Goal: Task Accomplishment & Management: Manage account settings

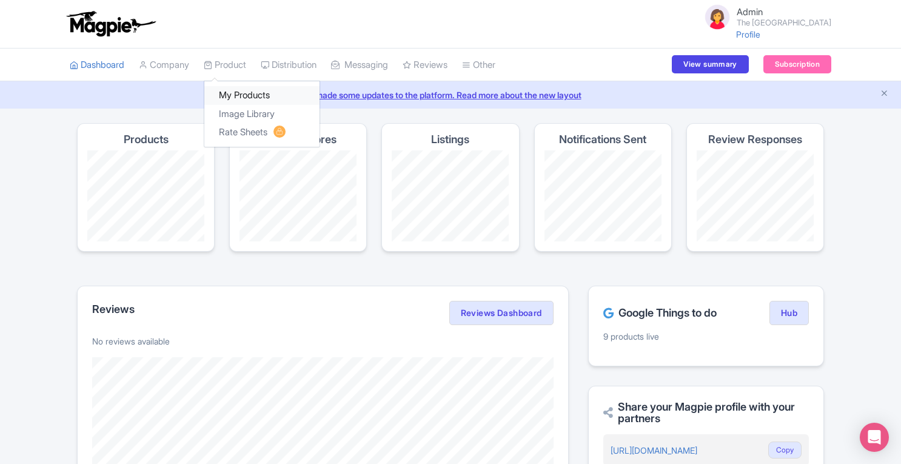
click at [236, 98] on link "My Products" at bounding box center [261, 95] width 115 height 19
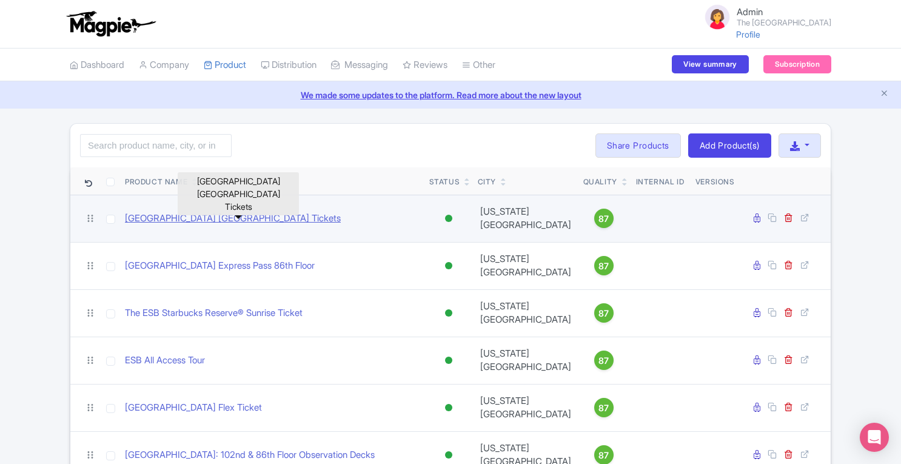
click at [233, 213] on link "[GEOGRAPHIC_DATA] [GEOGRAPHIC_DATA] Tickets" at bounding box center [233, 219] width 216 height 14
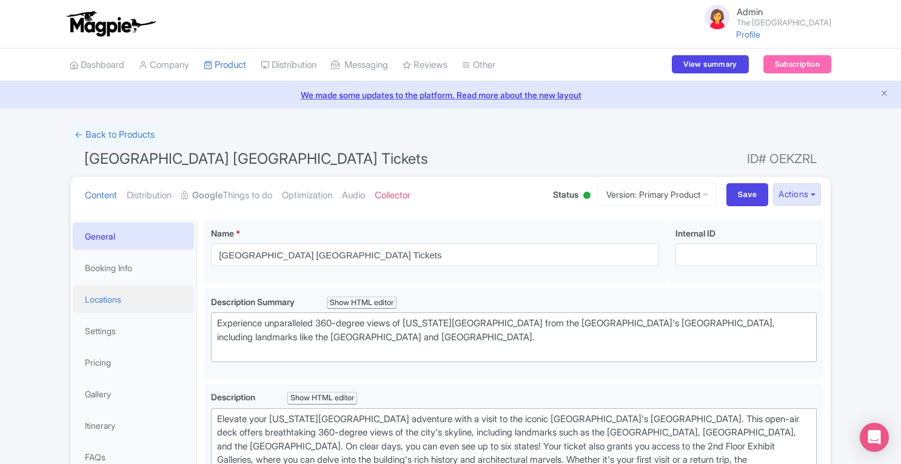
click at [109, 303] on link "Locations" at bounding box center [133, 299] width 121 height 27
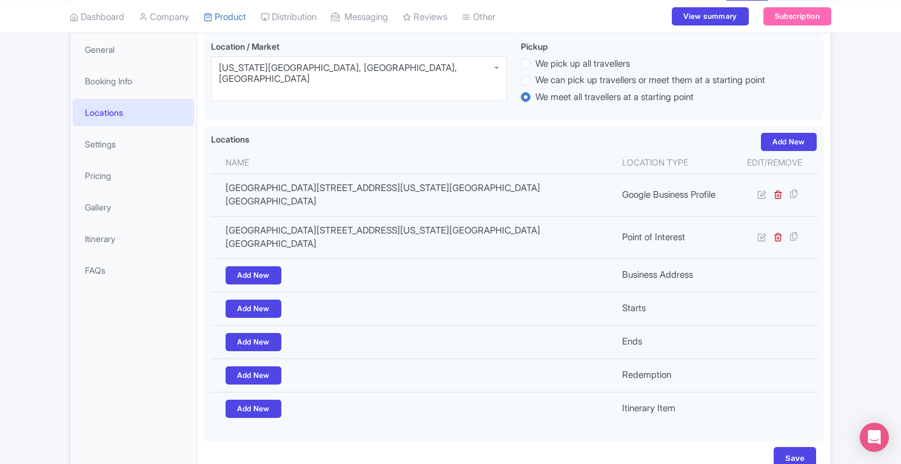
scroll to position [188, 0]
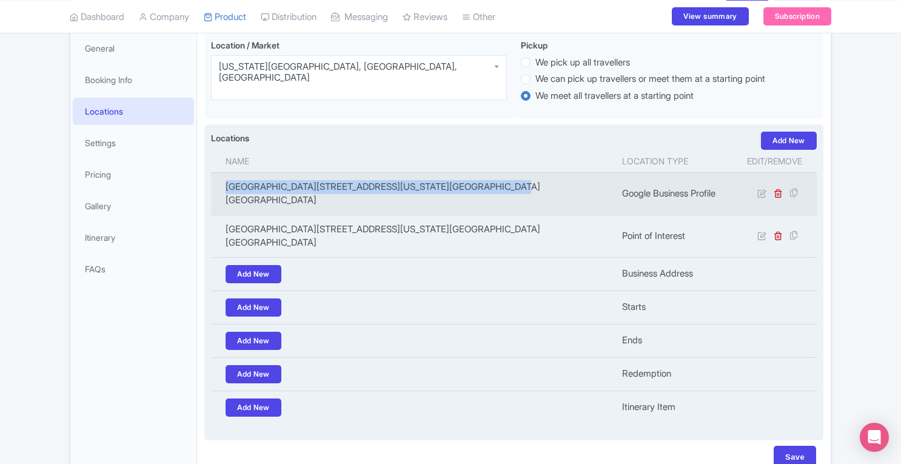
drag, startPoint x: 224, startPoint y: 188, endPoint x: 566, endPoint y: 195, distance: 342.0
click at [566, 195] on td "[GEOGRAPHIC_DATA][STREET_ADDRESS][US_STATE][GEOGRAPHIC_DATA][GEOGRAPHIC_DATA]" at bounding box center [413, 193] width 404 height 42
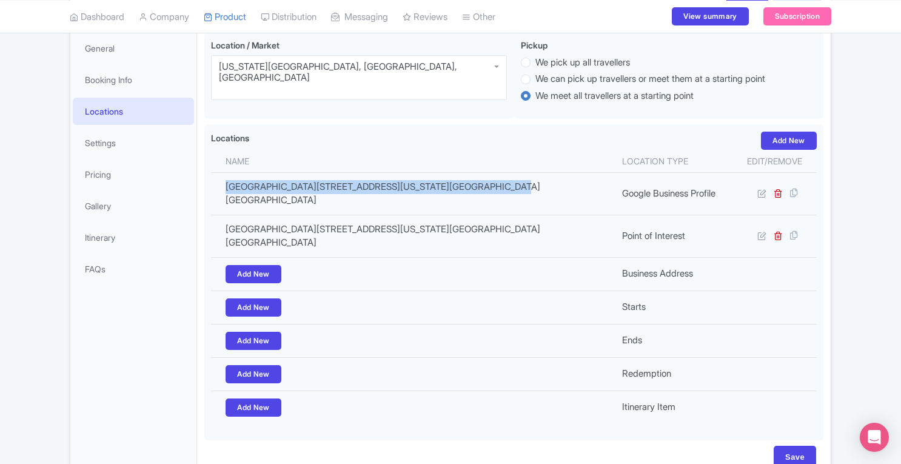
scroll to position [0, 0]
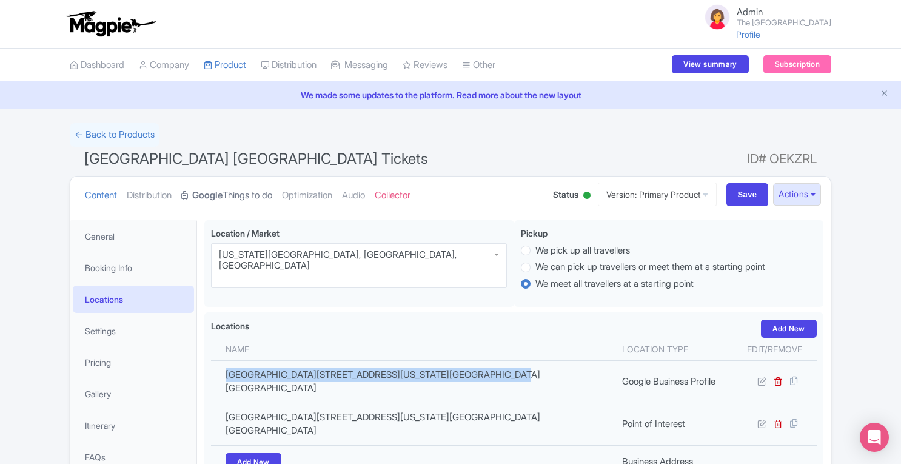
click at [240, 196] on link "Google Things to do" at bounding box center [226, 195] width 91 height 38
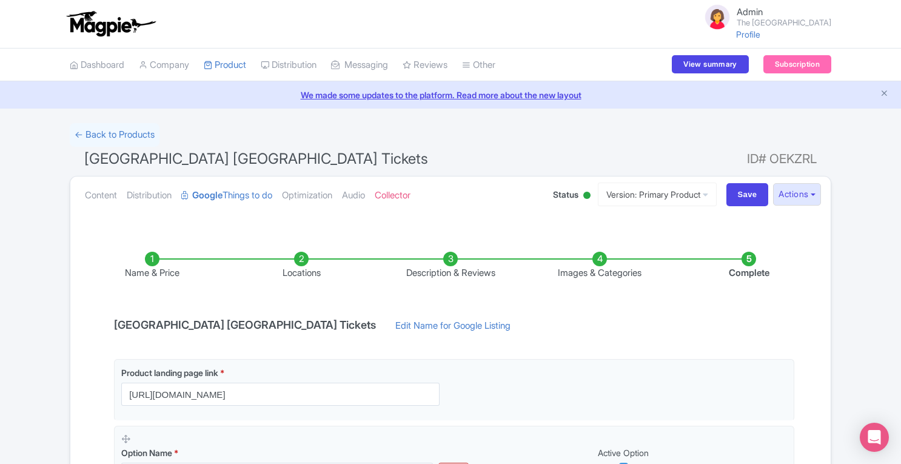
scroll to position [267, 0]
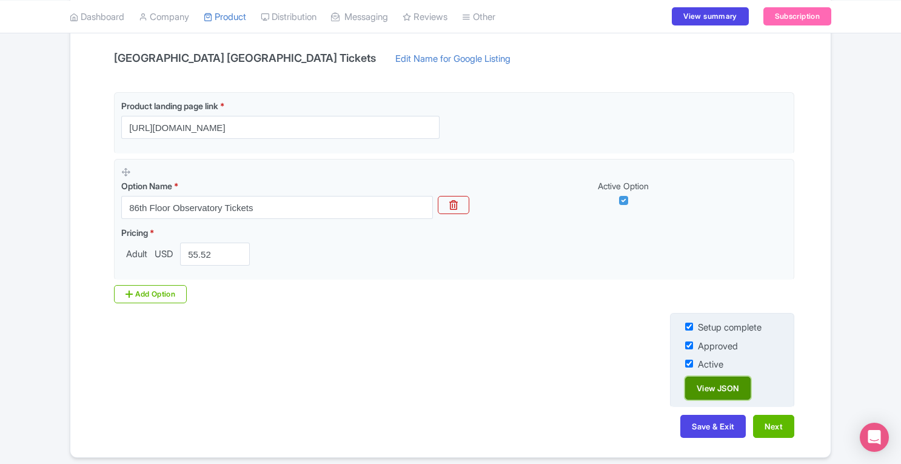
click at [741, 386] on link "View JSON" at bounding box center [717, 387] width 65 height 23
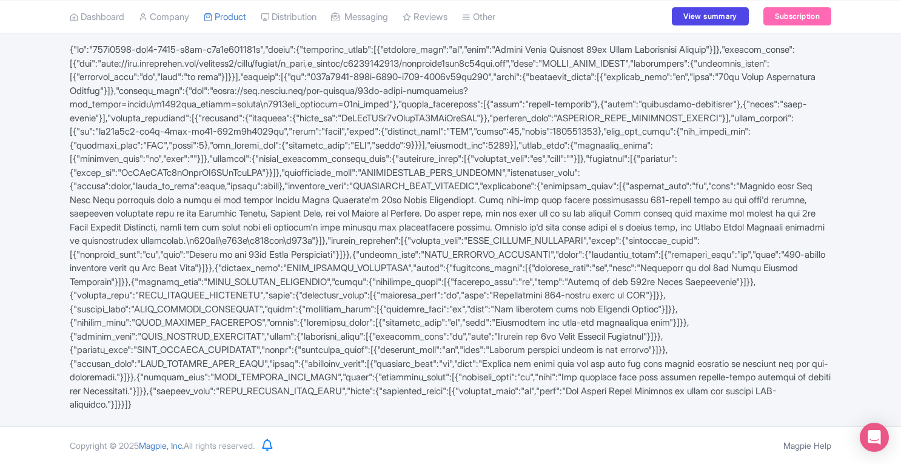
scroll to position [118, 0]
drag, startPoint x: 429, startPoint y: 150, endPoint x: 574, endPoint y: 152, distance: 144.9
click at [574, 152] on div at bounding box center [450, 227] width 776 height 369
click at [433, 149] on div at bounding box center [450, 227] width 776 height 369
click at [644, 152] on div at bounding box center [450, 227] width 776 height 369
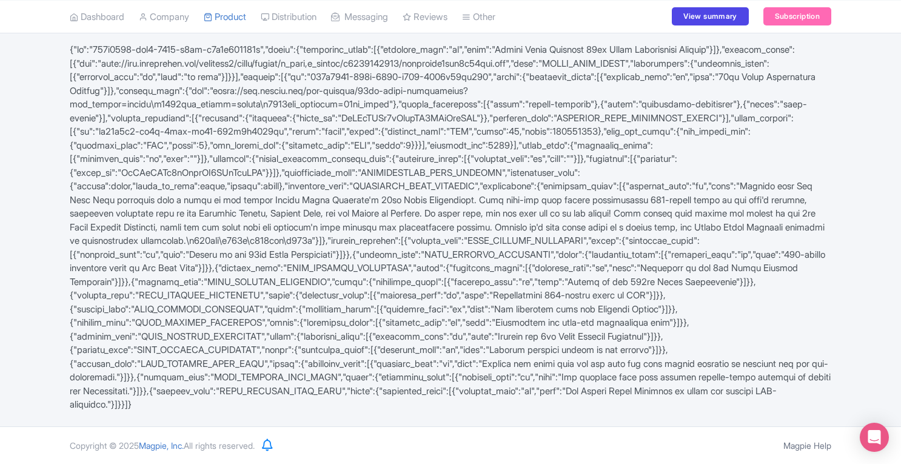
scroll to position [0, 0]
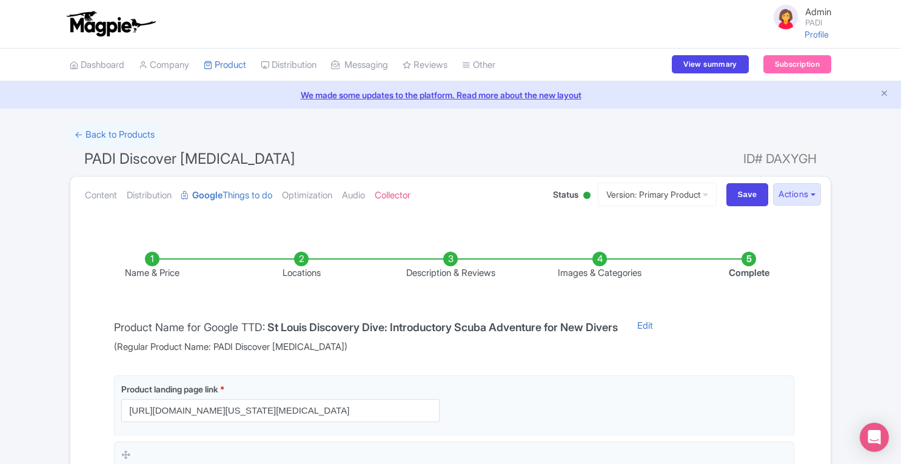
click at [299, 262] on li "Locations" at bounding box center [301, 266] width 149 height 28
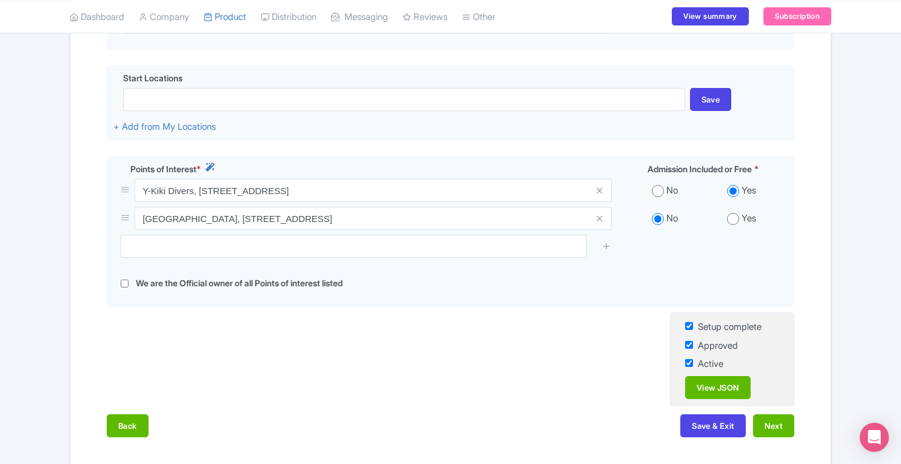
scroll to position [425, 0]
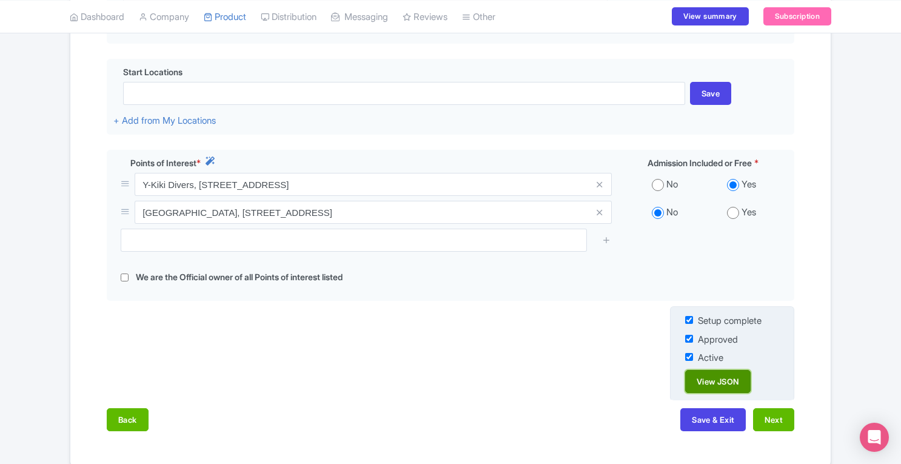
click at [720, 384] on link "View JSON" at bounding box center [717, 381] width 65 height 23
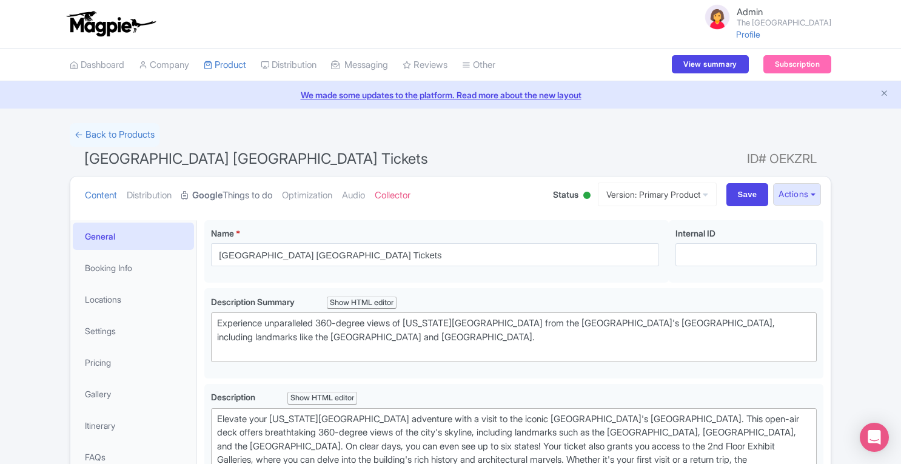
click at [223, 190] on strong "Google" at bounding box center [207, 196] width 30 height 14
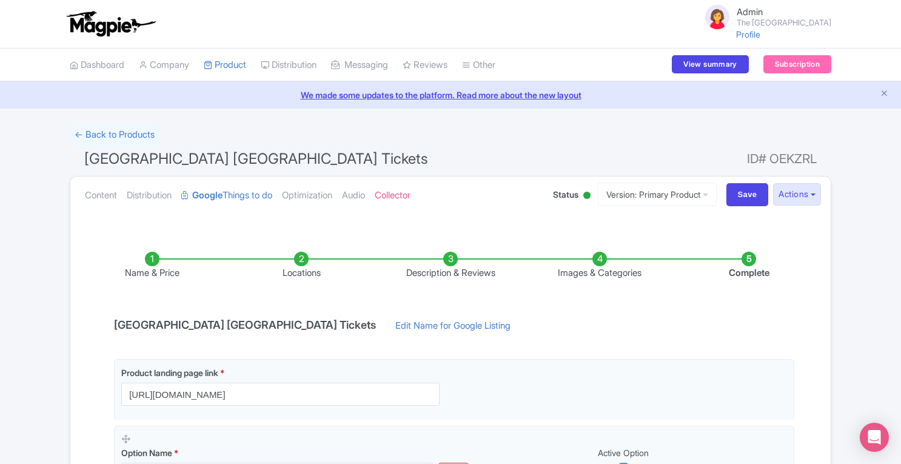
click at [300, 261] on li "Locations" at bounding box center [301, 266] width 149 height 28
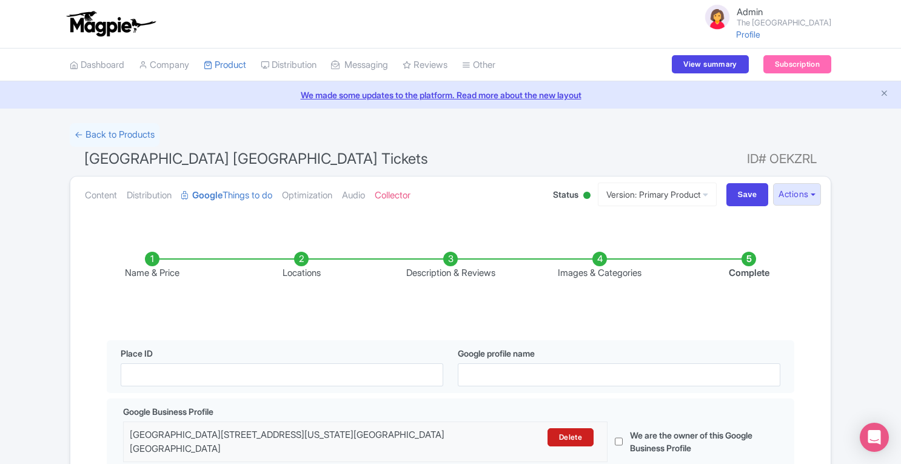
scroll to position [250, 0]
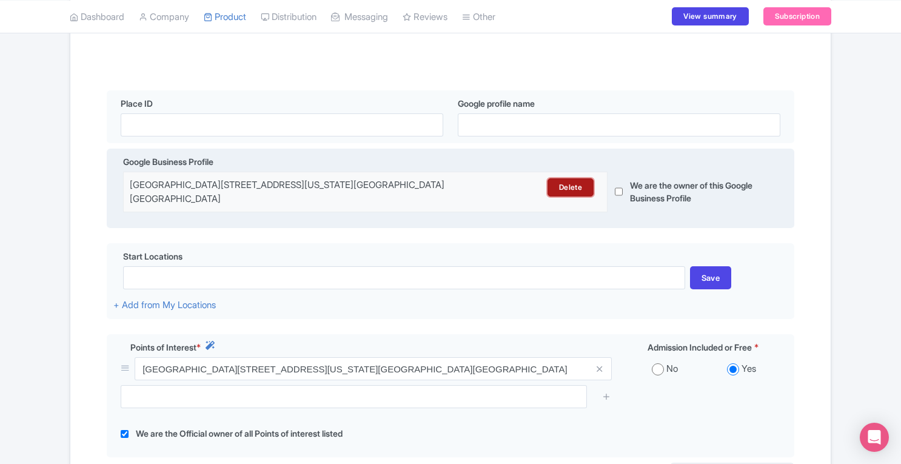
click at [560, 189] on link "Delete" at bounding box center [570, 187] width 46 height 18
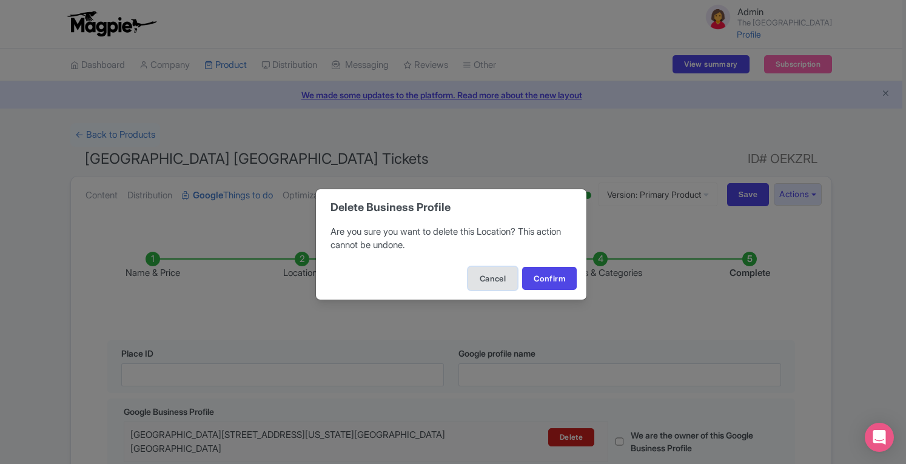
click at [486, 281] on button "Cancel" at bounding box center [492, 278] width 49 height 23
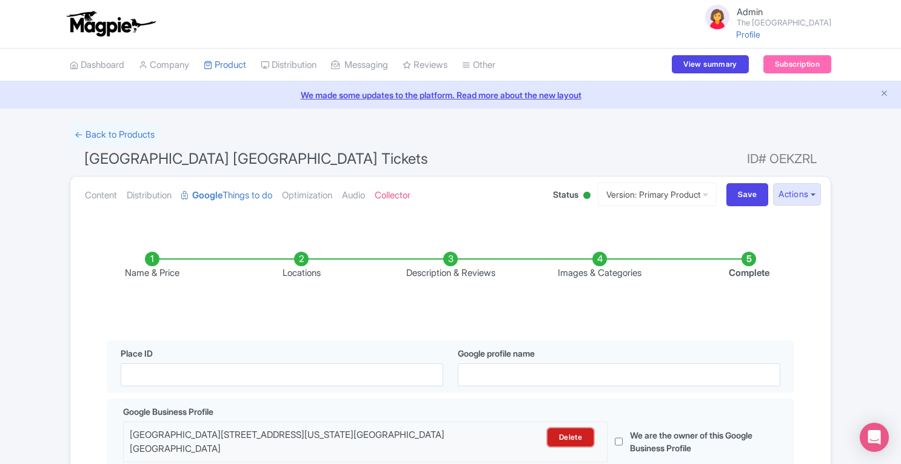
scroll to position [149, 0]
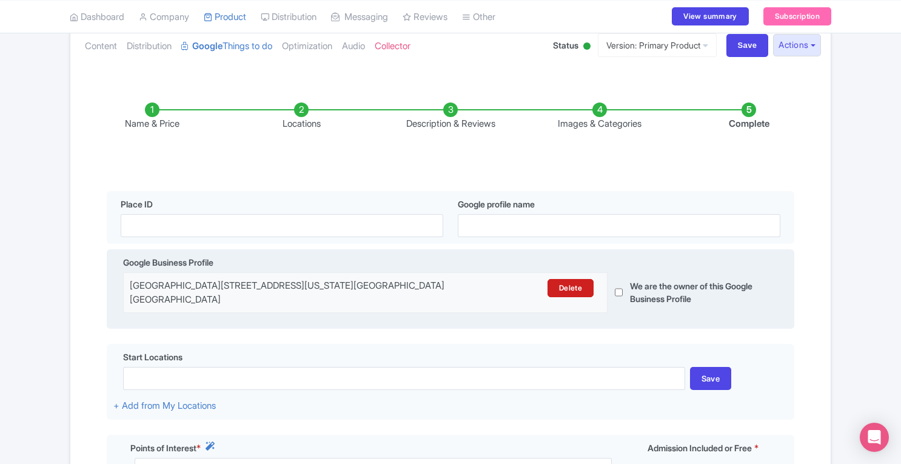
click at [617, 289] on input "checkbox" at bounding box center [619, 292] width 8 height 40
checkbox input "true"
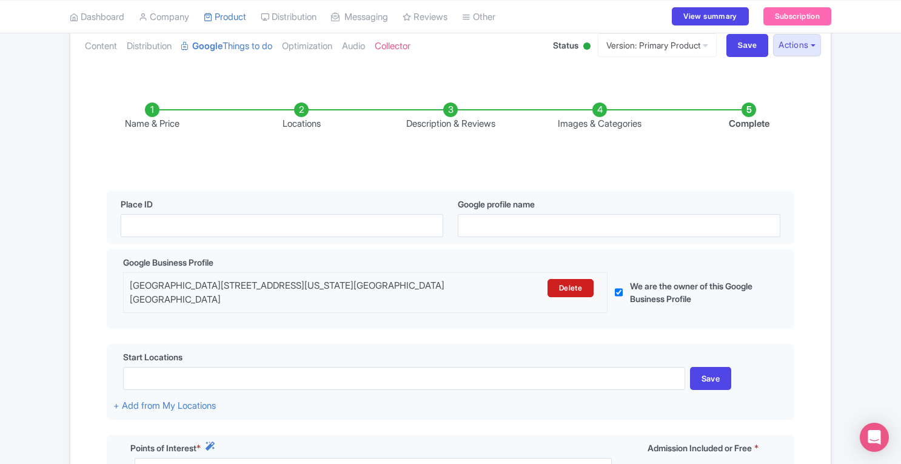
scroll to position [452, 0]
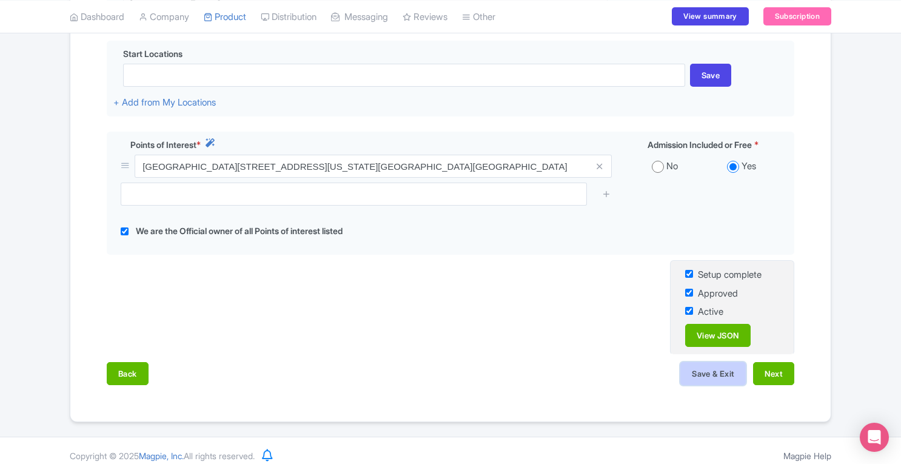
click at [701, 362] on button "Save & Exit" at bounding box center [712, 373] width 65 height 23
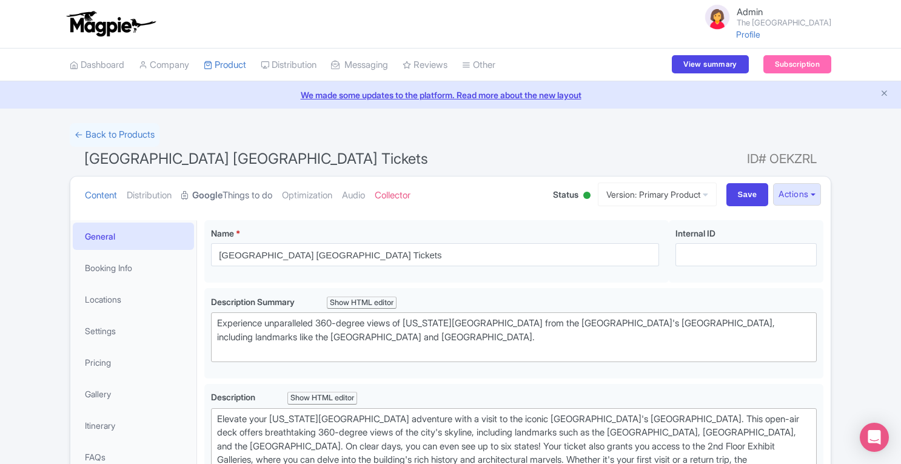
click at [260, 197] on link "Google Things to do" at bounding box center [226, 195] width 91 height 38
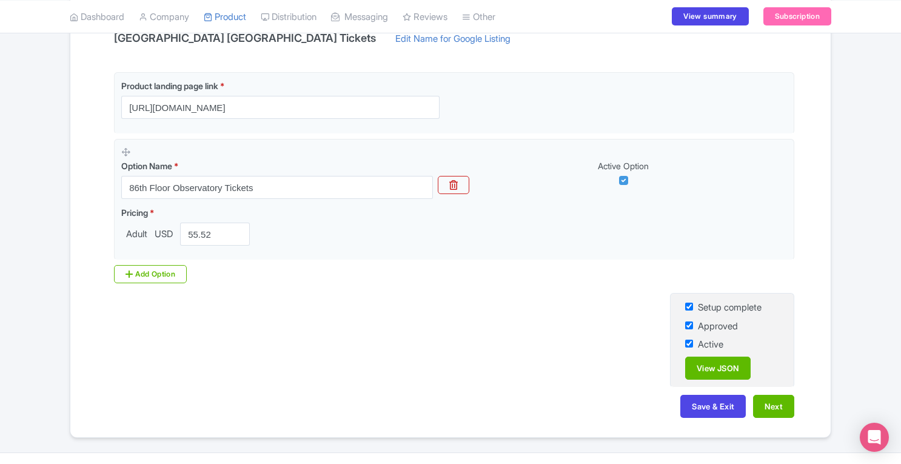
scroll to position [289, 0]
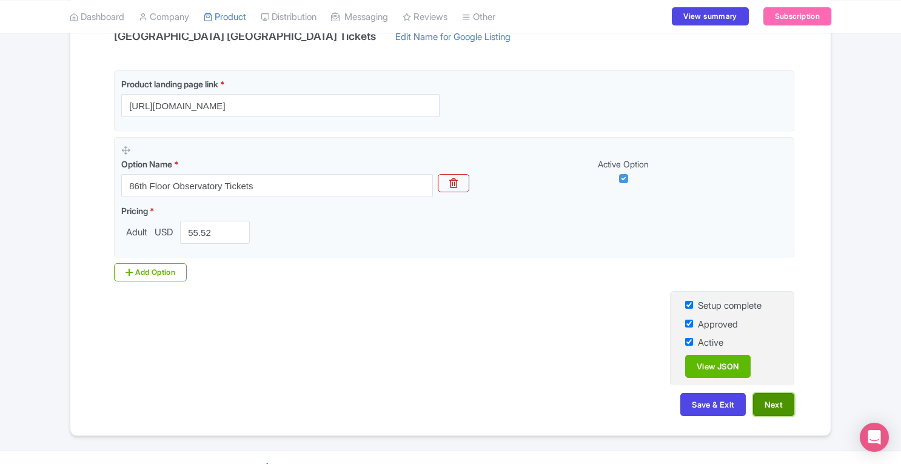
click at [766, 397] on button "Next" at bounding box center [773, 404] width 41 height 23
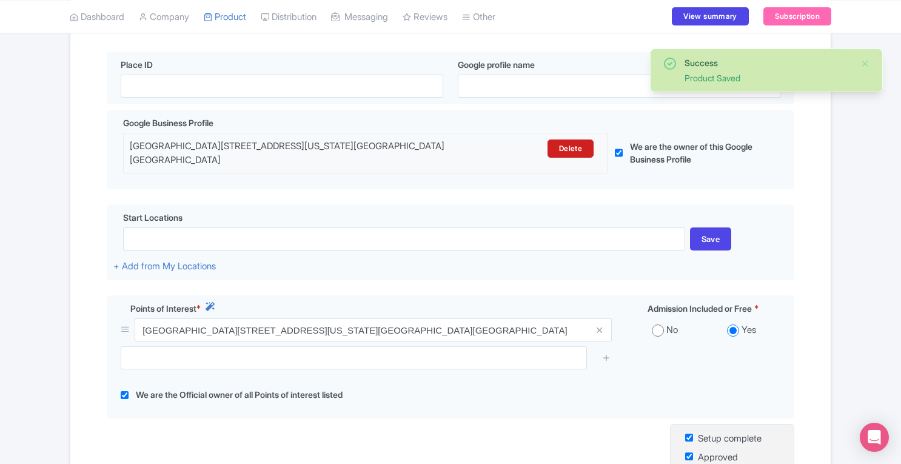
scroll to position [452, 0]
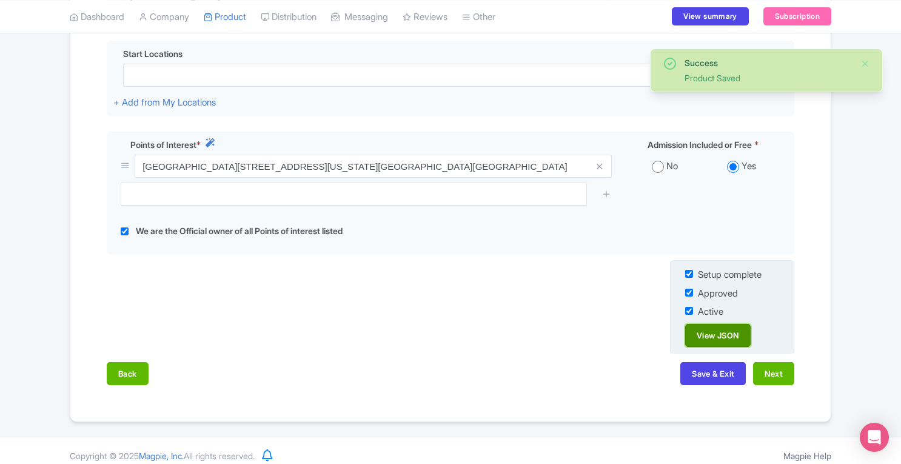
click at [715, 324] on link "View JSON" at bounding box center [717, 335] width 65 height 23
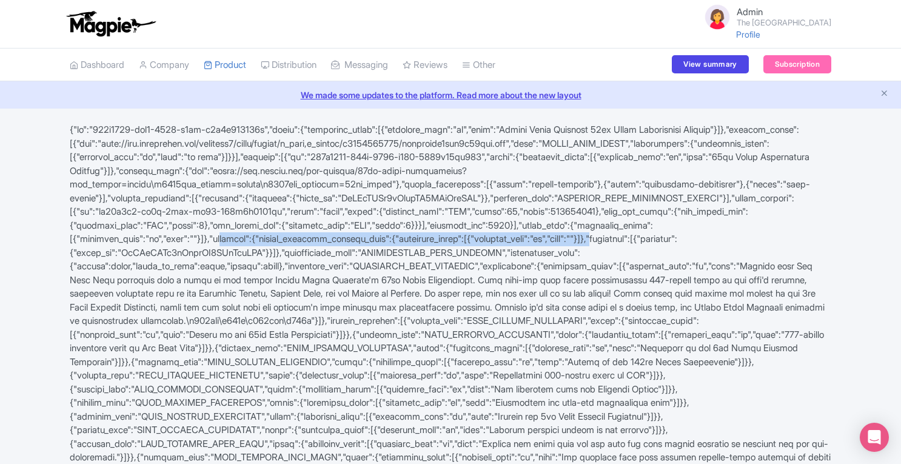
drag, startPoint x: 223, startPoint y: 266, endPoint x: 641, endPoint y: 265, distance: 418.3
click at [641, 265] on div at bounding box center [450, 307] width 776 height 369
copy div "operator":{"google_business_profile_name":{"localized_texts":[{"language_code":…"
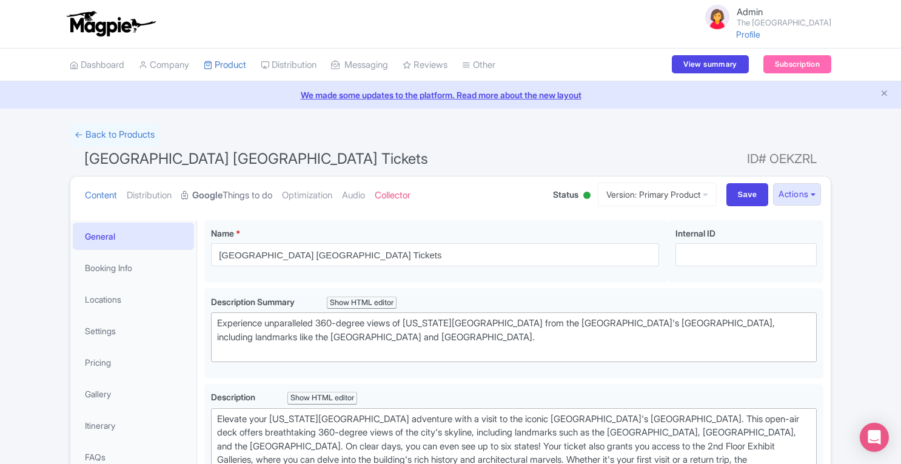
click at [259, 195] on link "Google Things to do" at bounding box center [226, 195] width 91 height 38
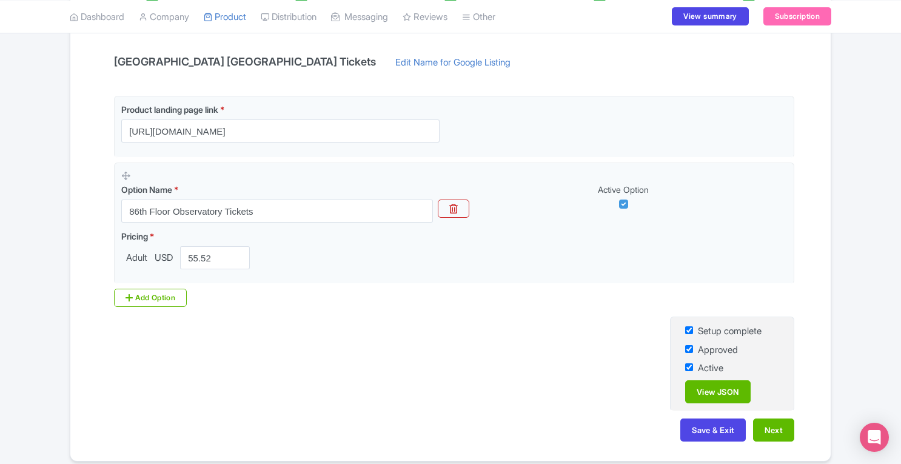
scroll to position [213, 0]
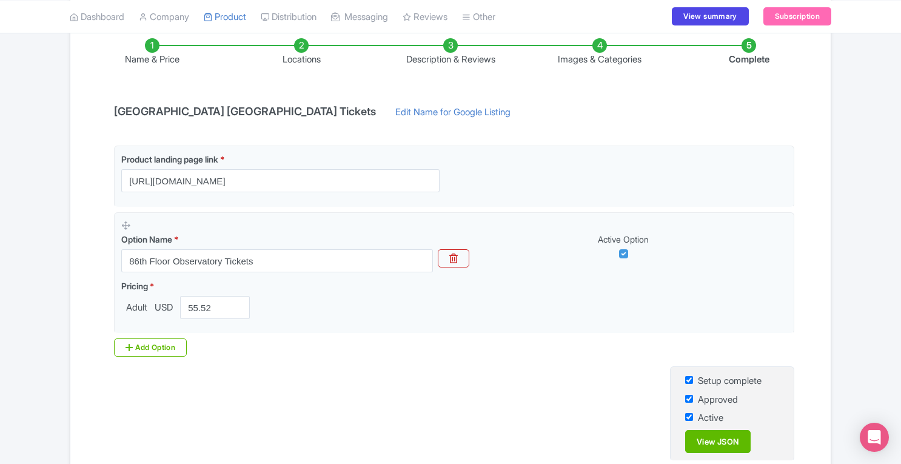
click at [306, 53] on li "Locations" at bounding box center [301, 52] width 149 height 28
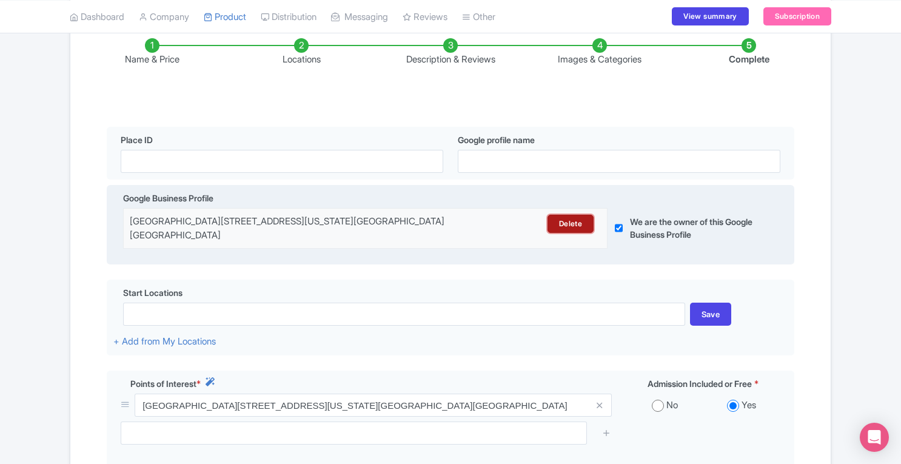
click at [581, 224] on link "Delete" at bounding box center [570, 224] width 46 height 18
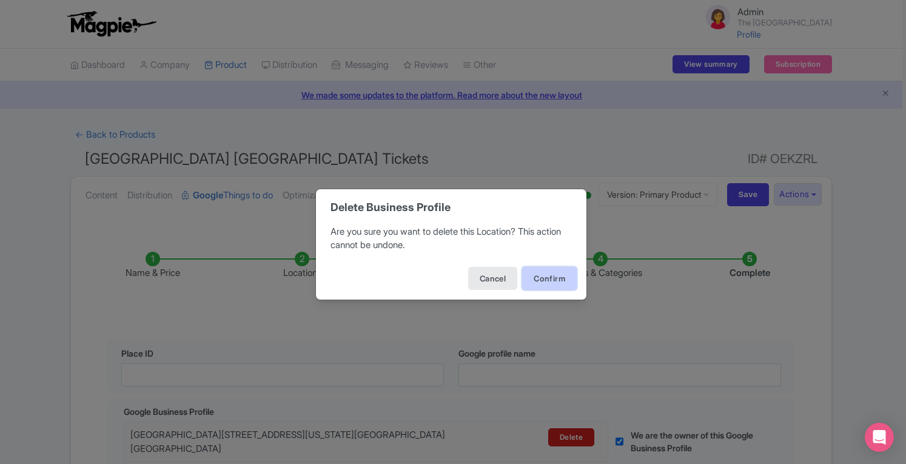
click at [558, 269] on button "Confirm" at bounding box center [549, 278] width 55 height 23
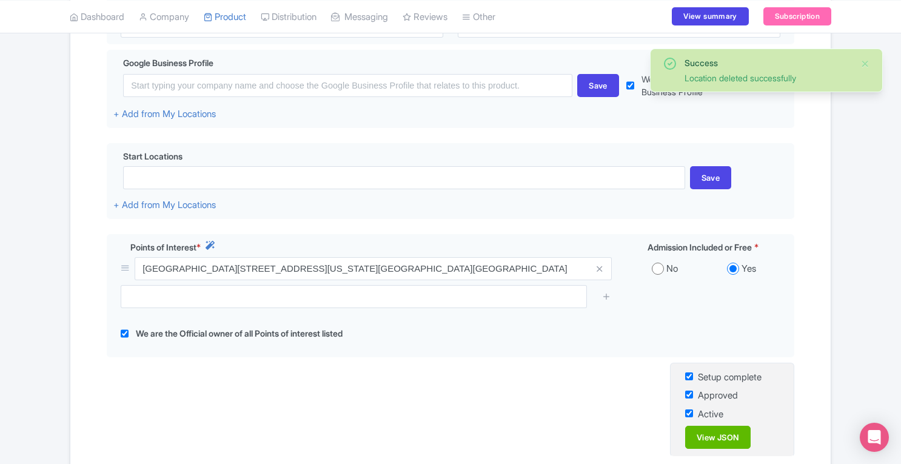
scroll to position [366, 0]
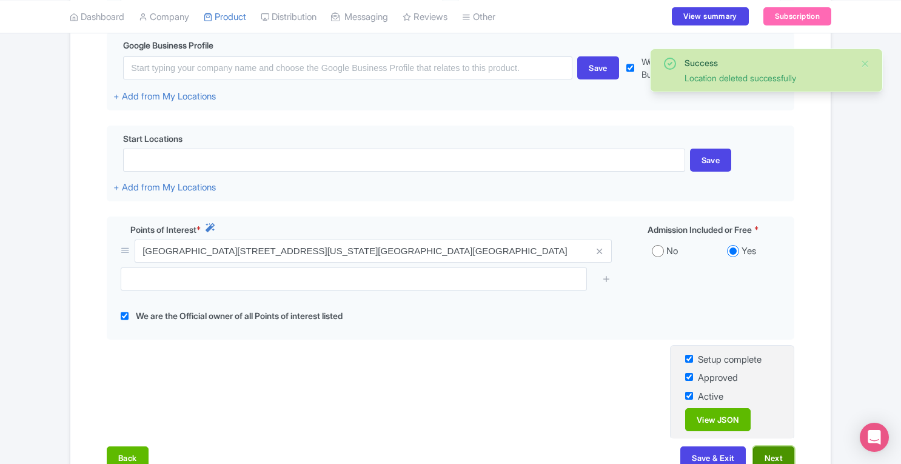
click at [780, 453] on button "Next" at bounding box center [773, 457] width 41 height 23
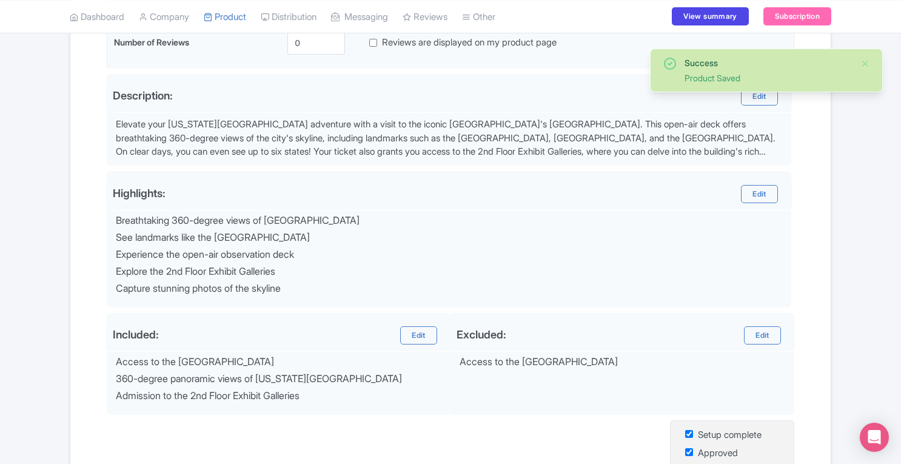
scroll to position [514, 0]
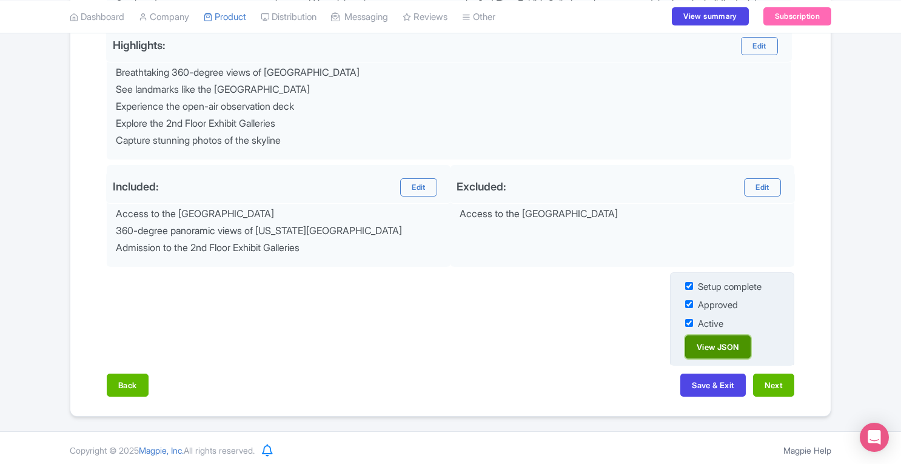
click at [720, 341] on link "View JSON" at bounding box center [717, 346] width 65 height 23
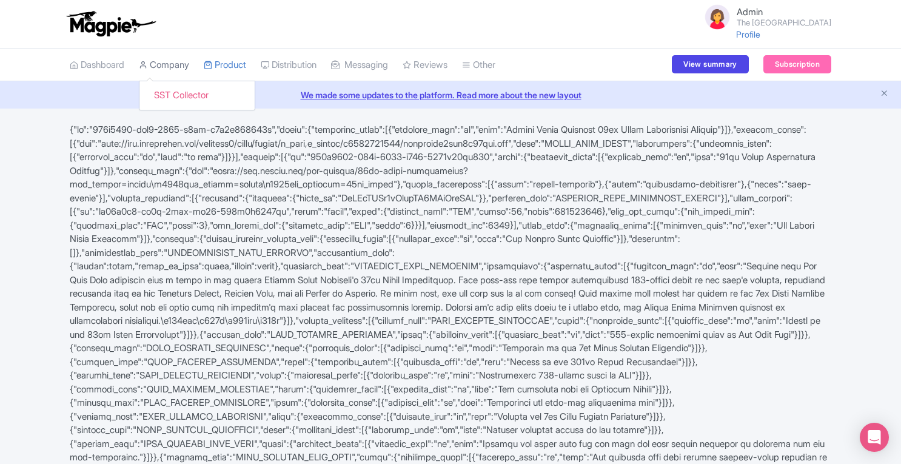
click at [178, 68] on link "Company" at bounding box center [164, 65] width 50 height 33
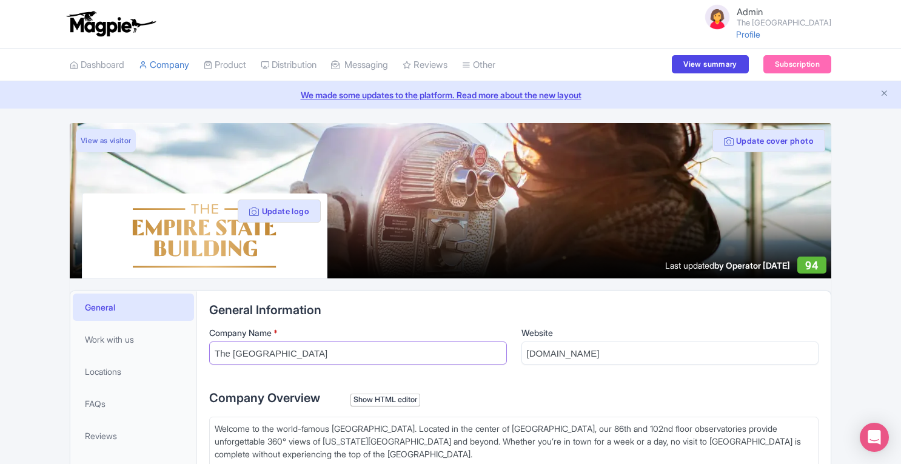
click at [230, 350] on input "The Empire State Building" at bounding box center [358, 352] width 298 height 23
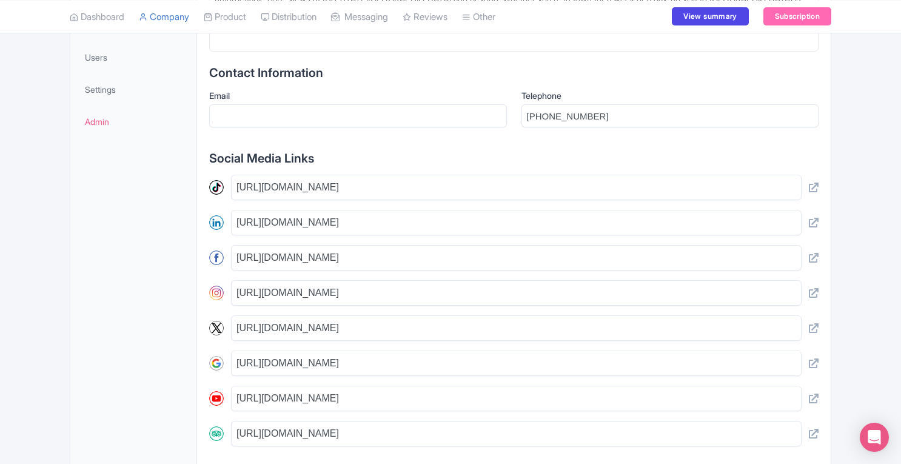
scroll to position [541, 0]
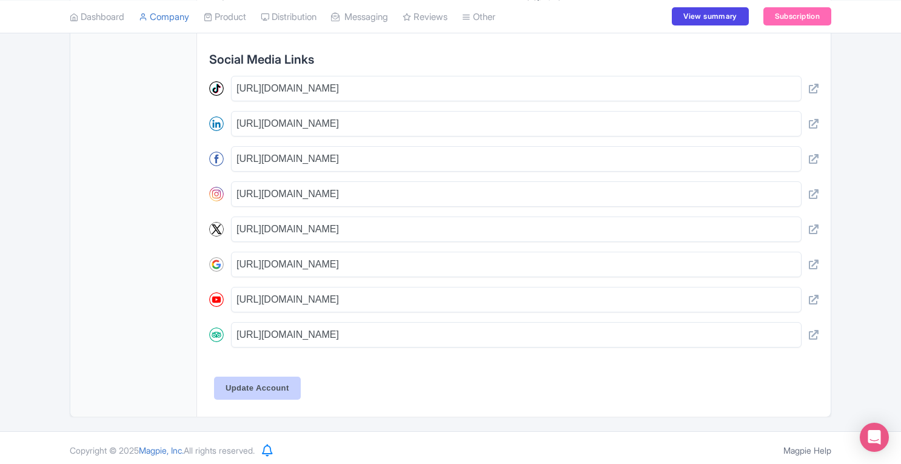
type input "[GEOGRAPHIC_DATA]"
click at [280, 390] on input "Update Account" at bounding box center [257, 387] width 87 height 23
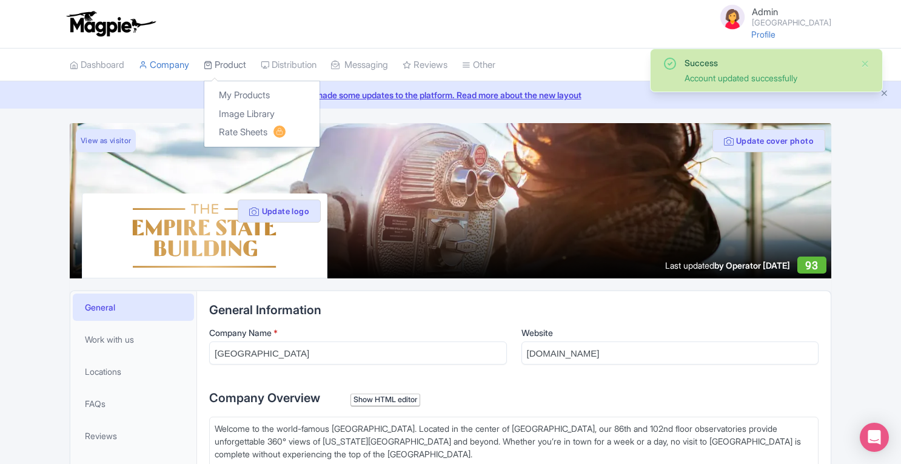
click at [239, 60] on link "Product" at bounding box center [225, 65] width 42 height 33
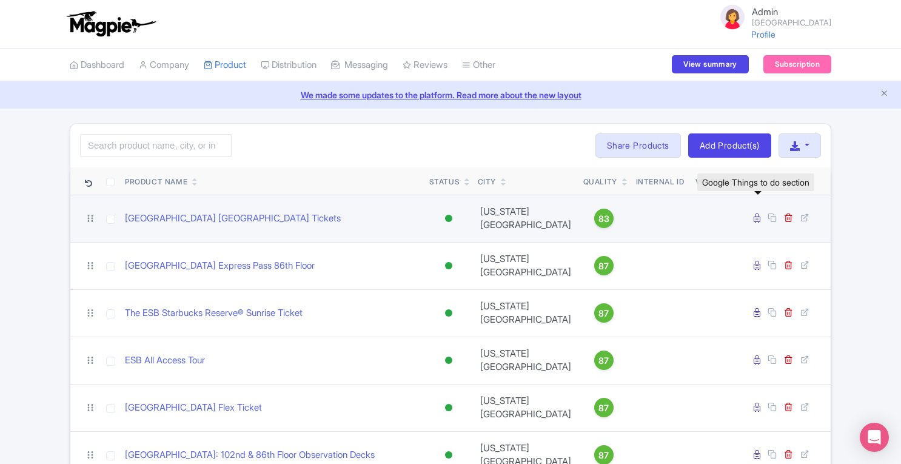
click at [760, 213] on icon at bounding box center [757, 217] width 7 height 9
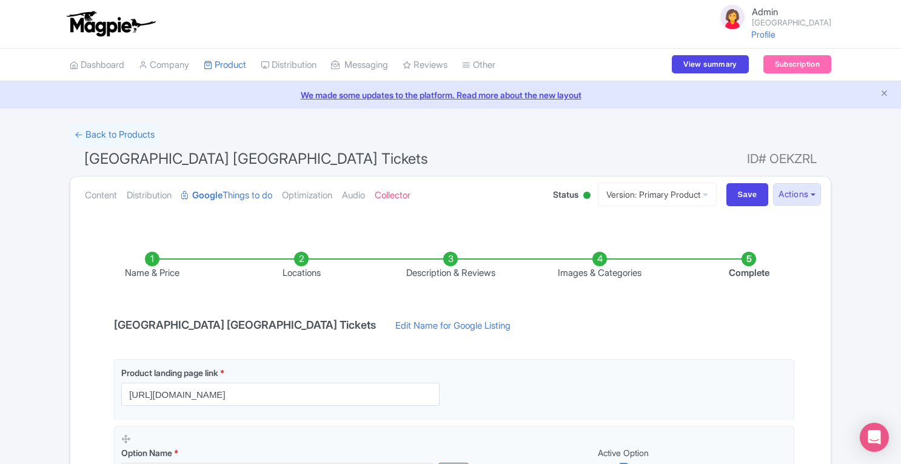
click at [303, 258] on li "Locations" at bounding box center [301, 266] width 149 height 28
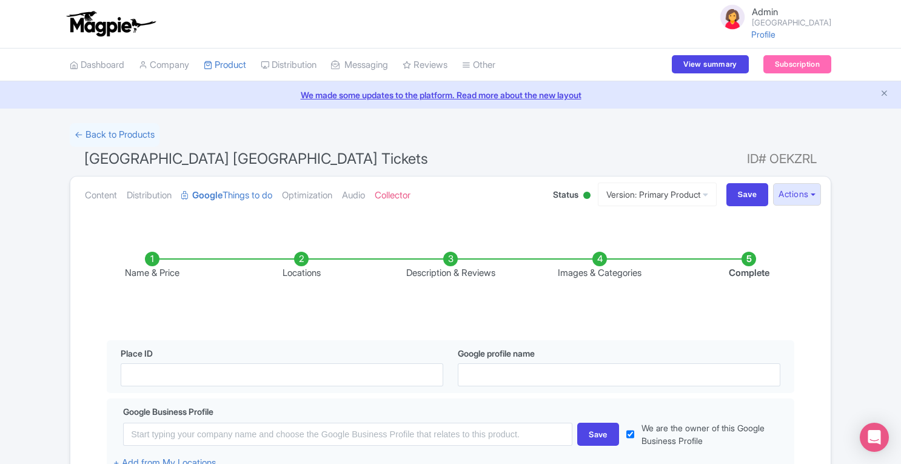
scroll to position [229, 0]
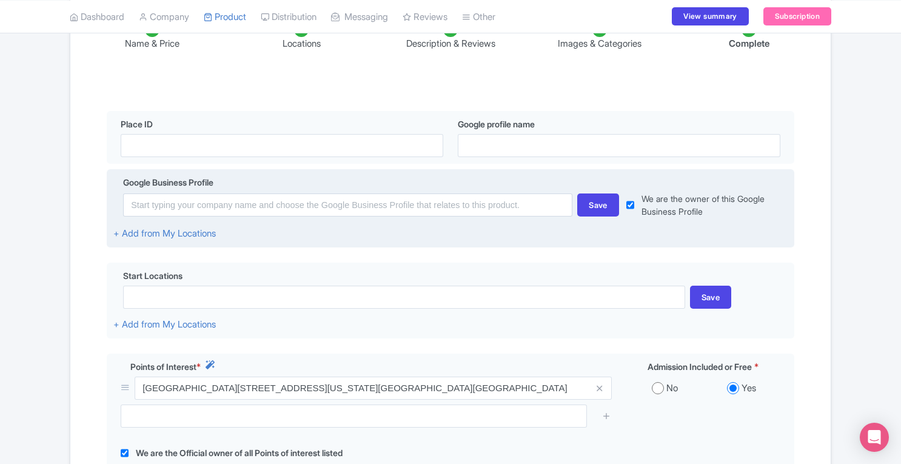
click at [631, 206] on input "checkbox" at bounding box center [630, 204] width 8 height 25
checkbox input "false"
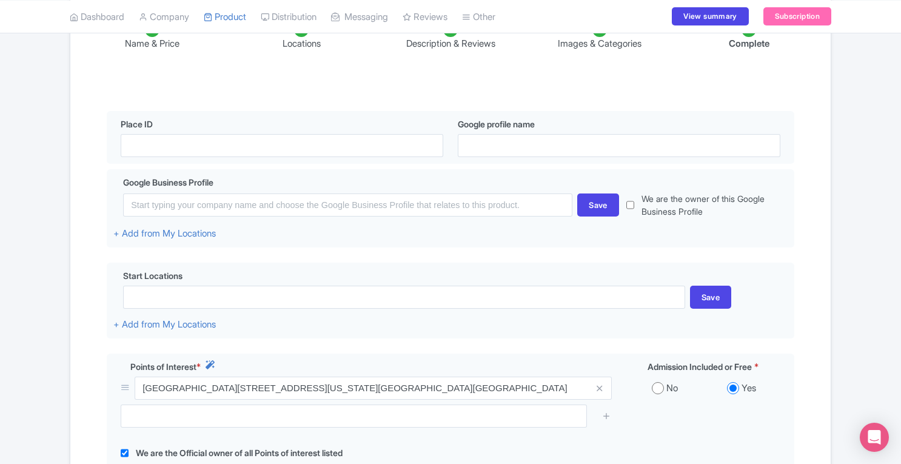
scroll to position [461, 0]
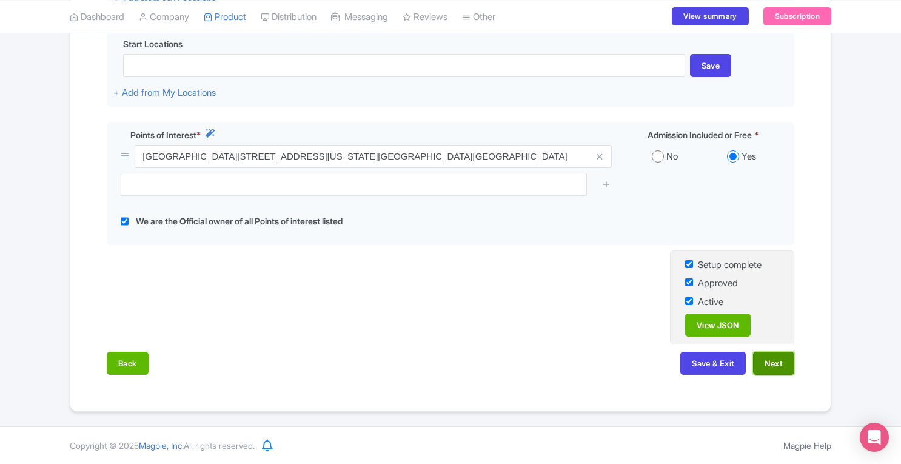
click at [783, 364] on button "Next" at bounding box center [773, 363] width 41 height 23
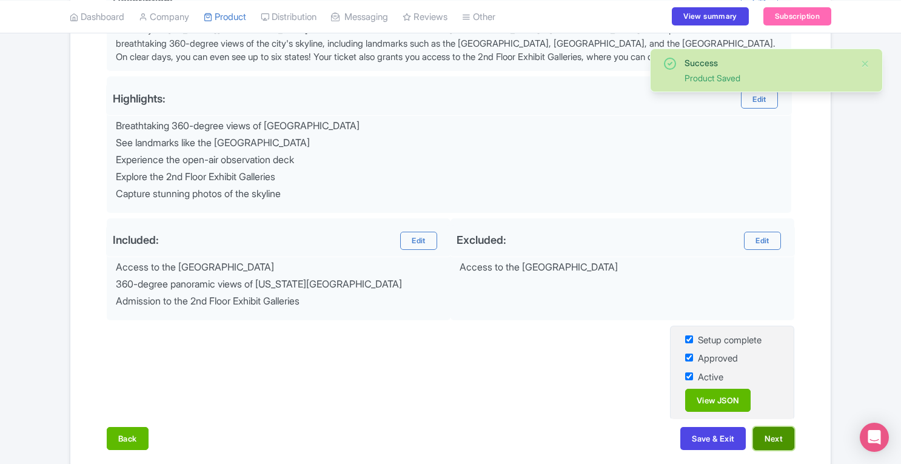
click at [771, 431] on button "Next" at bounding box center [773, 438] width 41 height 23
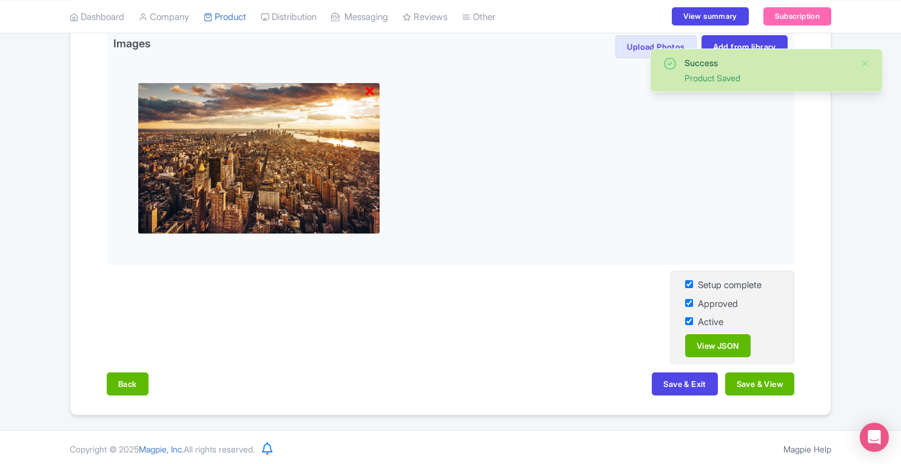
scroll to position [0, 0]
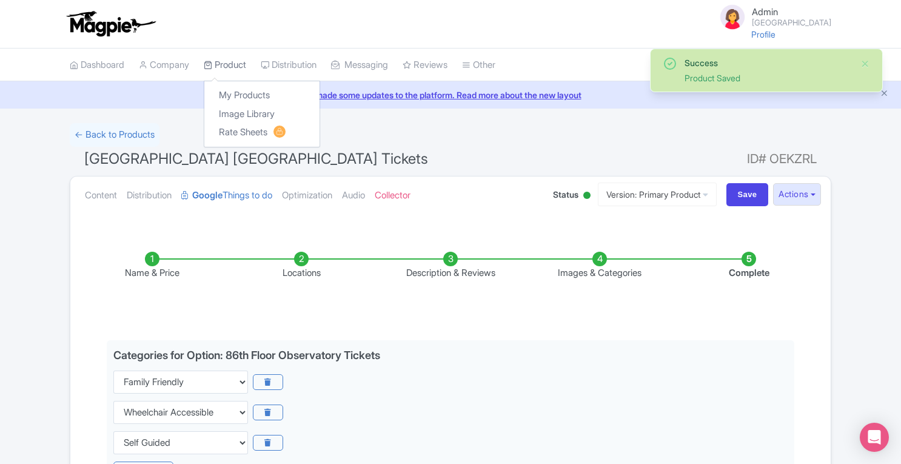
click at [238, 52] on link "Product" at bounding box center [225, 65] width 42 height 33
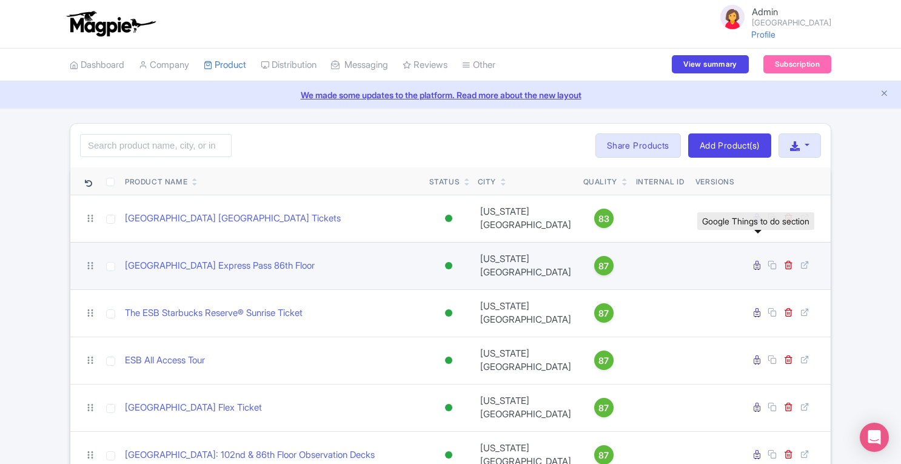
click at [757, 261] on icon at bounding box center [757, 265] width 7 height 9
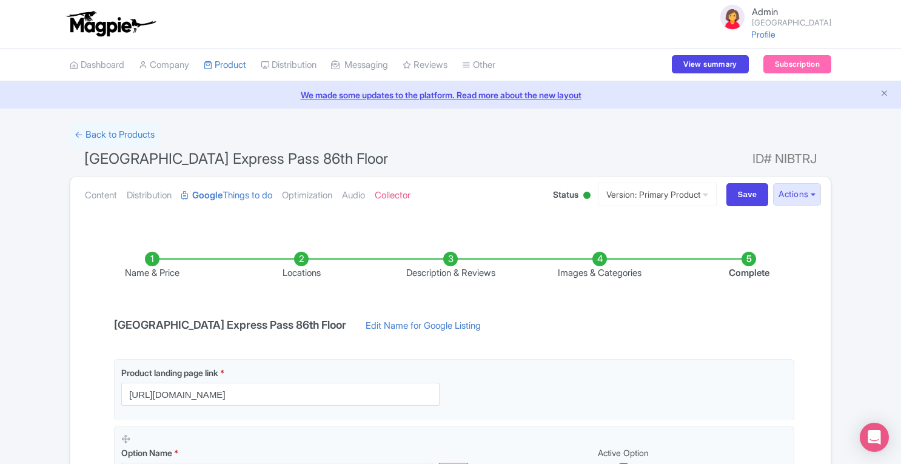
click at [308, 260] on li "Locations" at bounding box center [301, 266] width 149 height 28
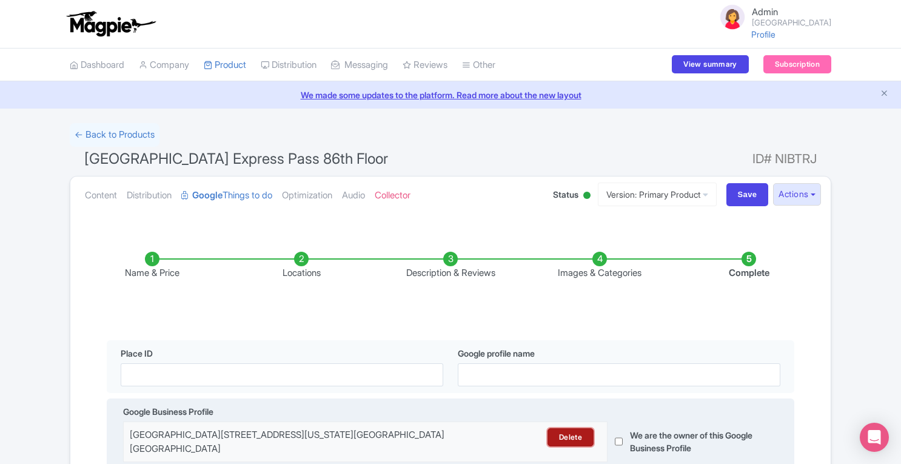
click at [570, 439] on link "Delete" at bounding box center [570, 437] width 46 height 18
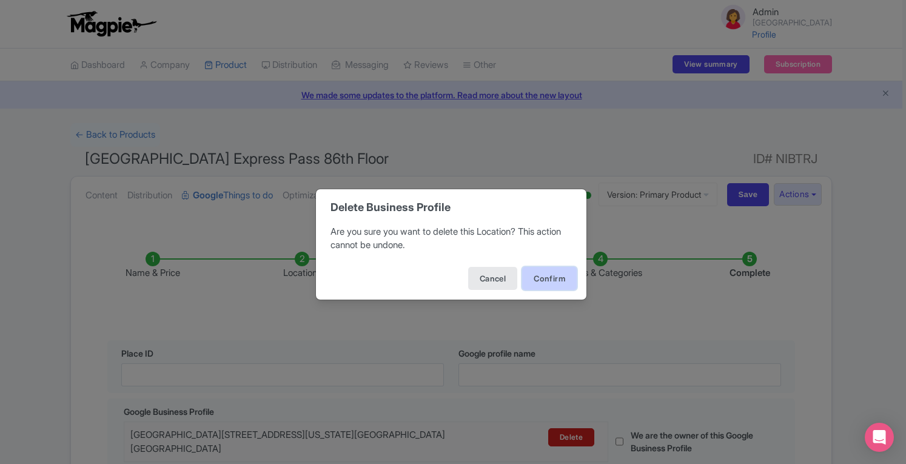
click at [555, 281] on button "Confirm" at bounding box center [549, 278] width 55 height 23
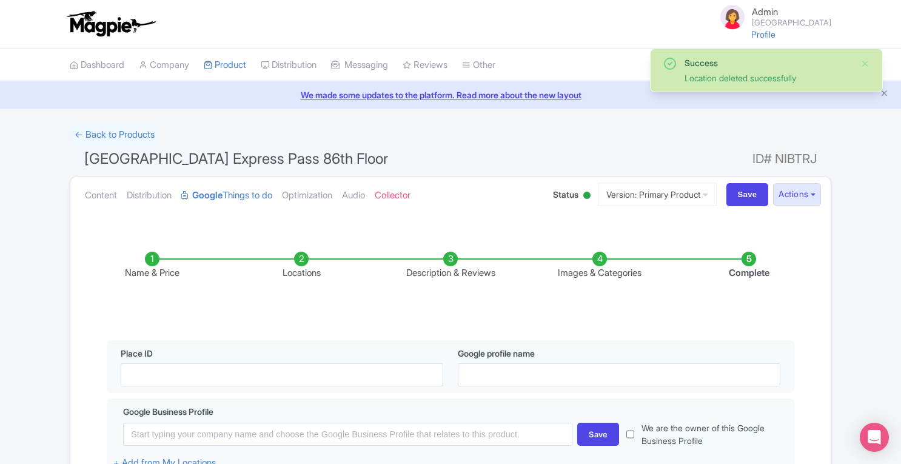
scroll to position [461, 0]
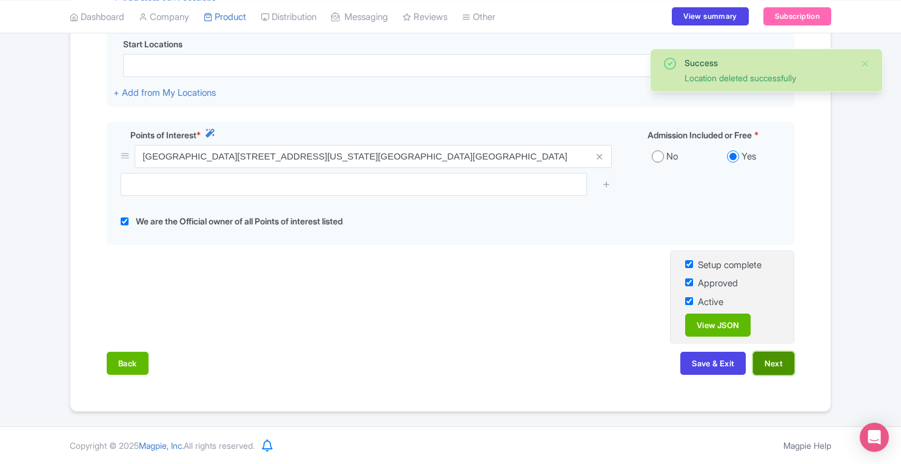
click at [777, 360] on button "Next" at bounding box center [773, 363] width 41 height 23
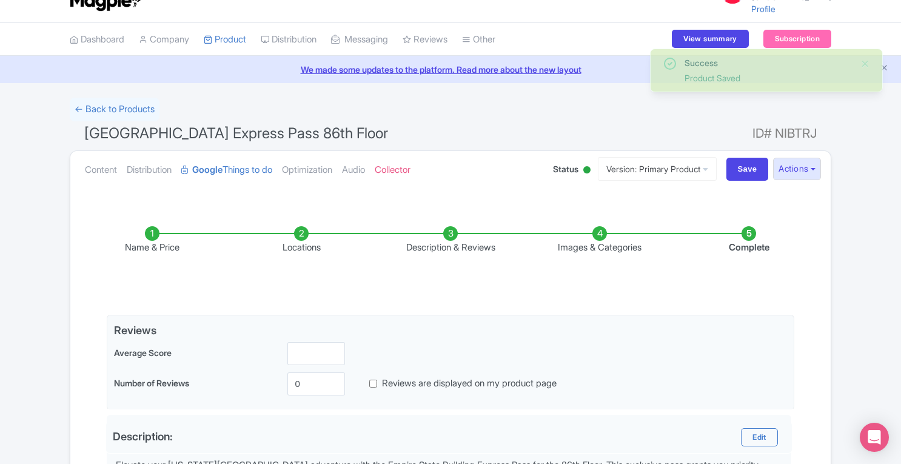
scroll to position [19, 0]
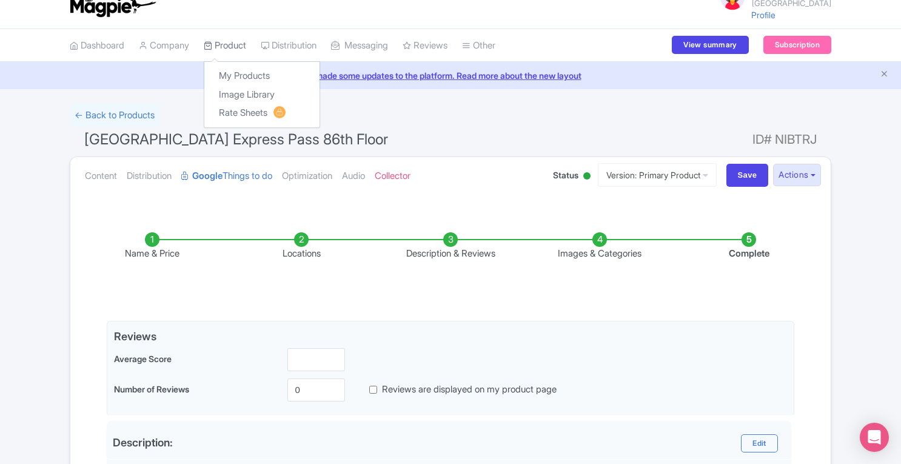
click at [235, 44] on link "Product" at bounding box center [225, 45] width 42 height 33
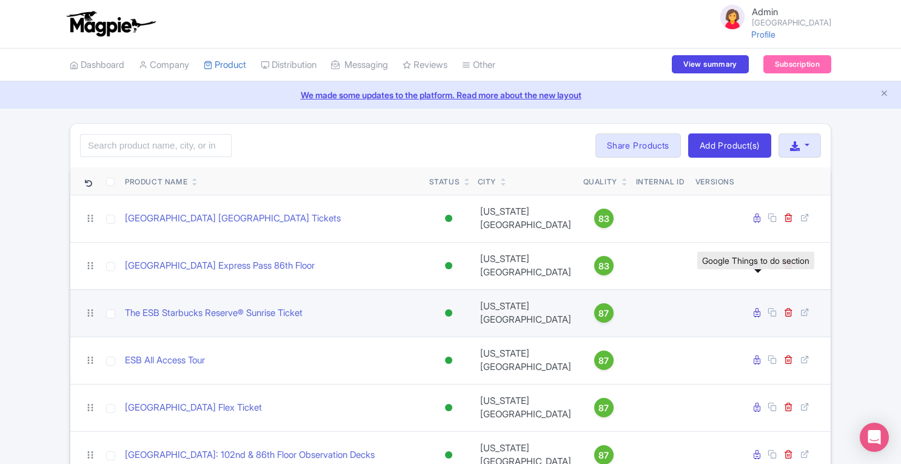
click at [757, 308] on icon at bounding box center [757, 312] width 7 height 9
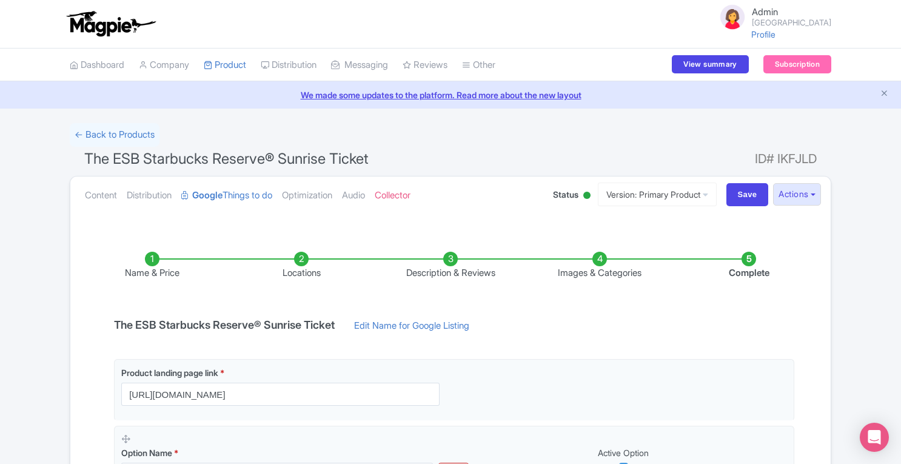
click at [306, 260] on li "Locations" at bounding box center [301, 266] width 149 height 28
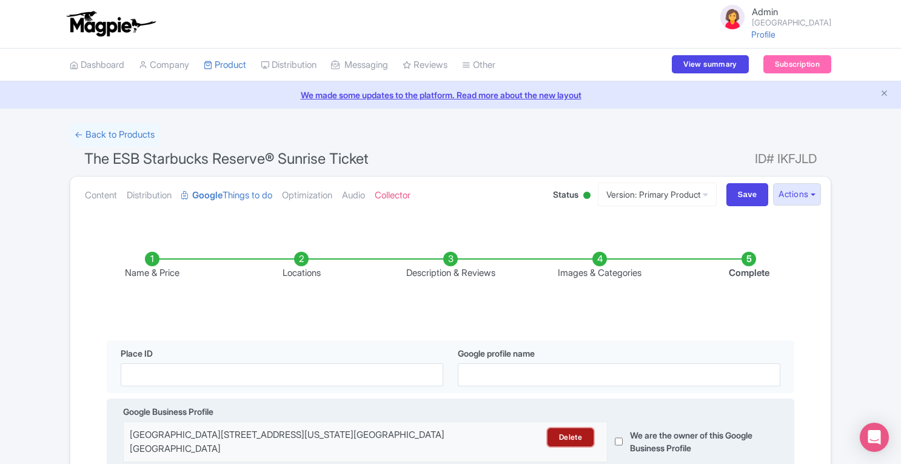
click at [578, 438] on link "Delete" at bounding box center [570, 437] width 46 height 18
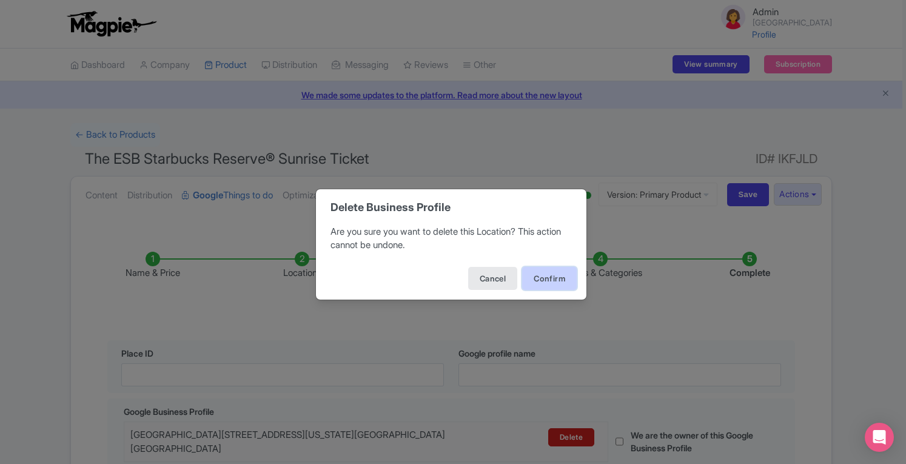
click at [538, 277] on button "Confirm" at bounding box center [549, 278] width 55 height 23
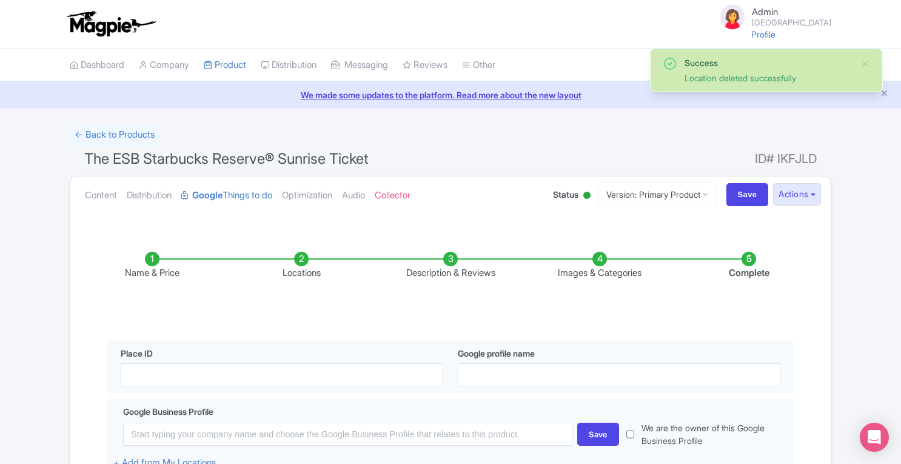
scroll to position [461, 0]
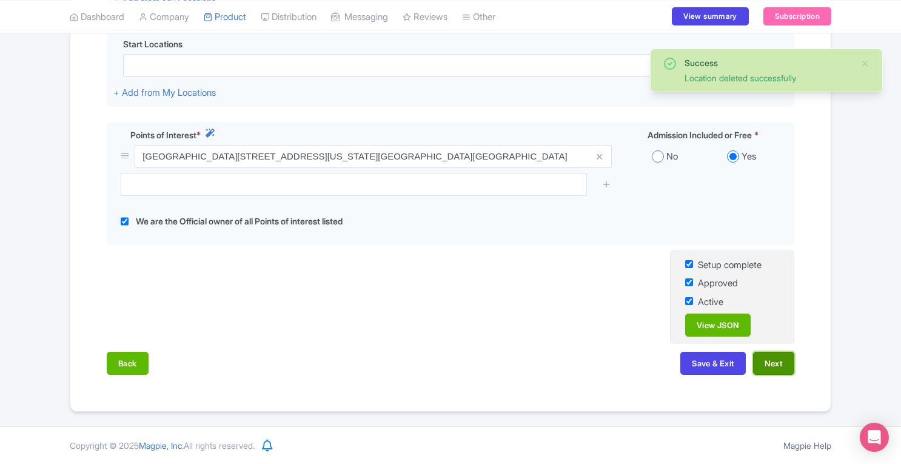
click at [773, 367] on button "Next" at bounding box center [773, 363] width 41 height 23
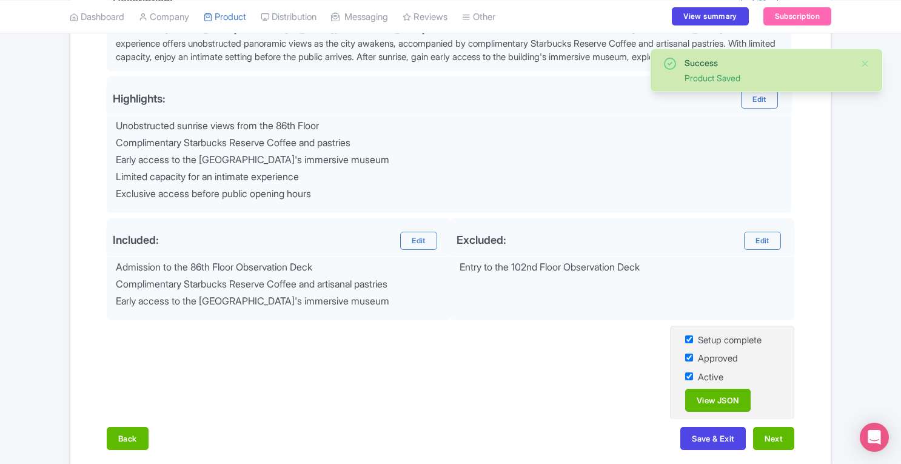
scroll to position [0, 0]
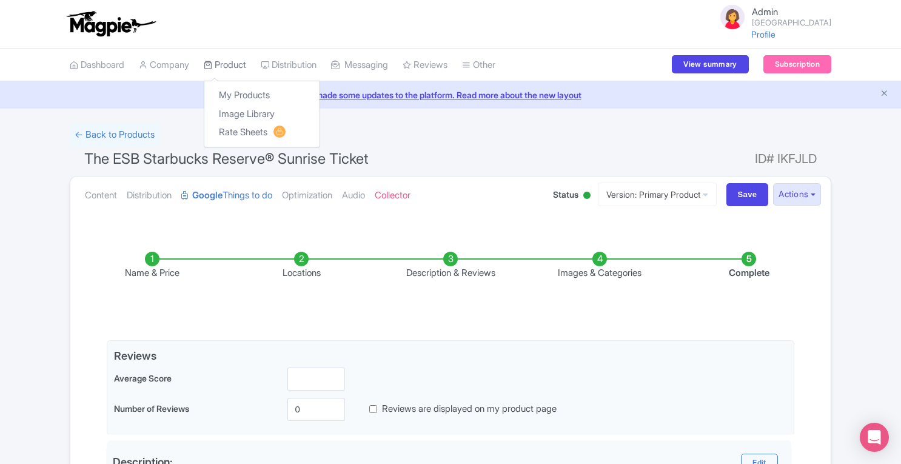
click at [230, 62] on link "Product" at bounding box center [225, 65] width 42 height 33
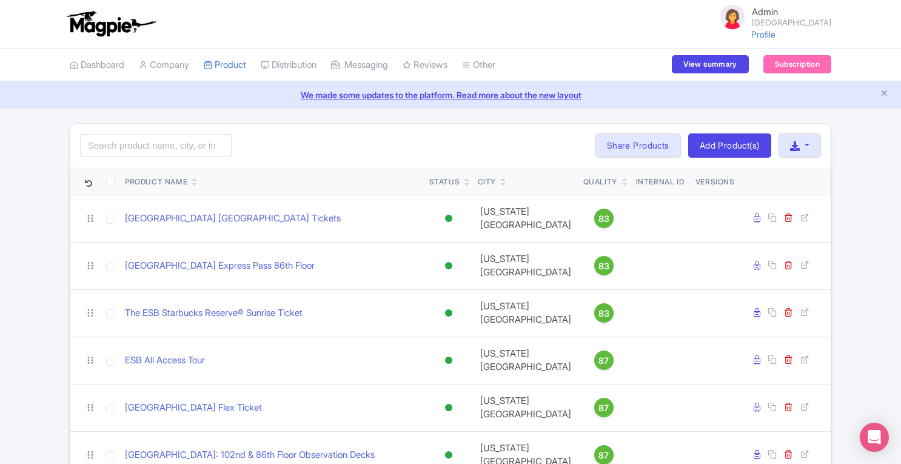
scroll to position [135, 0]
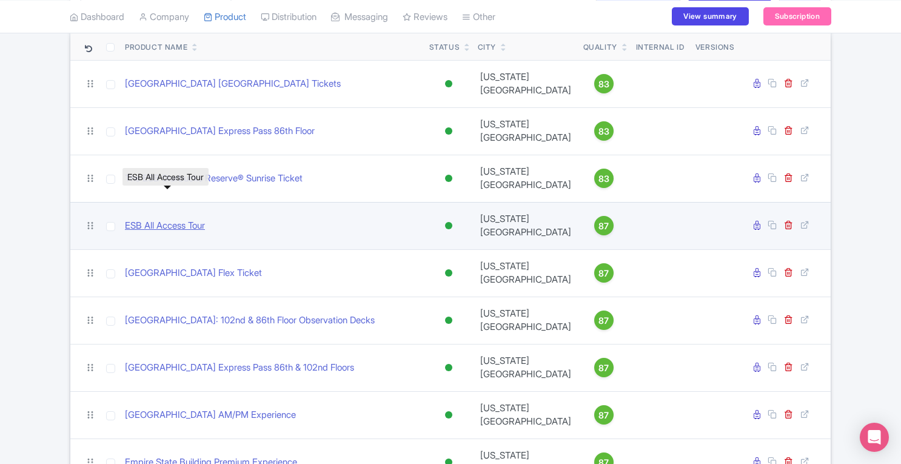
click at [184, 219] on link "ESB All Access Tour" at bounding box center [165, 226] width 80 height 14
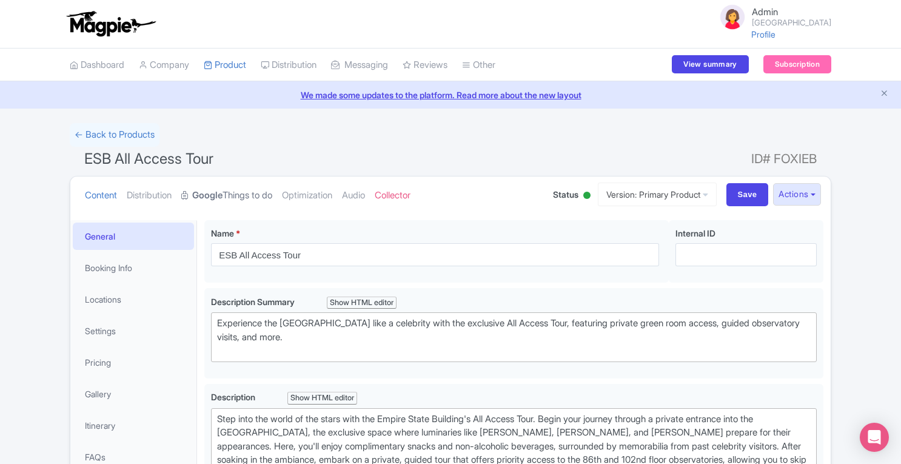
click at [250, 188] on link "Google Things to do" at bounding box center [226, 195] width 91 height 38
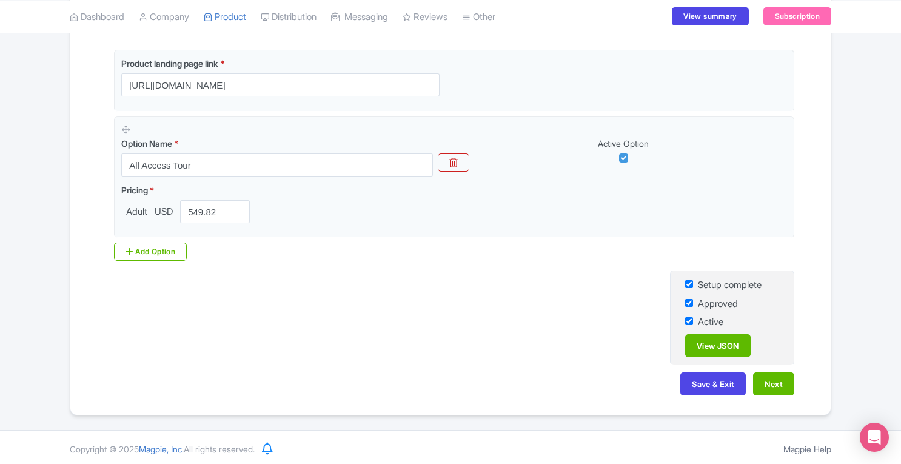
scroll to position [10, 0]
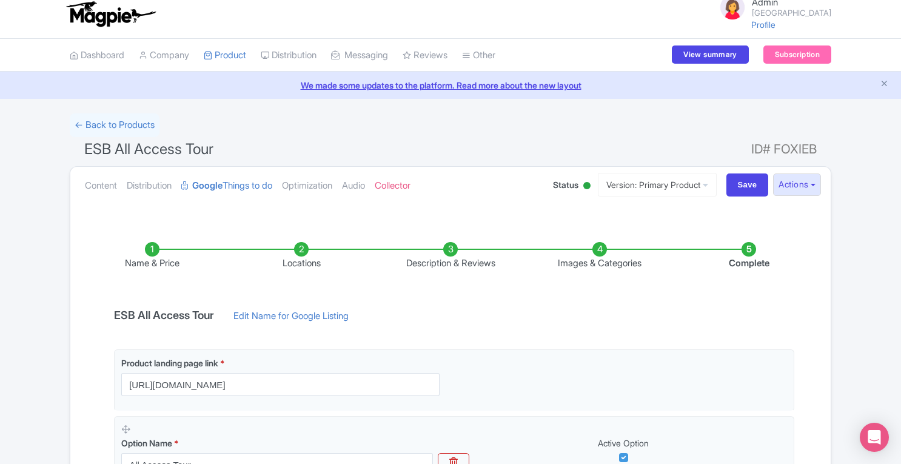
click at [297, 253] on li "Locations" at bounding box center [301, 256] width 149 height 28
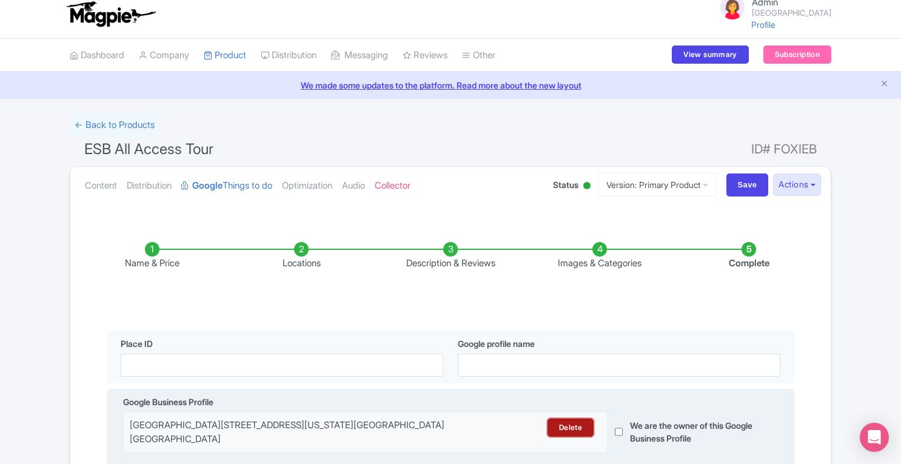
click at [560, 427] on link "Delete" at bounding box center [570, 427] width 46 height 18
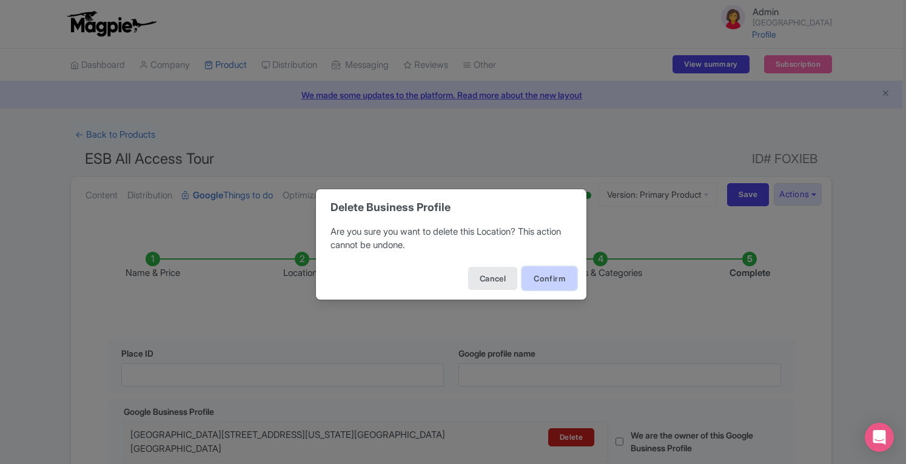
click at [552, 279] on button "Confirm" at bounding box center [549, 278] width 55 height 23
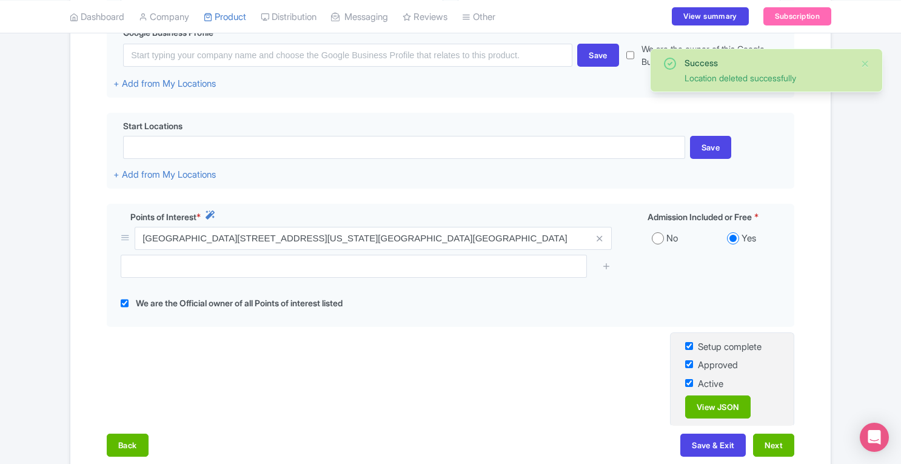
scroll to position [387, 0]
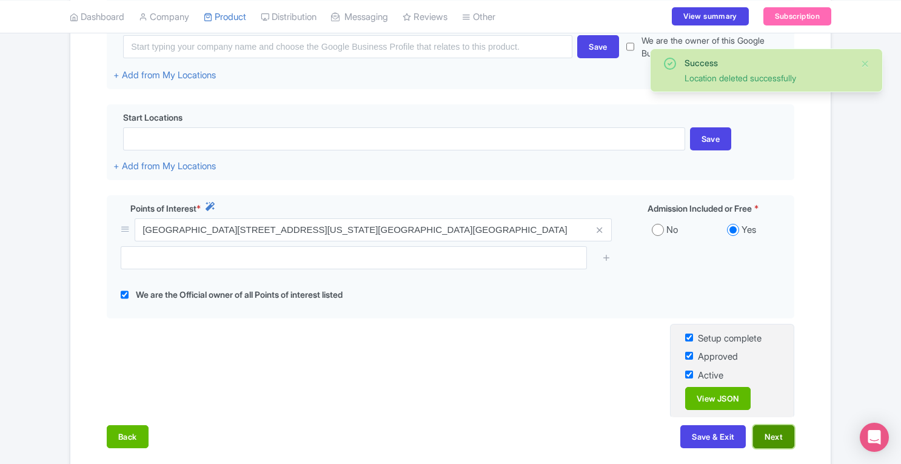
click at [768, 441] on button "Next" at bounding box center [773, 436] width 41 height 23
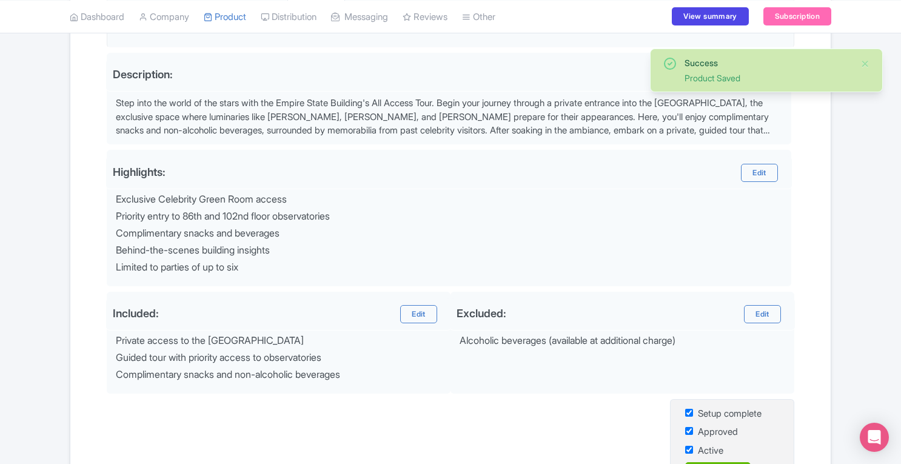
scroll to position [514, 0]
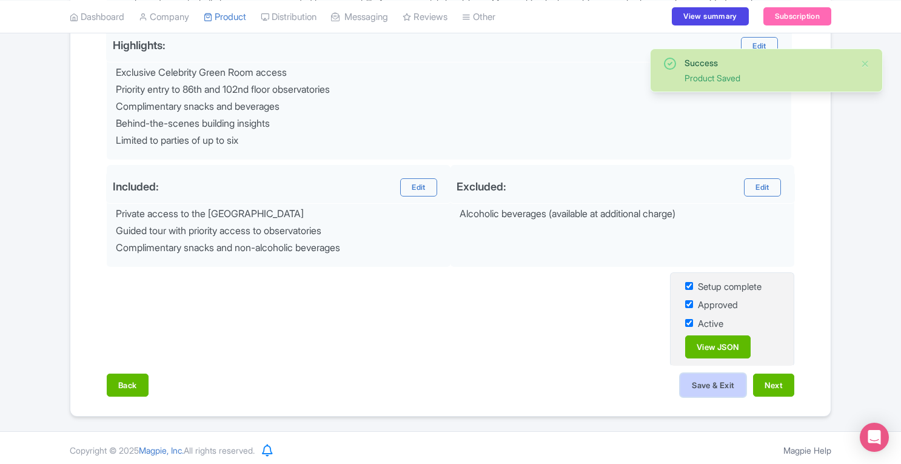
click at [726, 385] on button "Save & Exit" at bounding box center [712, 384] width 65 height 23
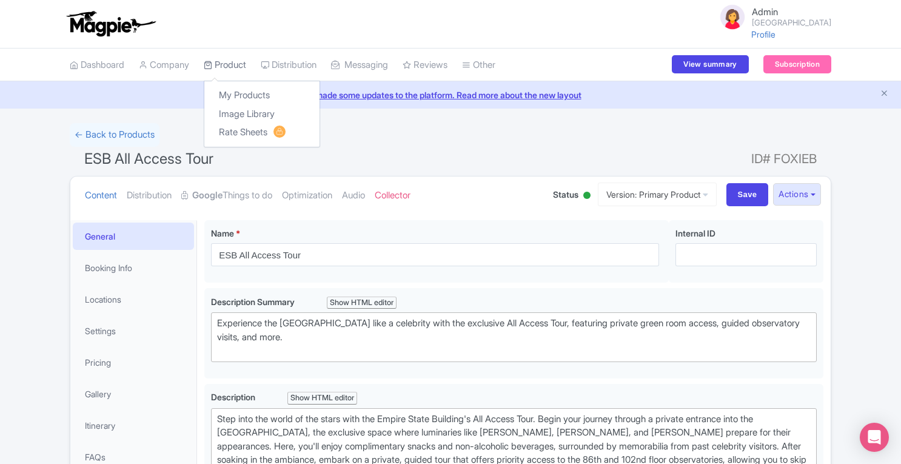
click at [234, 66] on link "Product" at bounding box center [225, 65] width 42 height 33
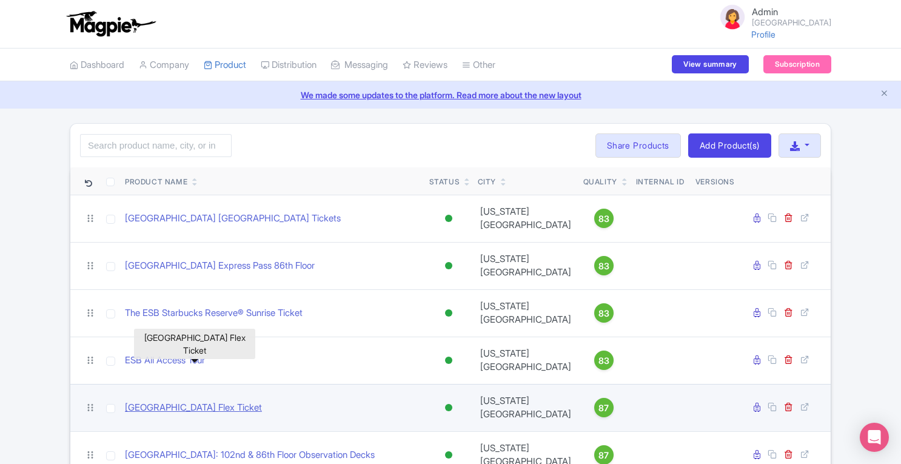
click at [247, 401] on link "[GEOGRAPHIC_DATA] Flex Ticket" at bounding box center [193, 408] width 137 height 14
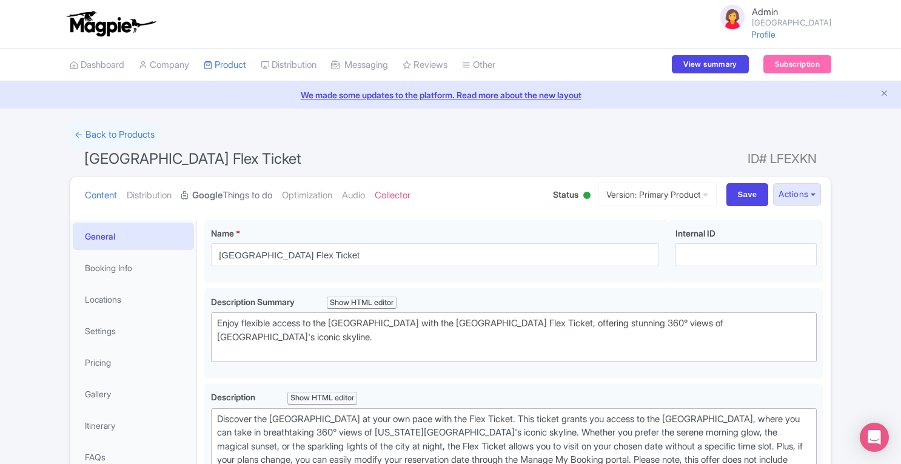
click at [246, 194] on link "Google Things to do" at bounding box center [226, 195] width 91 height 38
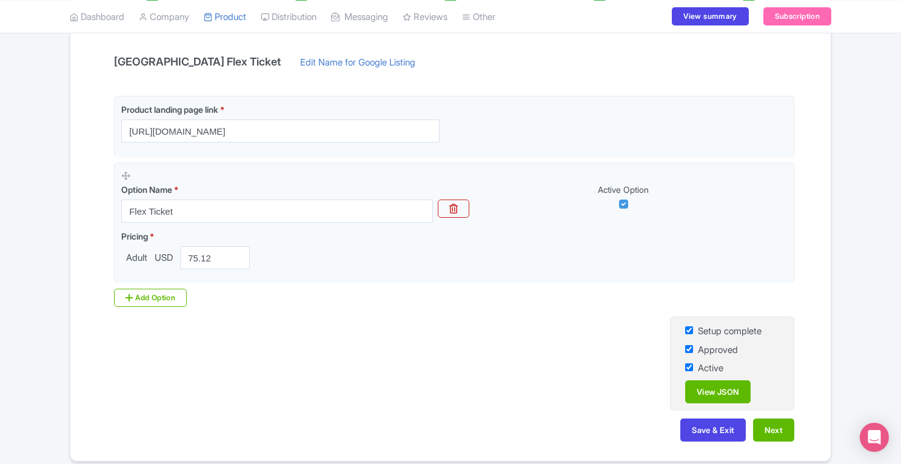
scroll to position [70, 0]
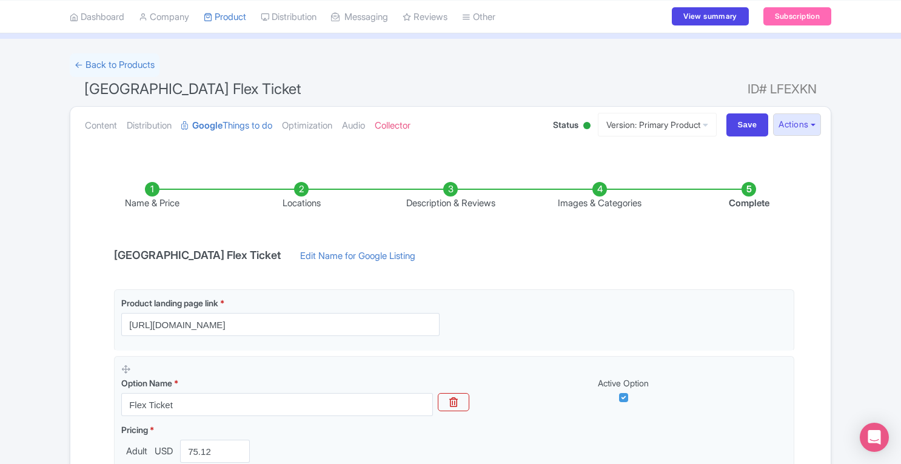
click at [299, 189] on li "Locations" at bounding box center [301, 196] width 149 height 28
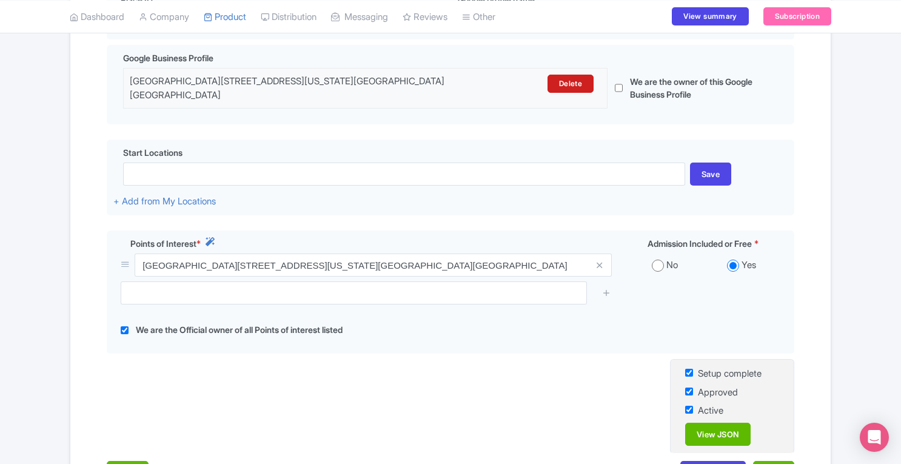
scroll to position [350, 0]
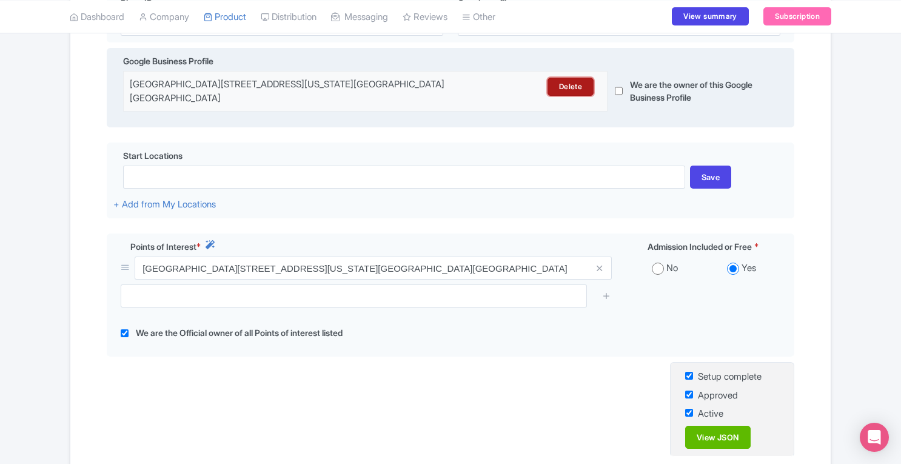
click at [569, 86] on link "Delete" at bounding box center [570, 87] width 46 height 18
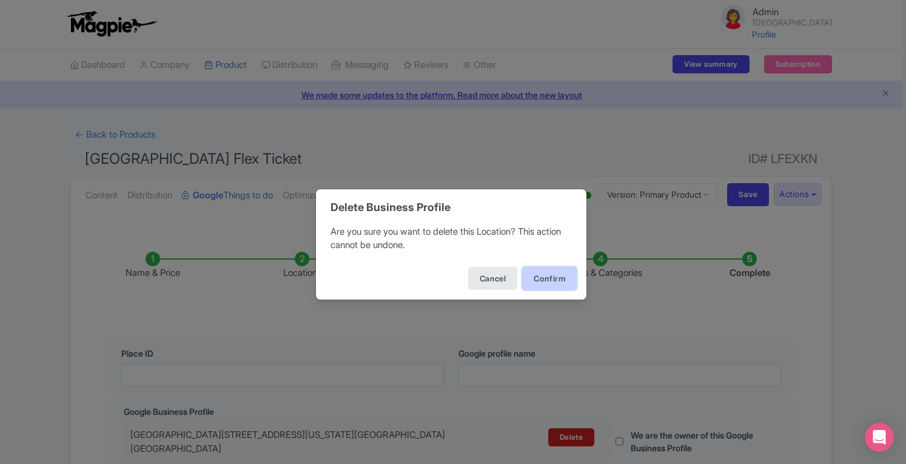
click at [547, 278] on button "Confirm" at bounding box center [549, 278] width 55 height 23
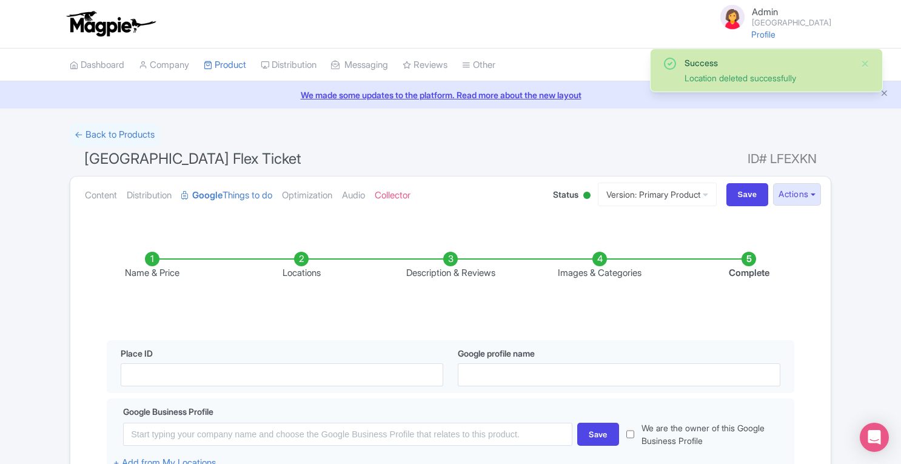
scroll to position [458, 0]
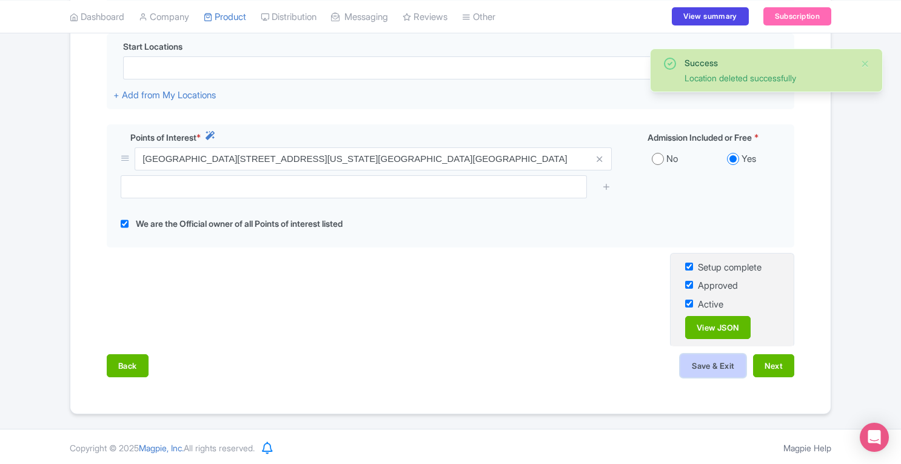
click at [709, 369] on button "Save & Exit" at bounding box center [712, 365] width 65 height 23
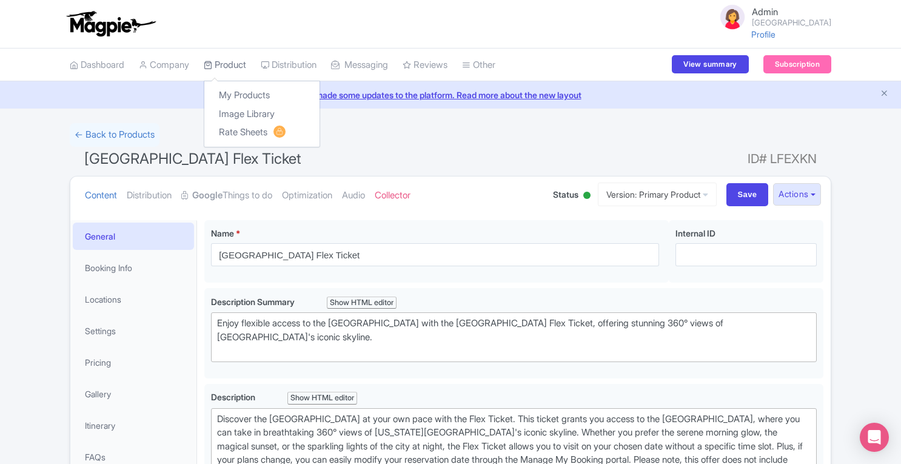
click at [246, 66] on link "Product" at bounding box center [225, 65] width 42 height 33
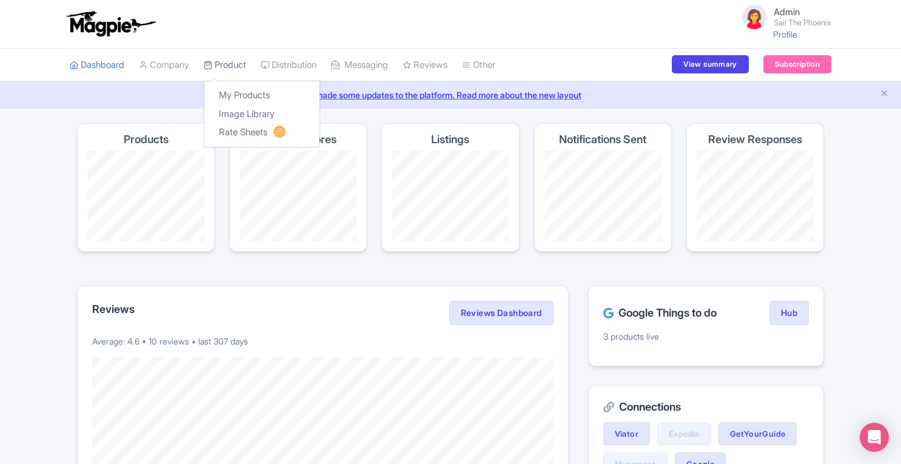
click at [235, 65] on link "Product" at bounding box center [225, 65] width 42 height 33
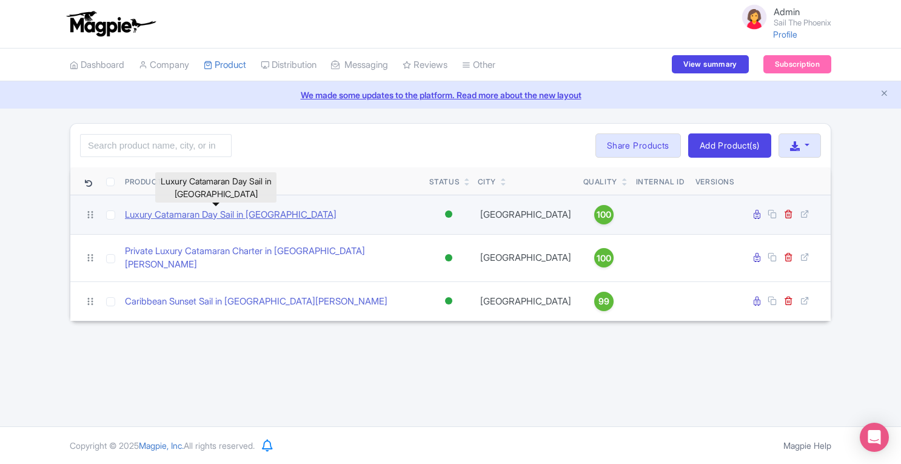
click at [203, 213] on link "Luxury Catamaran Day Sail in Sint Maarten" at bounding box center [231, 215] width 212 height 14
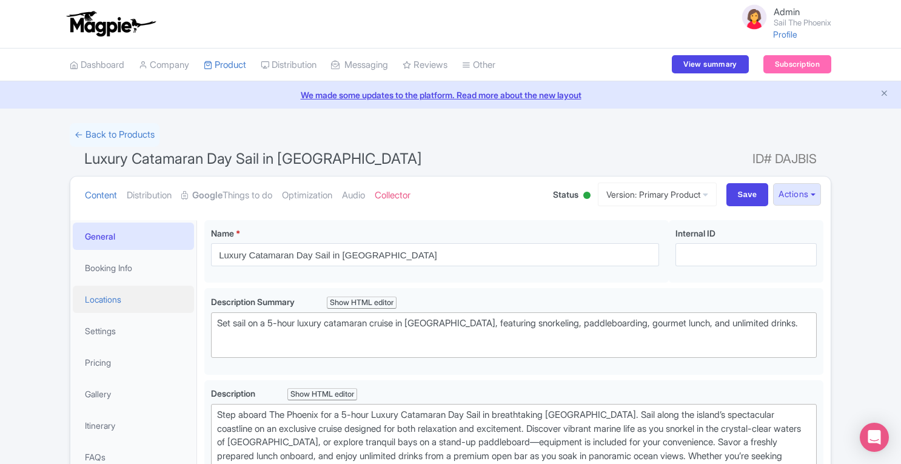
click at [105, 304] on link "Locations" at bounding box center [133, 299] width 121 height 27
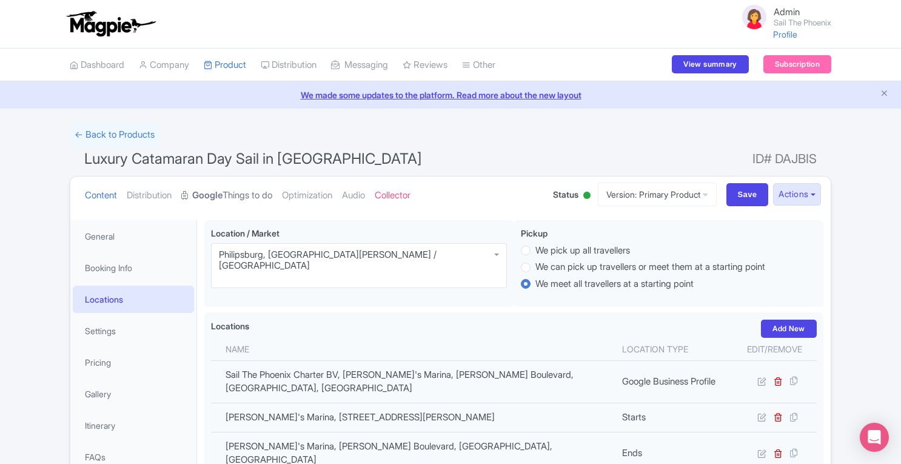
click at [237, 187] on link "Google Things to do" at bounding box center [226, 195] width 91 height 38
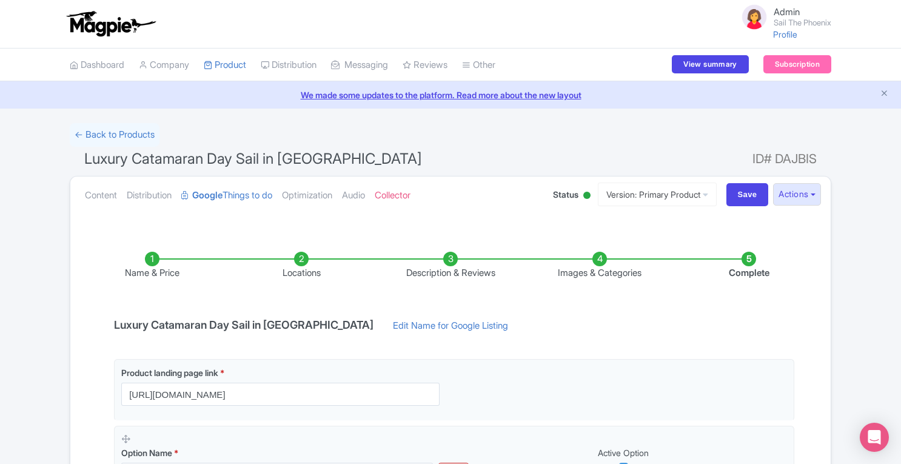
click at [307, 264] on li "Locations" at bounding box center [301, 266] width 149 height 28
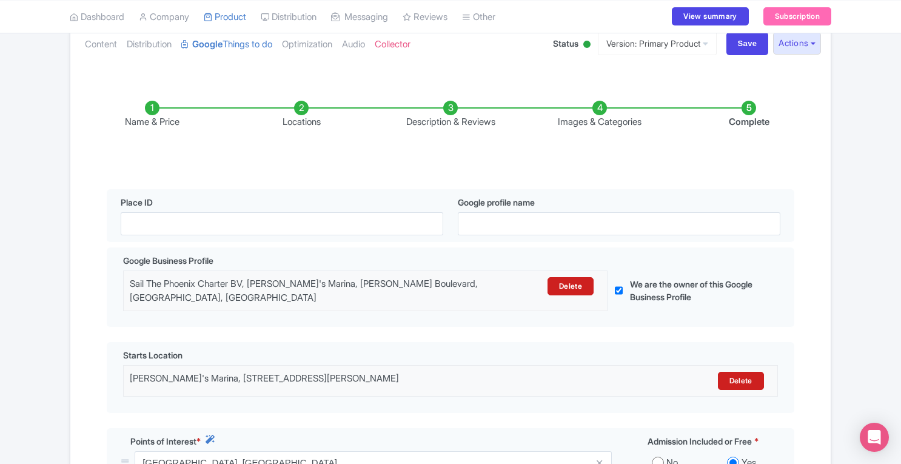
scroll to position [155, 0]
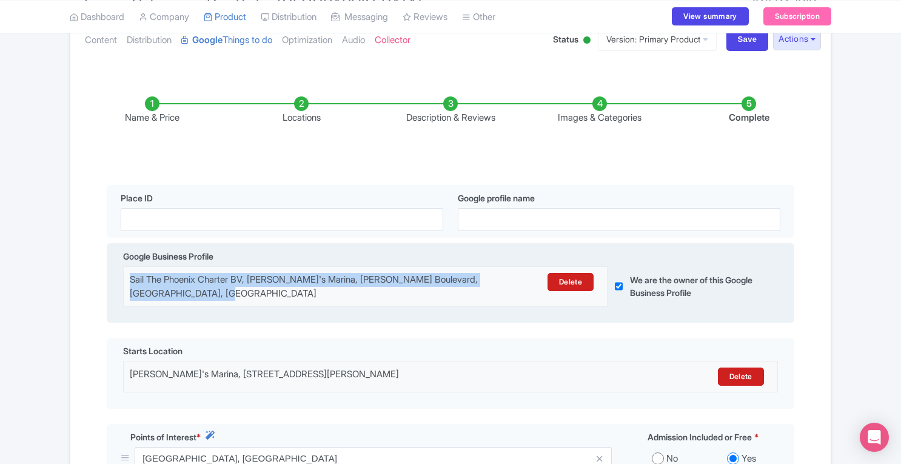
drag, startPoint x: 130, startPoint y: 278, endPoint x: 279, endPoint y: 295, distance: 150.1
click at [279, 295] on div "Sail The Phoenix Charter BV, Bobby's Marina, Juancho Yrausquin Boulevard, Phili…" at bounding box center [306, 286] width 353 height 27
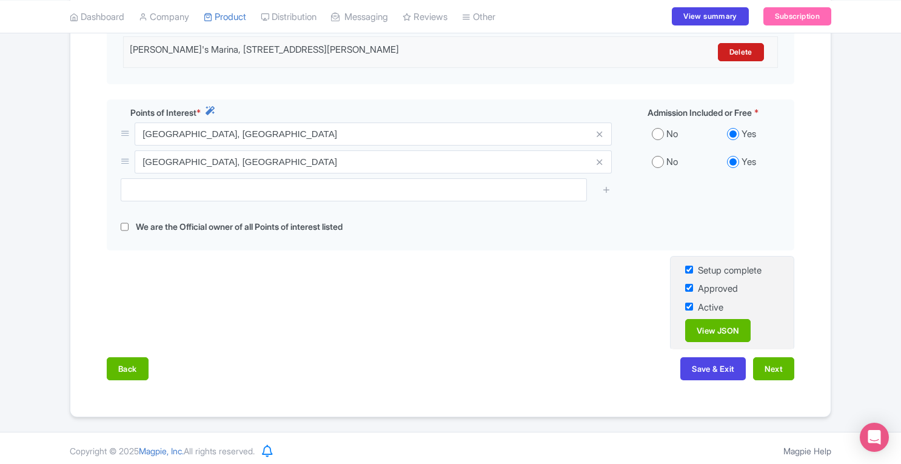
scroll to position [480, 0]
click at [724, 330] on link "View JSON" at bounding box center [717, 329] width 65 height 23
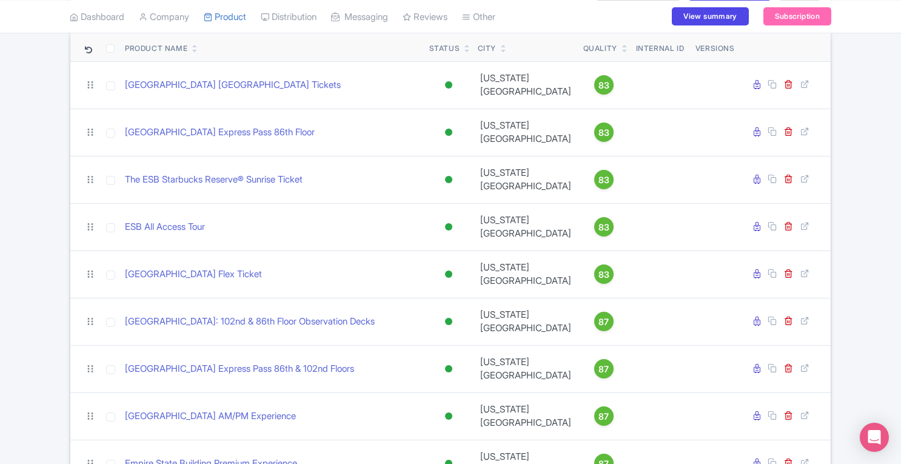
scroll to position [135, 0]
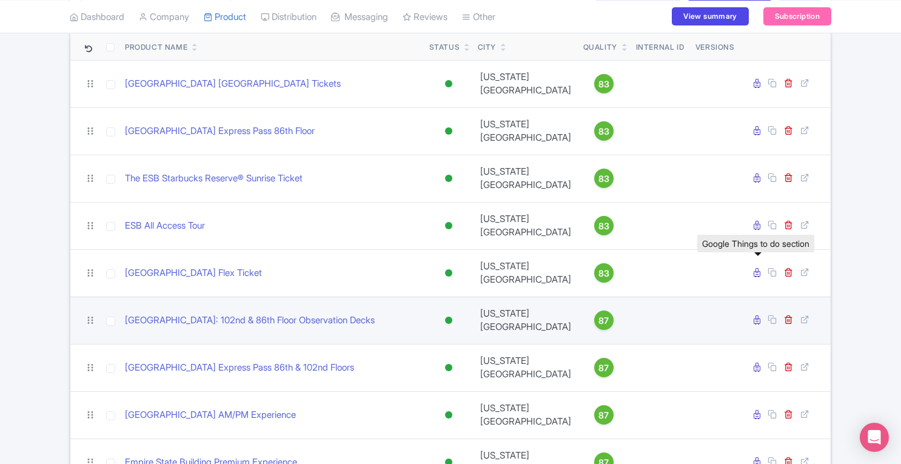
click at [757, 315] on icon at bounding box center [757, 319] width 7 height 9
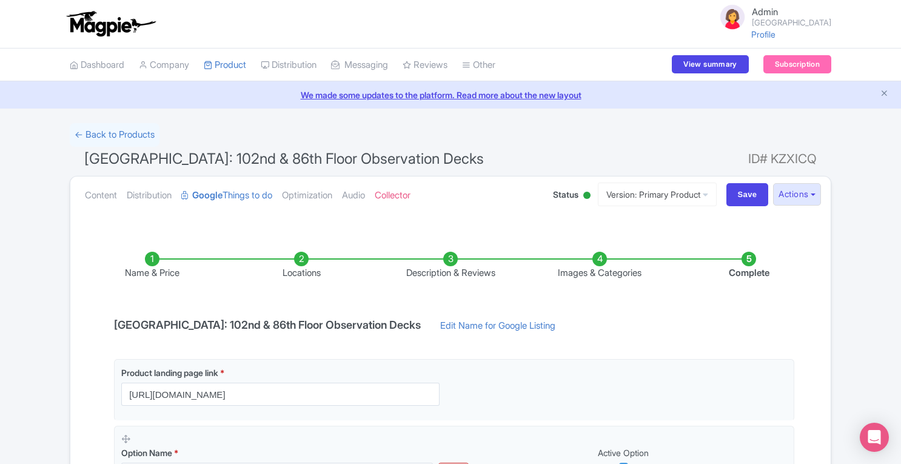
click at [298, 261] on li "Locations" at bounding box center [301, 266] width 149 height 28
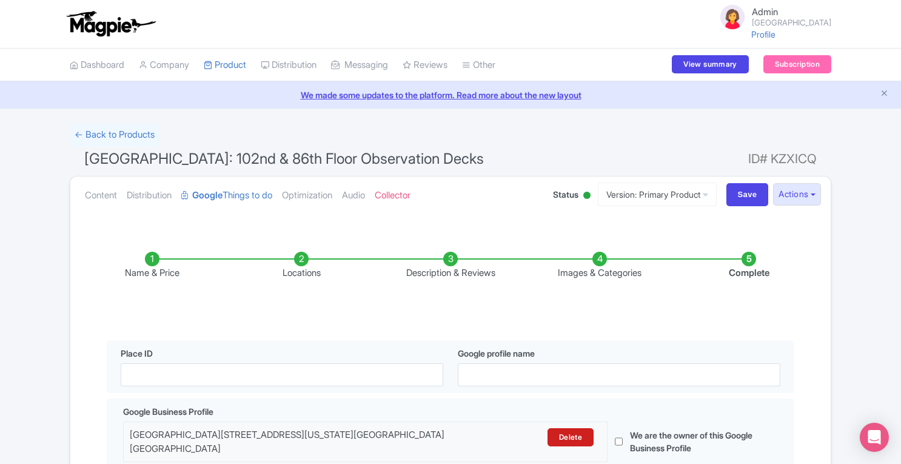
scroll to position [247, 0]
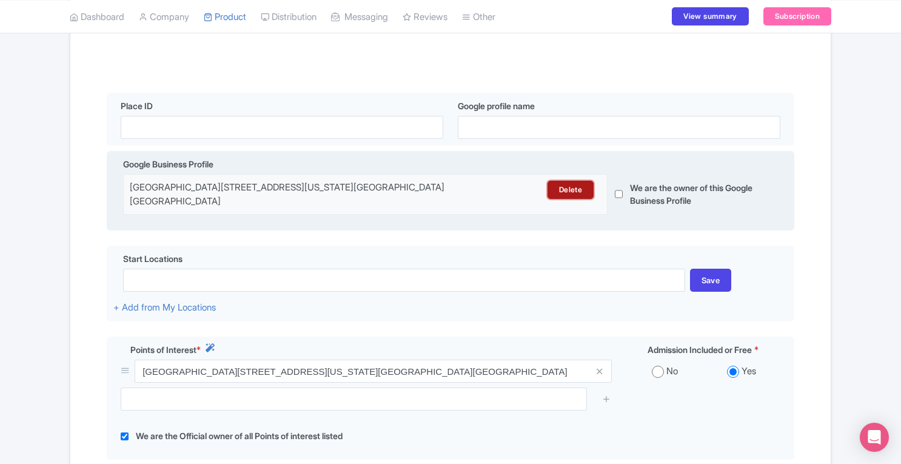
click at [570, 193] on link "Delete" at bounding box center [570, 190] width 46 height 18
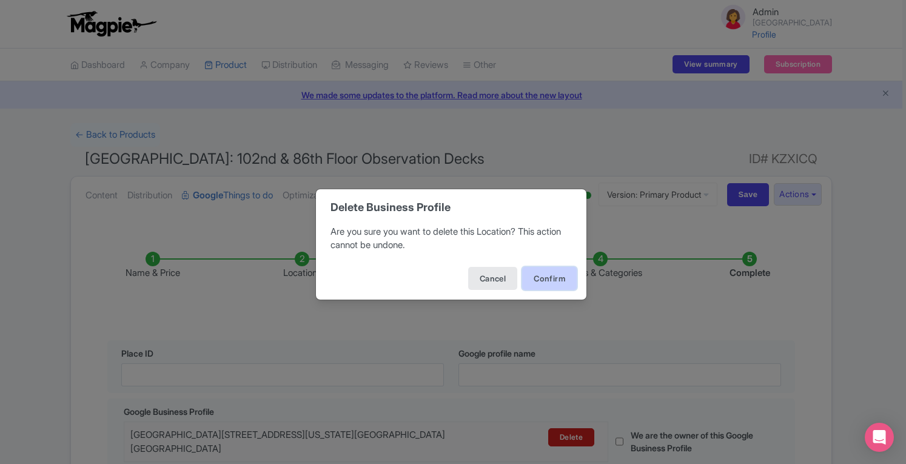
click at [542, 276] on button "Confirm" at bounding box center [549, 278] width 55 height 23
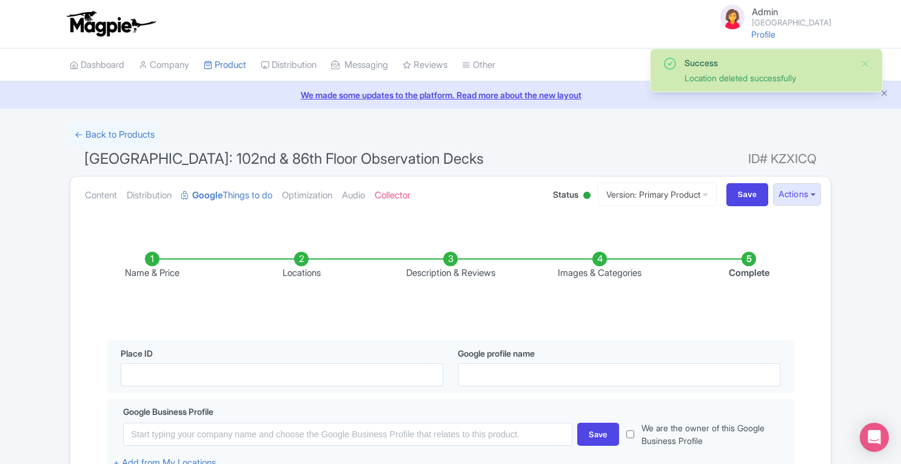
scroll to position [461, 0]
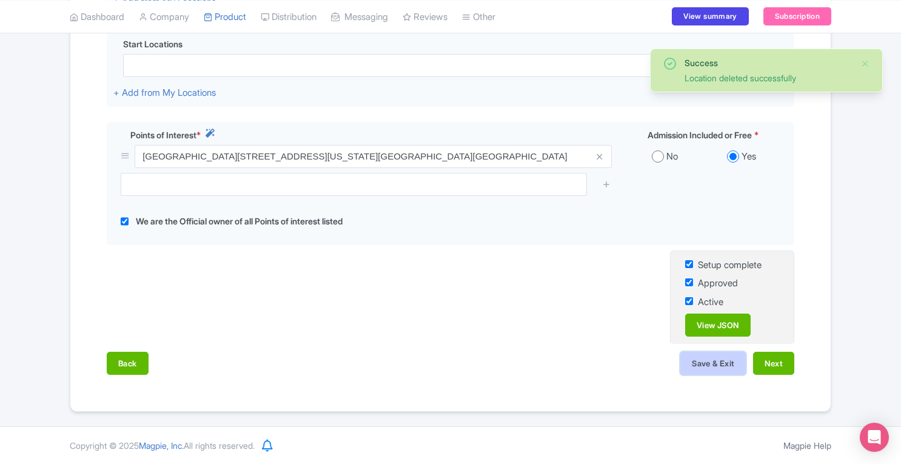
click at [708, 372] on button "Save & Exit" at bounding box center [712, 363] width 65 height 23
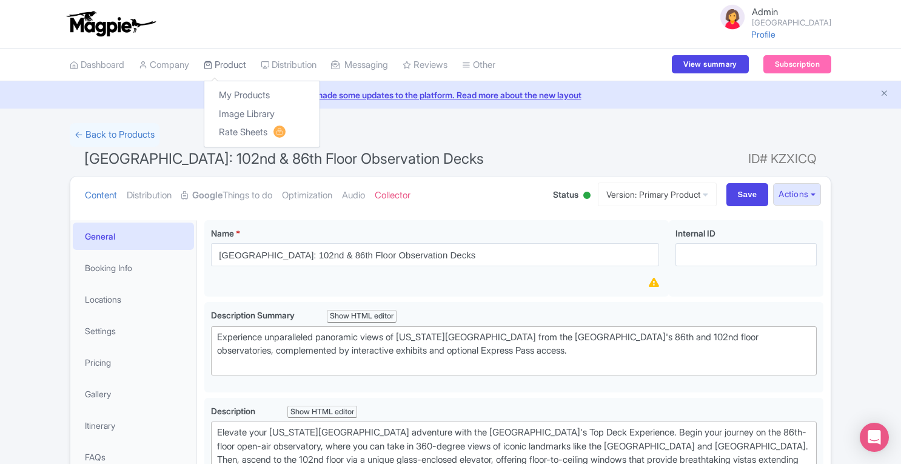
click at [238, 58] on link "Product" at bounding box center [225, 65] width 42 height 33
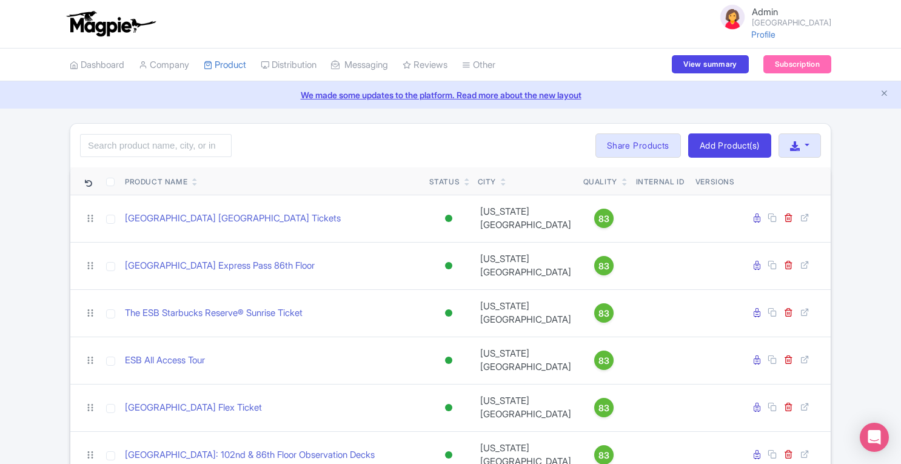
scroll to position [135, 0]
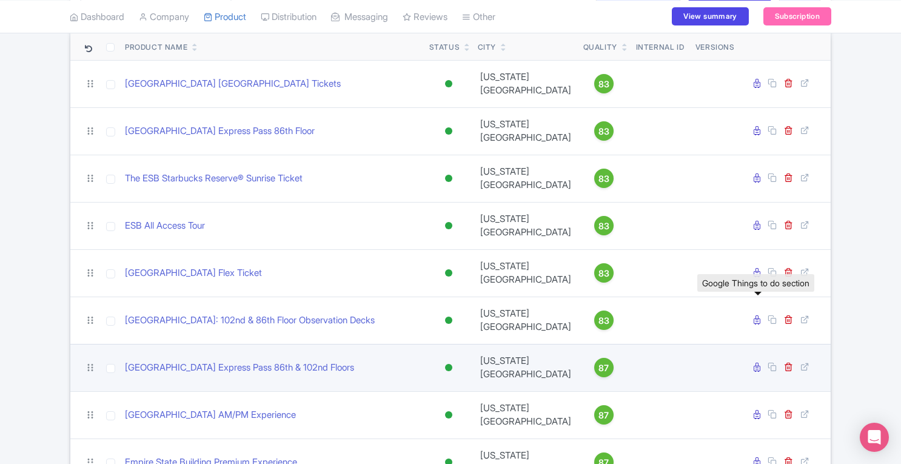
click at [757, 363] on icon at bounding box center [757, 367] width 7 height 9
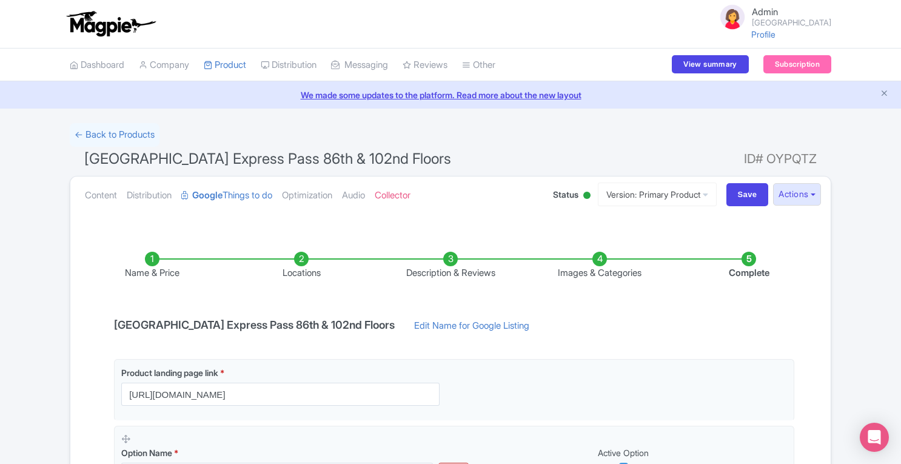
click at [306, 262] on li "Locations" at bounding box center [301, 266] width 149 height 28
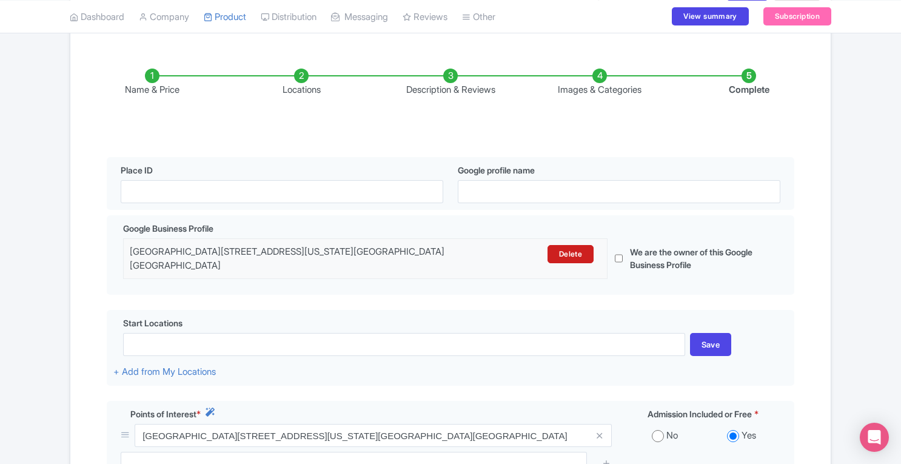
scroll to position [186, 0]
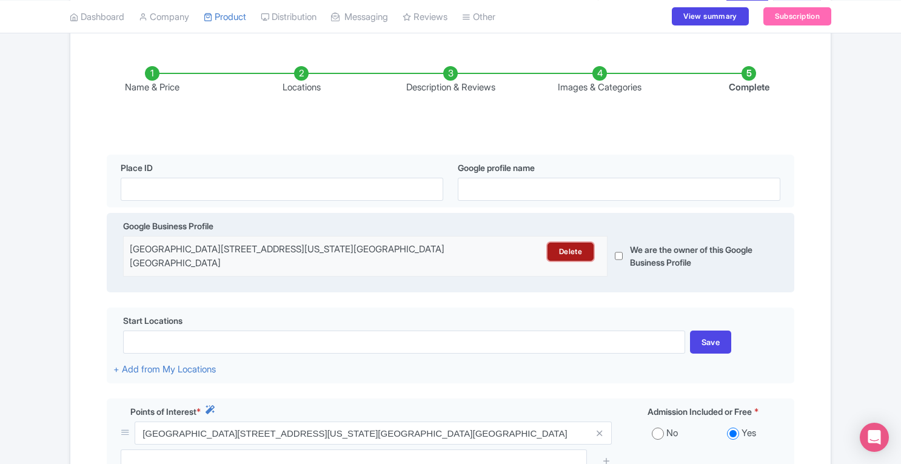
click at [581, 250] on link "Delete" at bounding box center [570, 252] width 46 height 18
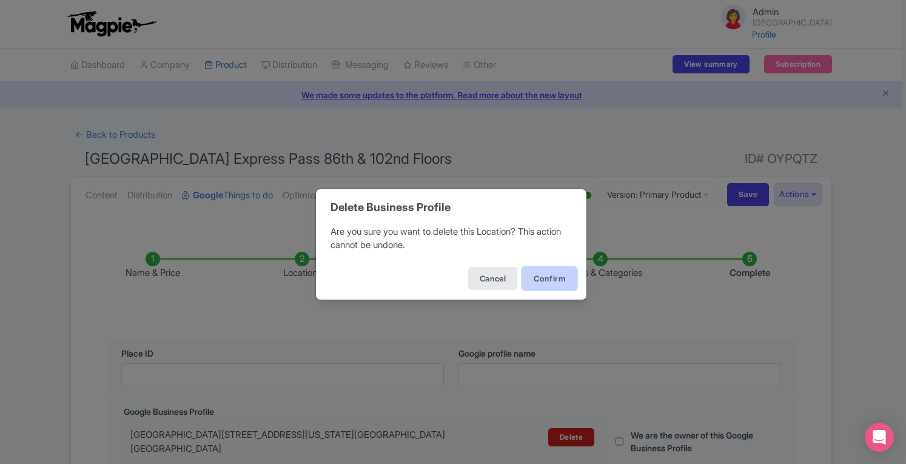
click at [559, 277] on button "Confirm" at bounding box center [549, 278] width 55 height 23
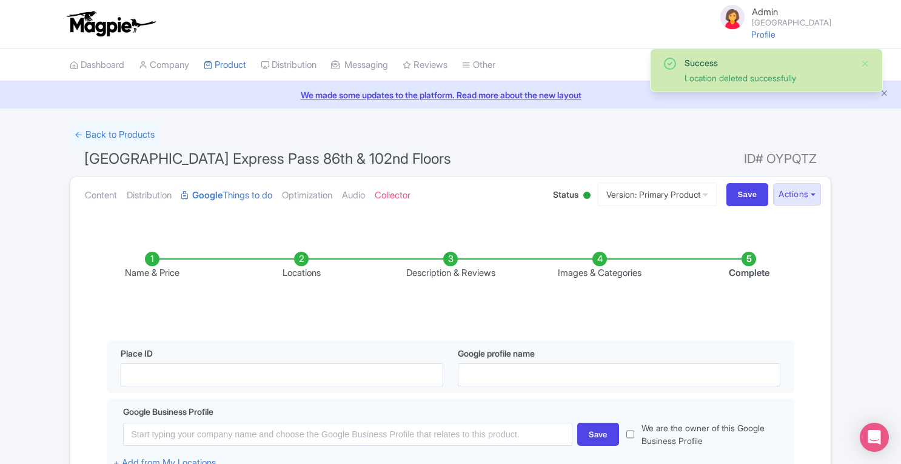
scroll to position [461, 0]
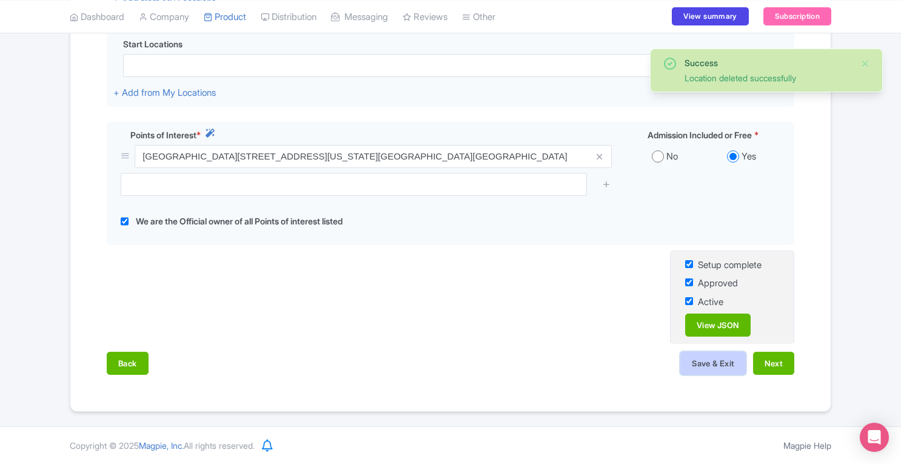
click at [721, 356] on button "Save & Exit" at bounding box center [712, 363] width 65 height 23
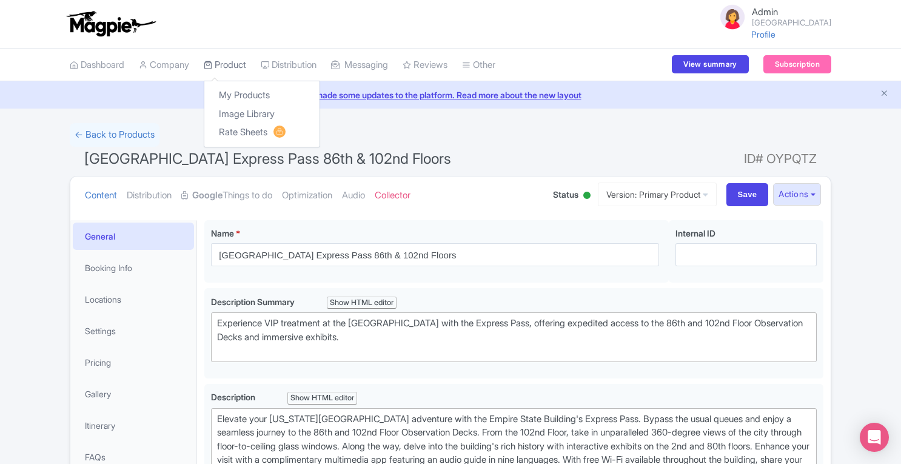
click at [233, 70] on link "Product" at bounding box center [225, 65] width 42 height 33
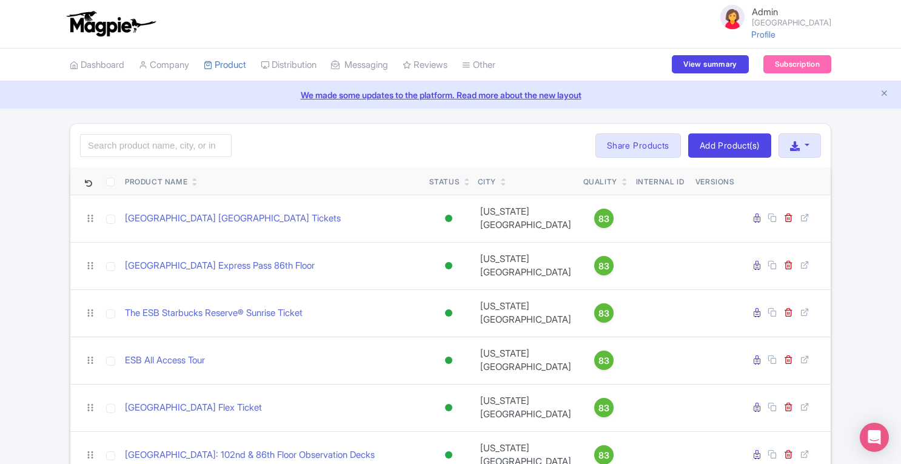
scroll to position [135, 0]
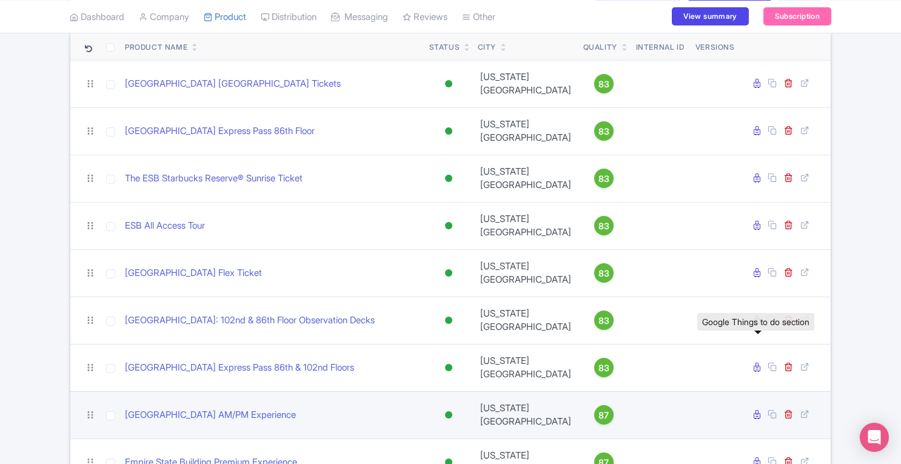
click at [758, 410] on icon at bounding box center [757, 414] width 7 height 9
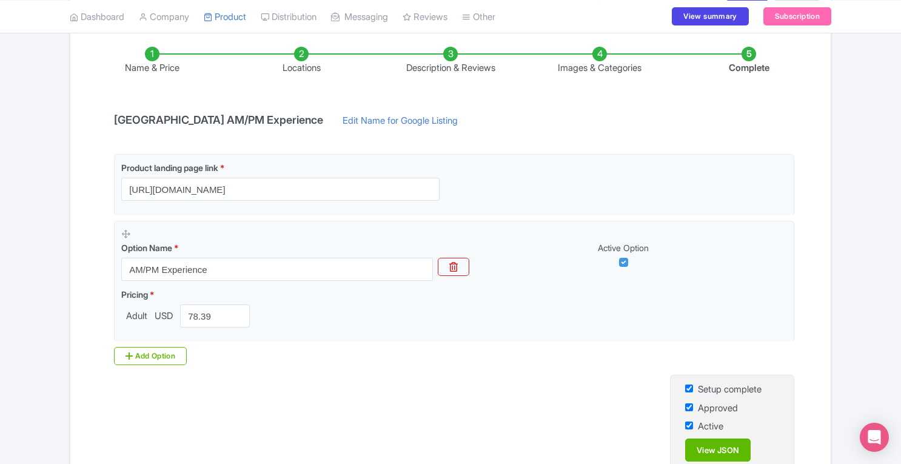
scroll to position [210, 0]
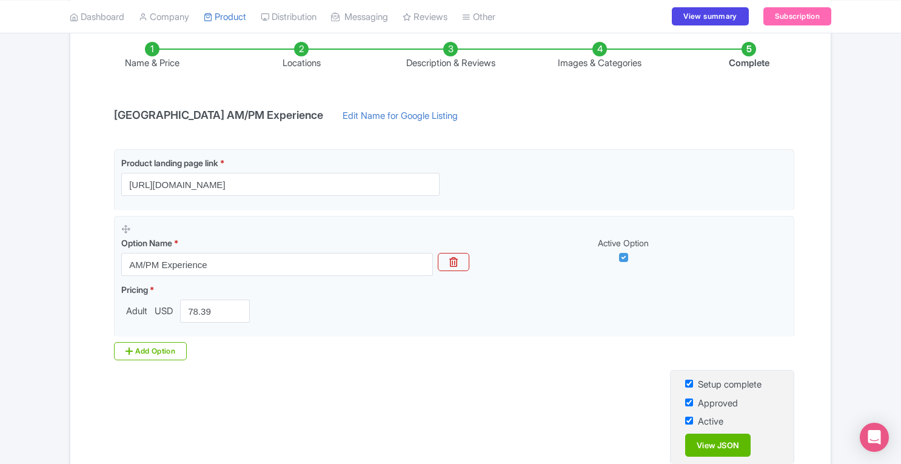
click at [300, 52] on li "Locations" at bounding box center [301, 56] width 149 height 28
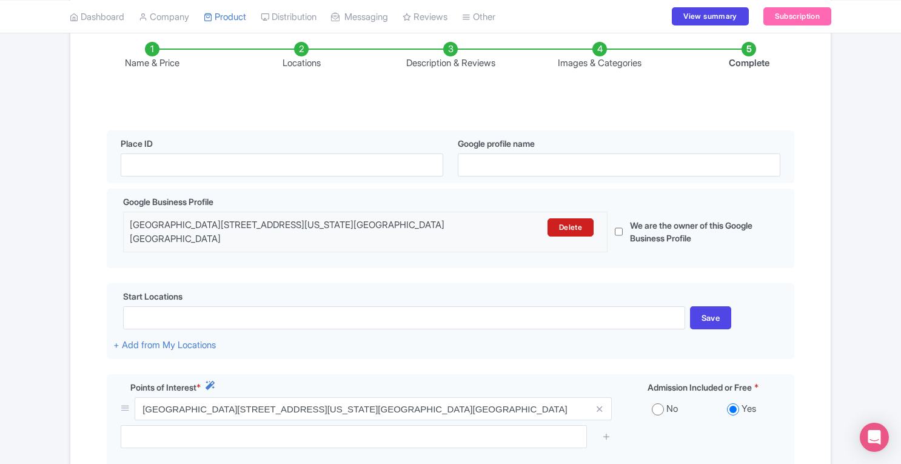
scroll to position [324, 0]
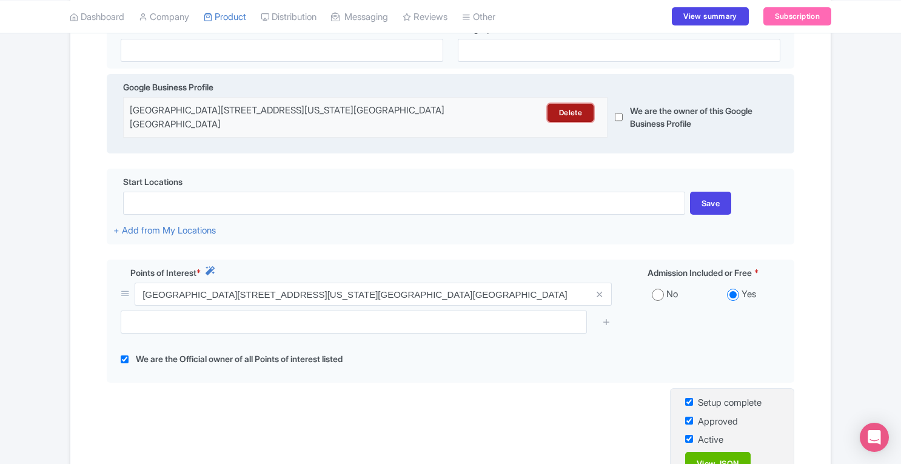
click at [564, 116] on link "Delete" at bounding box center [570, 113] width 46 height 18
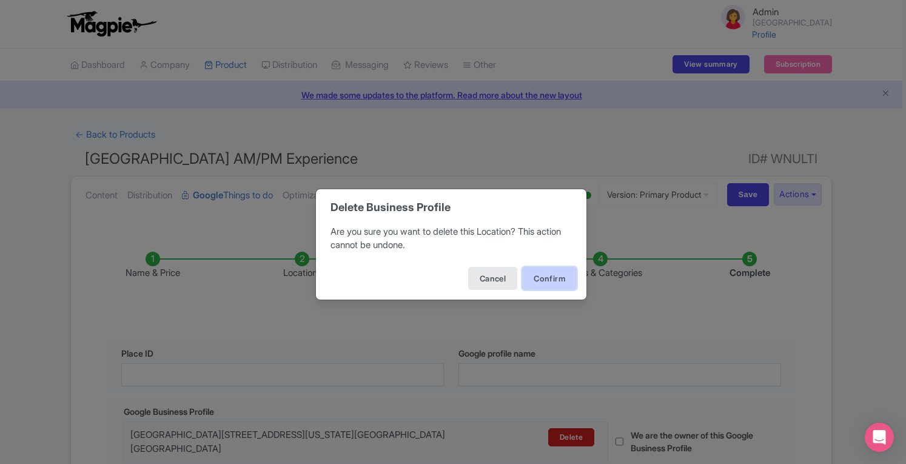
click at [537, 282] on button "Confirm" at bounding box center [549, 278] width 55 height 23
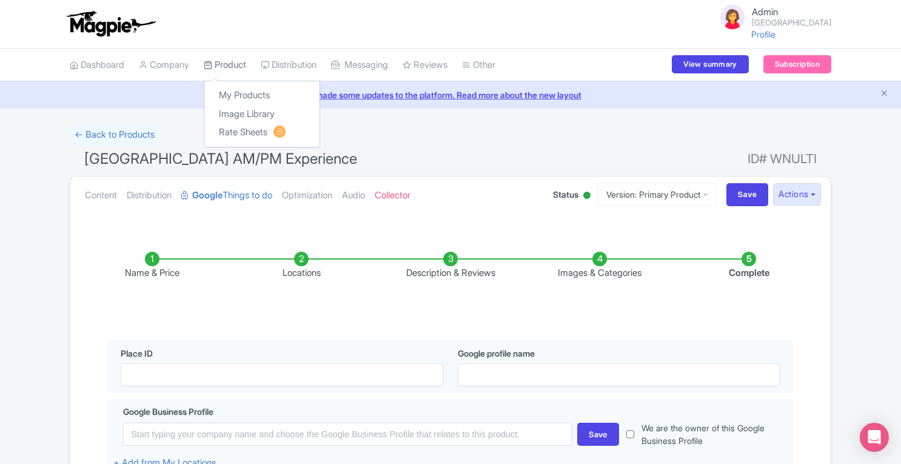
click at [232, 65] on link "Product" at bounding box center [225, 65] width 42 height 33
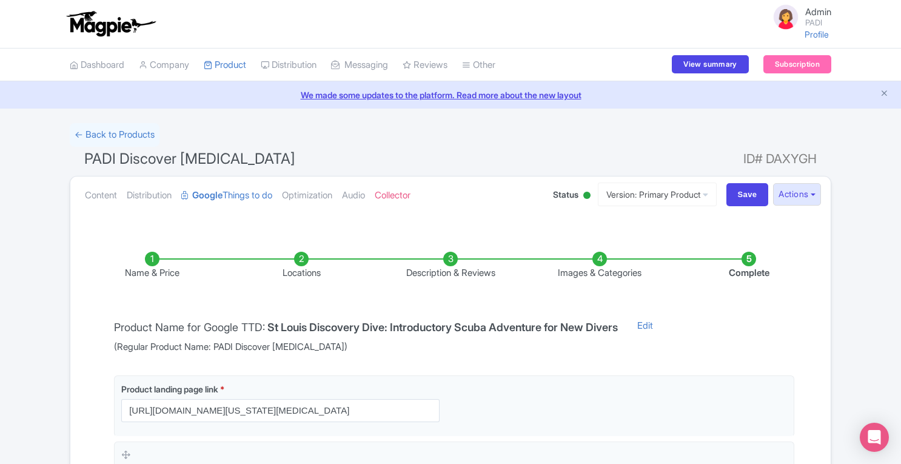
scroll to position [325, 0]
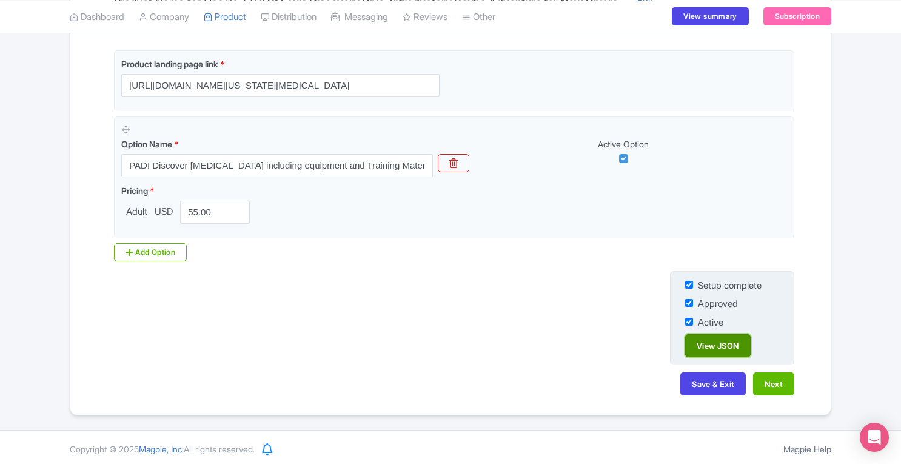
click at [726, 336] on link "View JSON" at bounding box center [717, 345] width 65 height 23
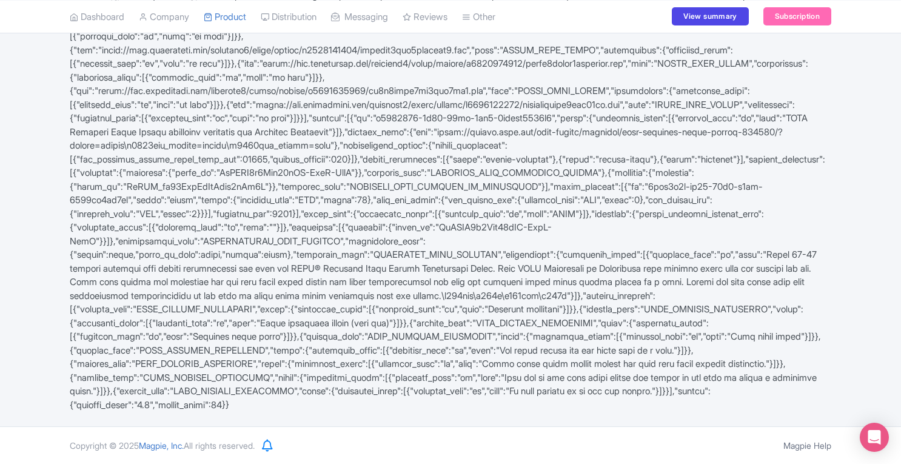
scroll to position [177, 0]
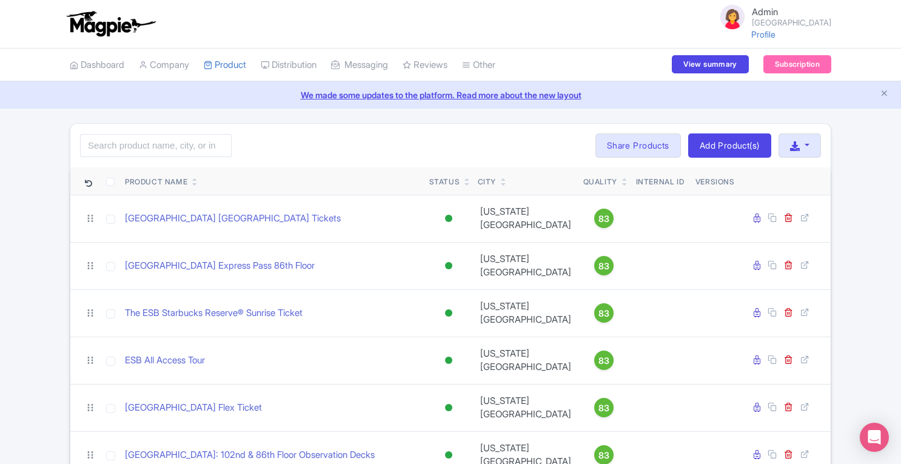
scroll to position [135, 0]
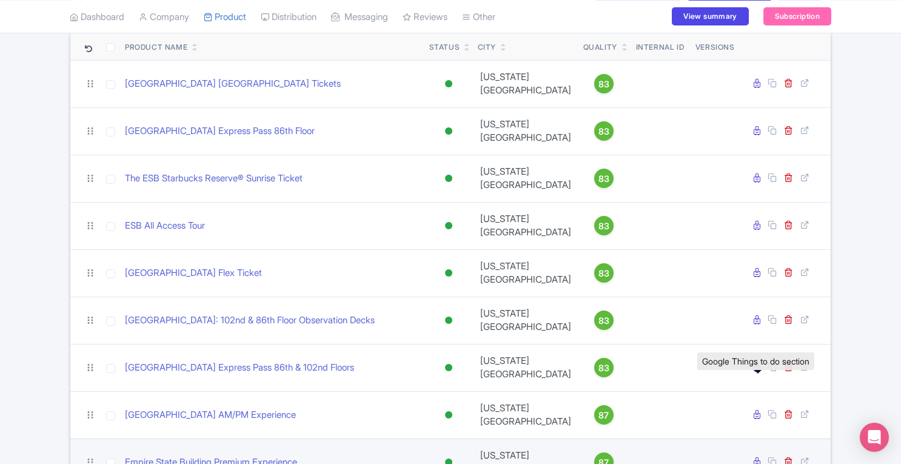
click at [758, 457] on icon at bounding box center [757, 461] width 7 height 9
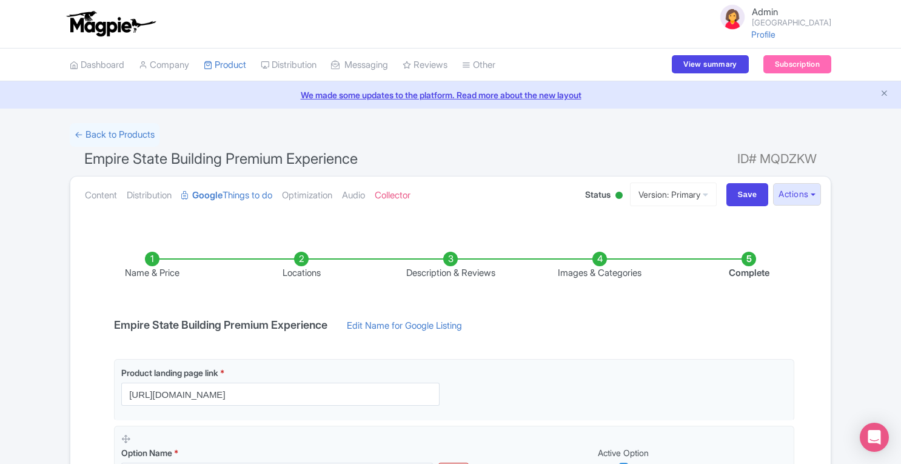
click at [309, 261] on li "Locations" at bounding box center [301, 266] width 149 height 28
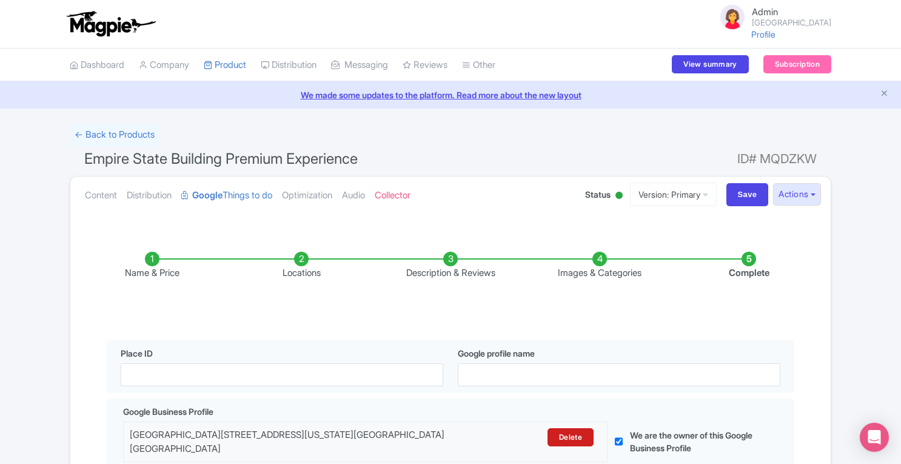
scroll to position [287, 0]
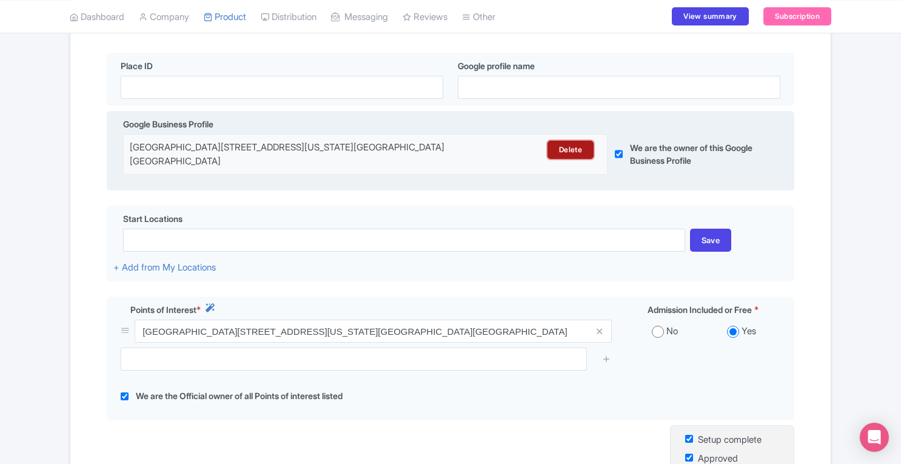
click at [572, 149] on link "Delete" at bounding box center [570, 150] width 46 height 18
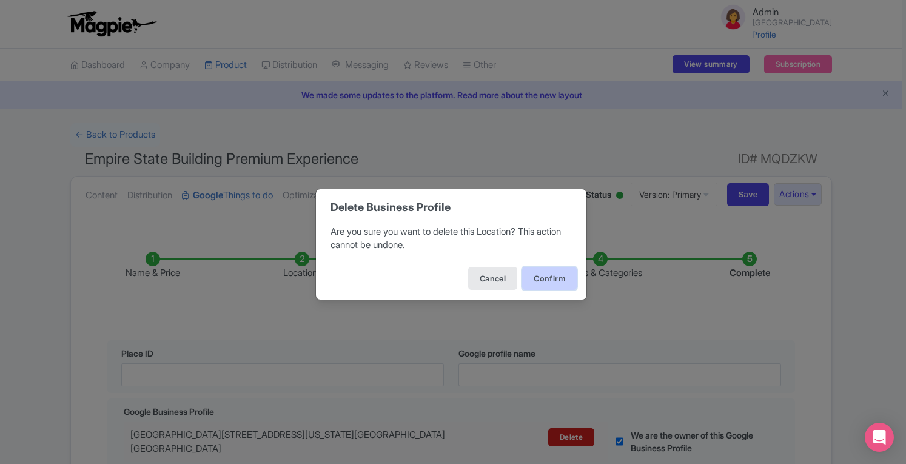
click at [543, 275] on button "Confirm" at bounding box center [549, 278] width 55 height 23
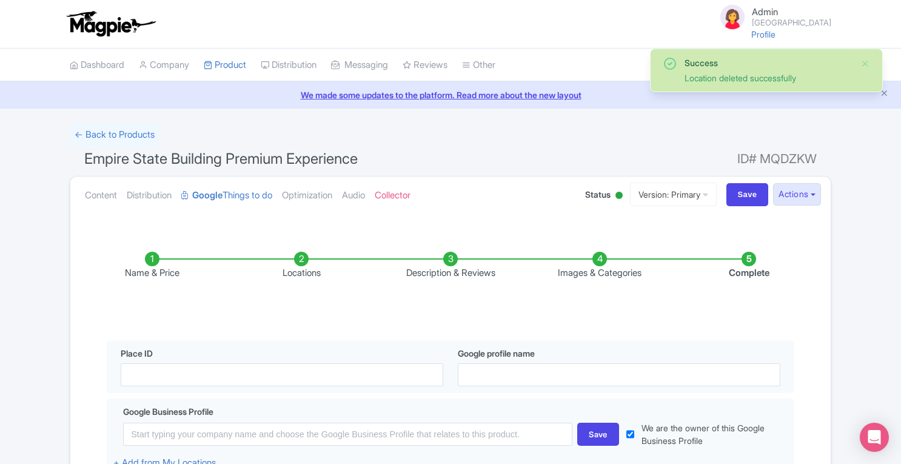
scroll to position [461, 0]
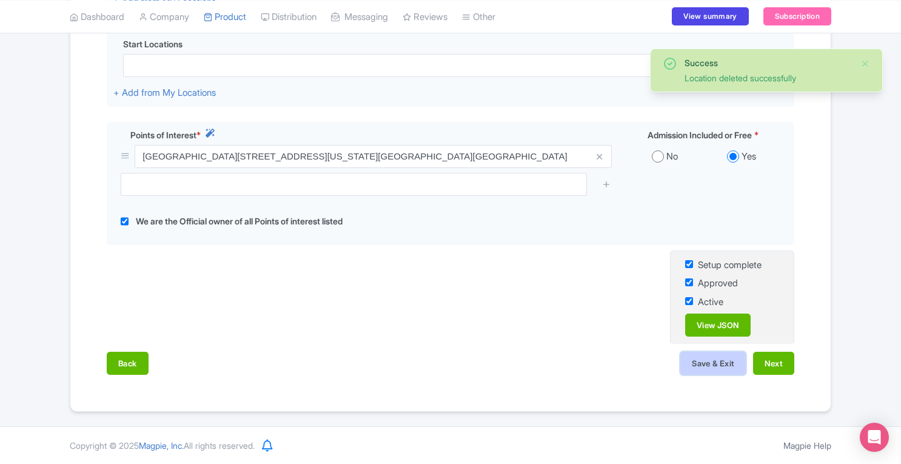
click at [718, 364] on button "Save & Exit" at bounding box center [712, 363] width 65 height 23
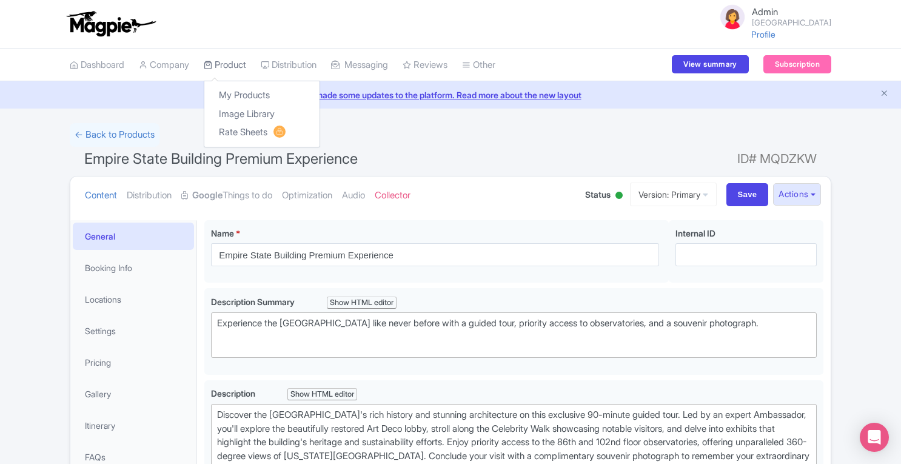
click at [233, 58] on link "Product" at bounding box center [225, 65] width 42 height 33
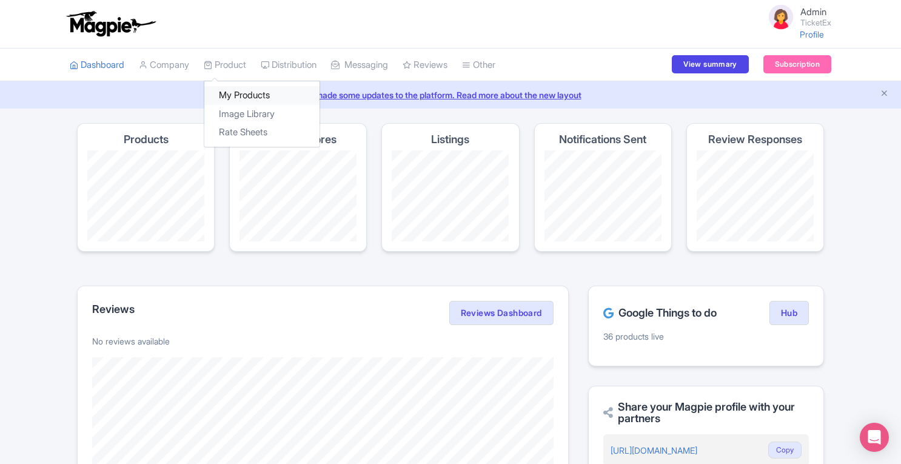
click at [248, 93] on link "My Products" at bounding box center [261, 95] width 115 height 19
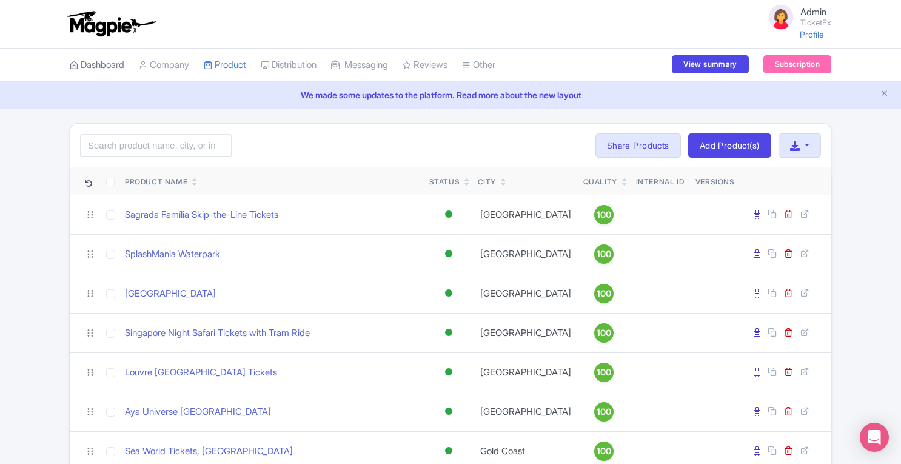
click at [99, 73] on link "Dashboard" at bounding box center [97, 65] width 55 height 33
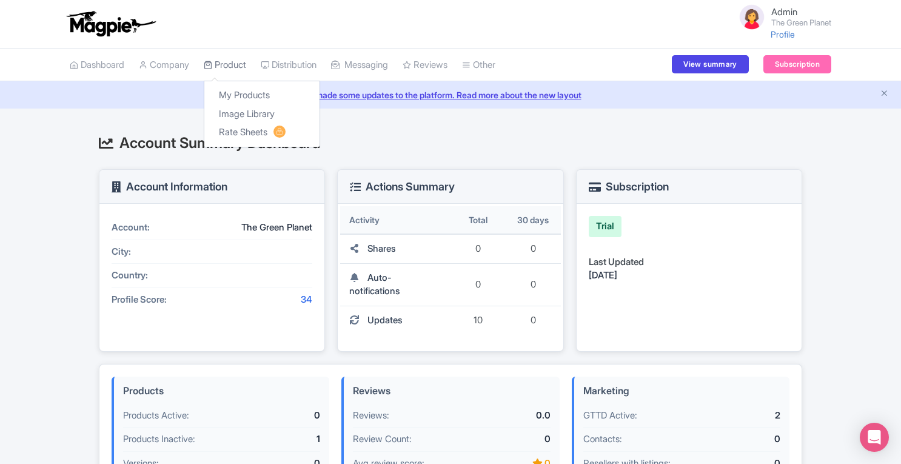
click at [235, 70] on link "Product" at bounding box center [225, 65] width 42 height 33
click at [227, 72] on link "Product" at bounding box center [225, 65] width 42 height 33
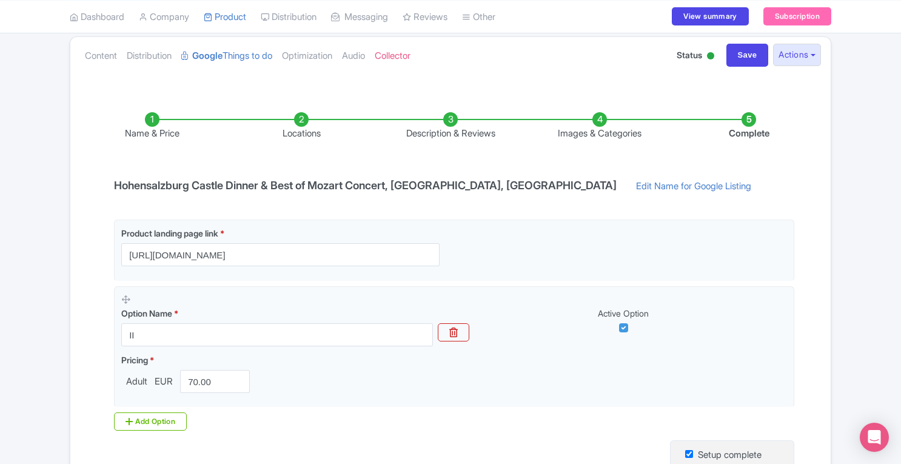
scroll to position [138, 0]
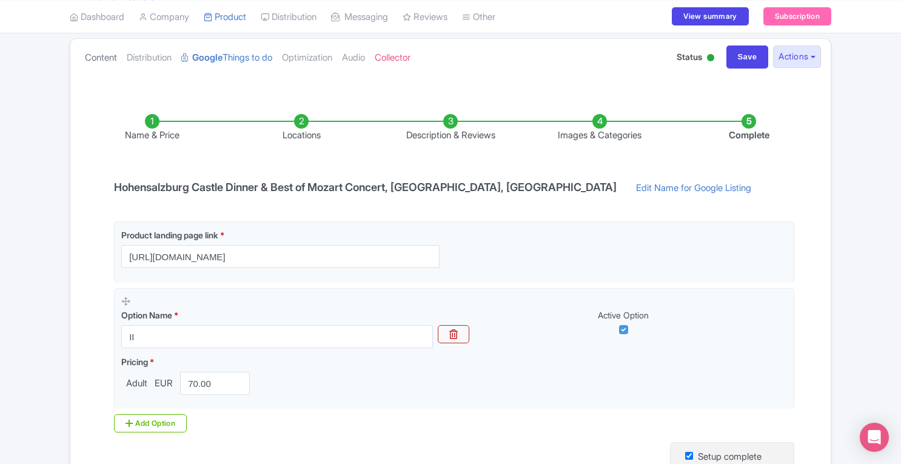
click at [100, 64] on link "Content" at bounding box center [101, 58] width 32 height 38
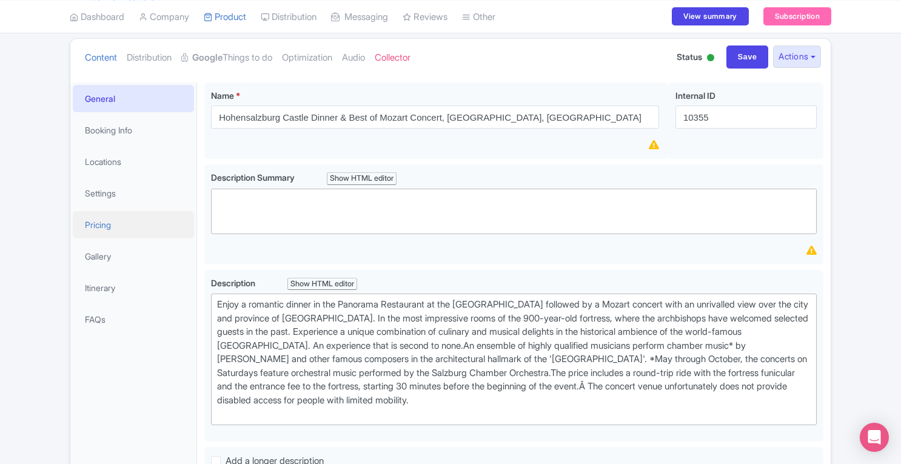
click at [98, 225] on link "Pricing" at bounding box center [133, 224] width 121 height 27
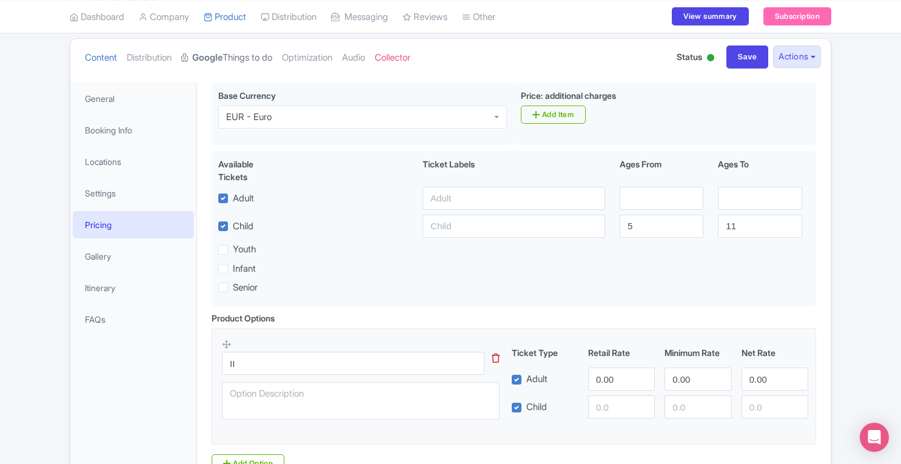
click at [223, 58] on strong "Google" at bounding box center [207, 58] width 30 height 14
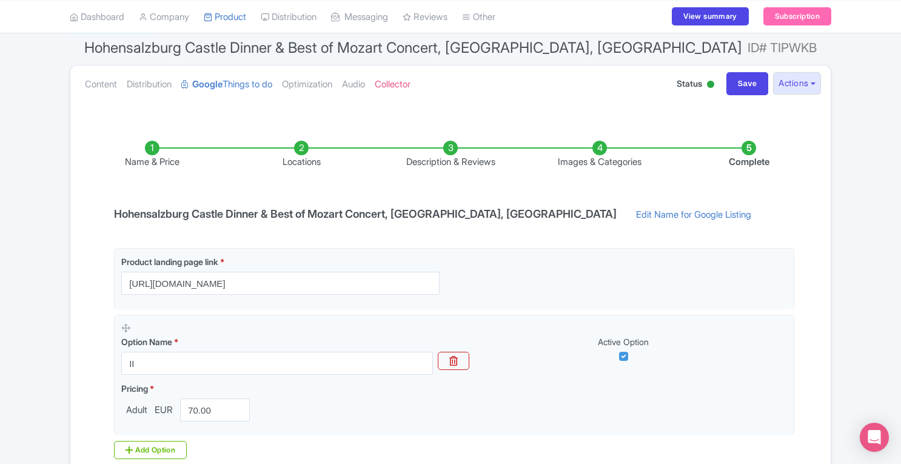
scroll to position [109, 0]
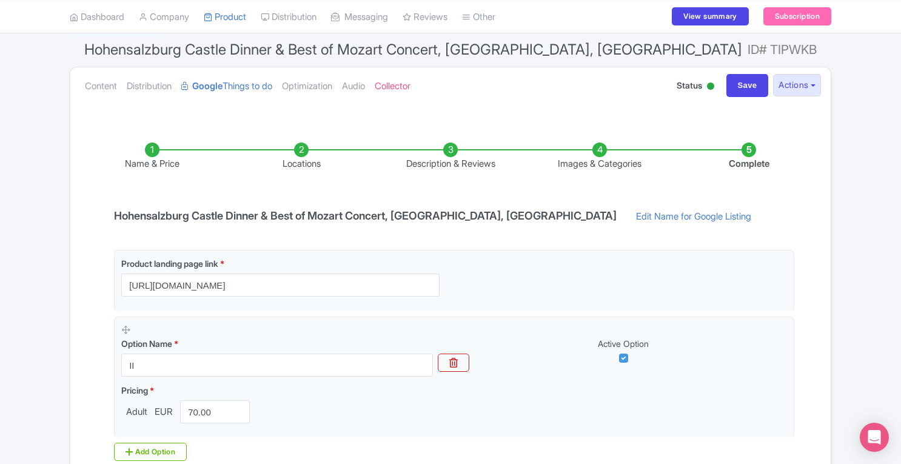
click at [605, 144] on li "Images & Categories" at bounding box center [599, 156] width 149 height 28
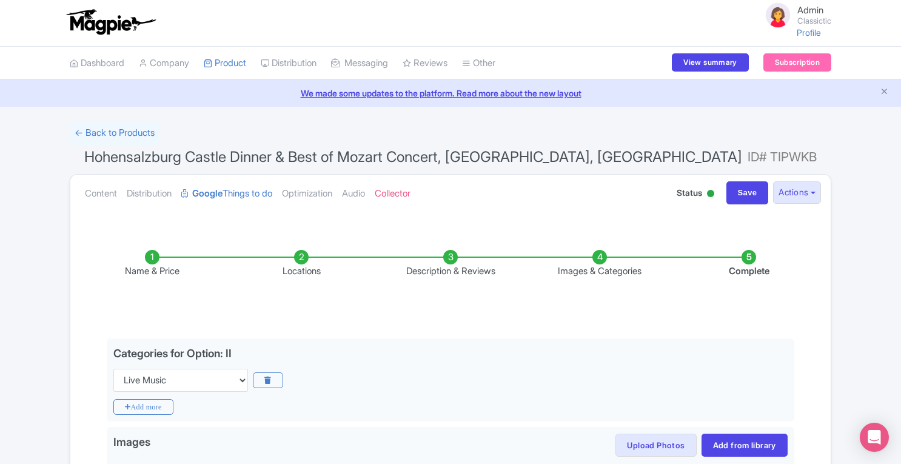
scroll to position [0, 0]
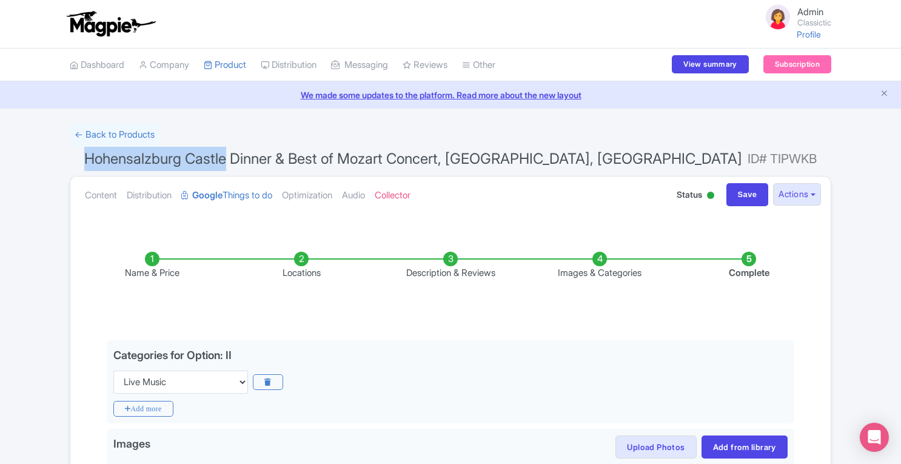
drag, startPoint x: 85, startPoint y: 159, endPoint x: 227, endPoint y: 163, distance: 141.3
click at [227, 163] on span "Hohensalzburg Castle Dinner & Best of Mozart Concert, Festung Hohensalzburg, Sa…" at bounding box center [413, 159] width 658 height 18
copy span "Hohensalzburg Castle"
click at [598, 253] on li "Images & Categories" at bounding box center [599, 266] width 149 height 28
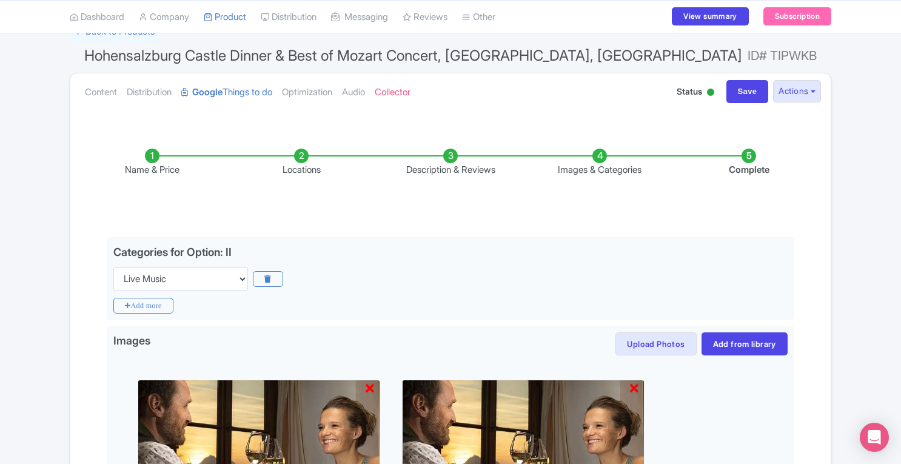
scroll to position [99, 0]
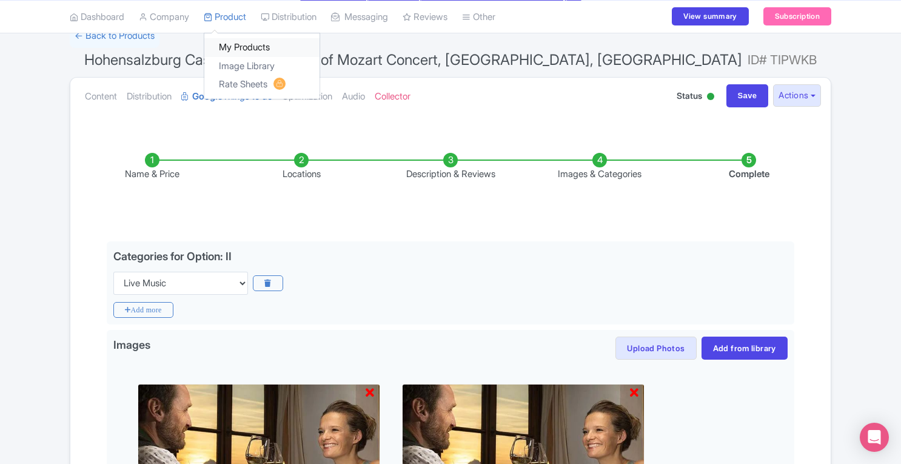
click at [239, 41] on link "My Products" at bounding box center [261, 47] width 115 height 19
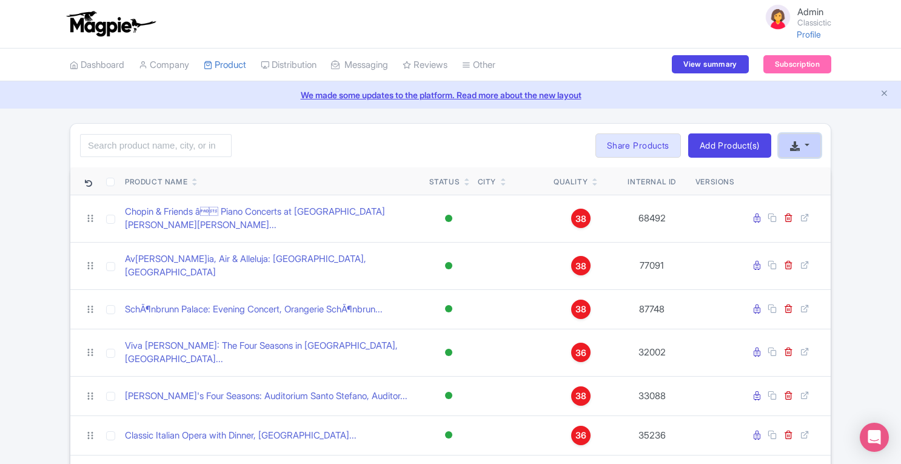
click at [810, 150] on button "button" at bounding box center [799, 145] width 42 height 24
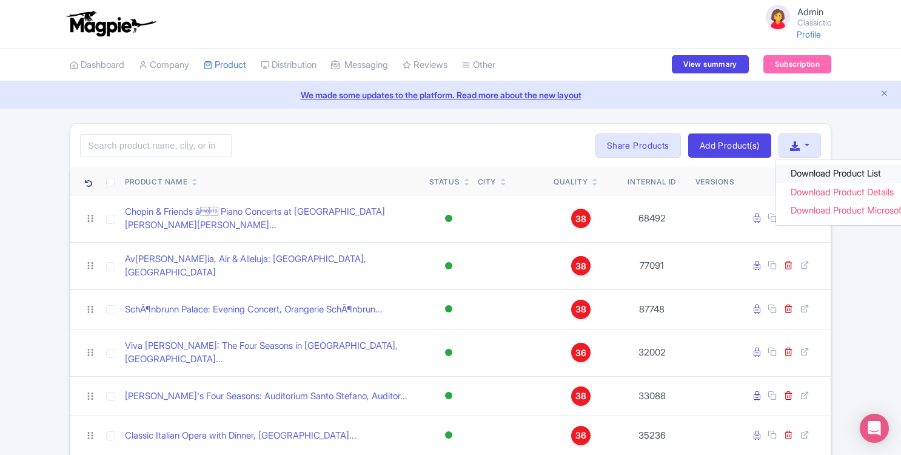
click at [806, 172] on link "Download Product List" at bounding box center [856, 173] width 161 height 19
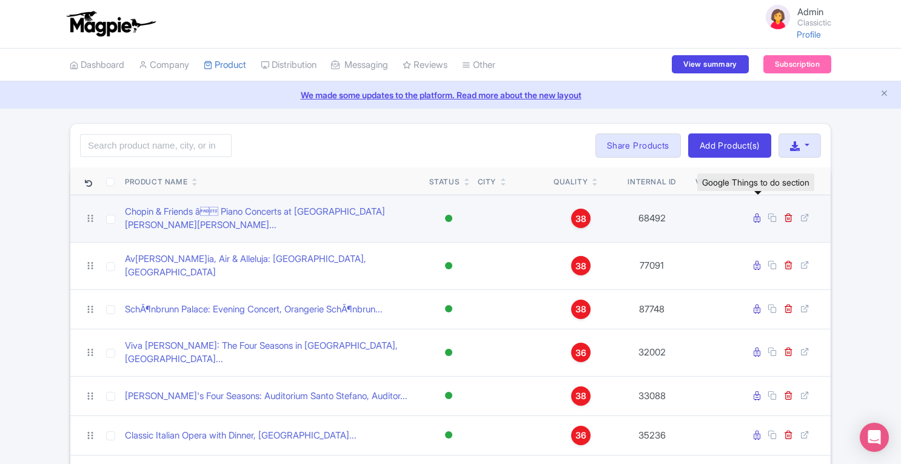
click at [757, 214] on icon at bounding box center [757, 217] width 7 height 9
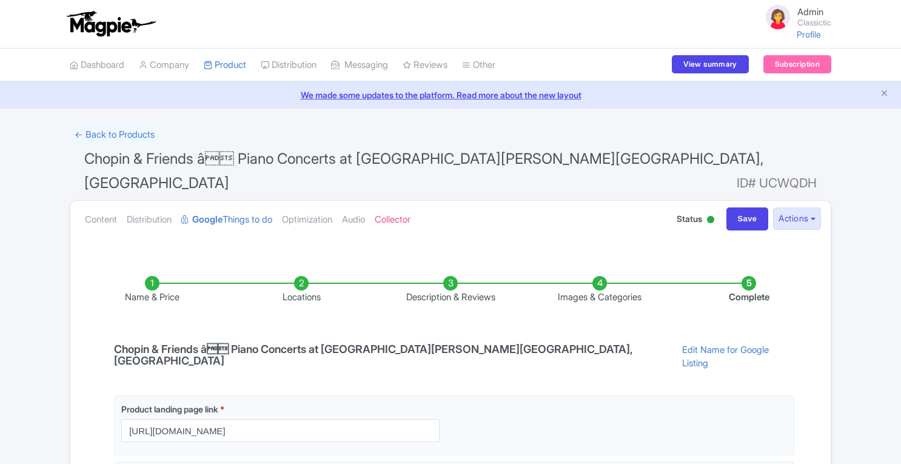
click at [453, 277] on li "Description & Reviews" at bounding box center [450, 290] width 149 height 28
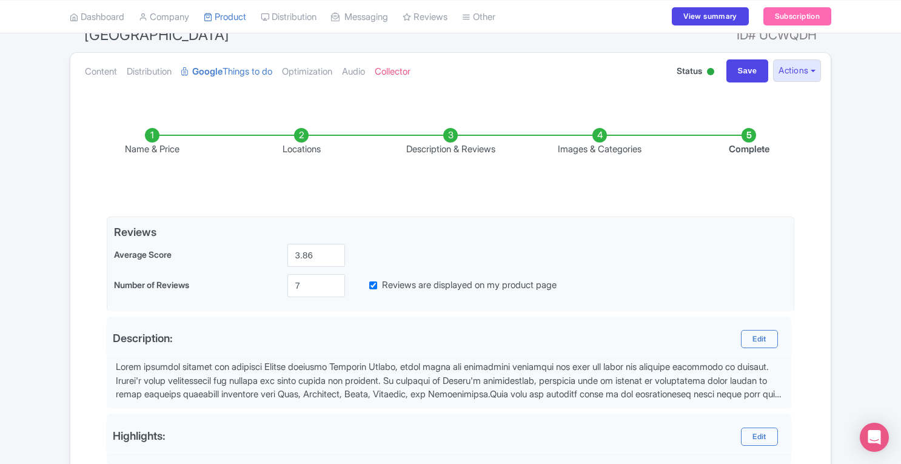
scroll to position [149, 0]
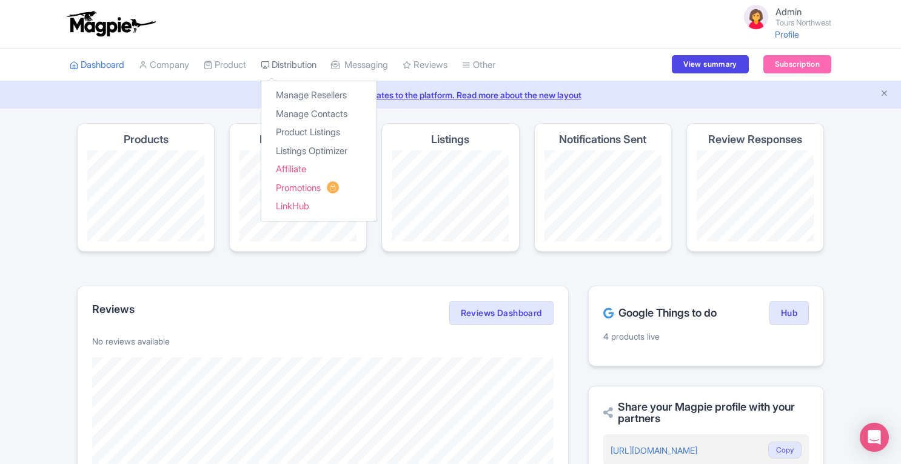
click at [292, 62] on link "Distribution" at bounding box center [289, 65] width 56 height 33
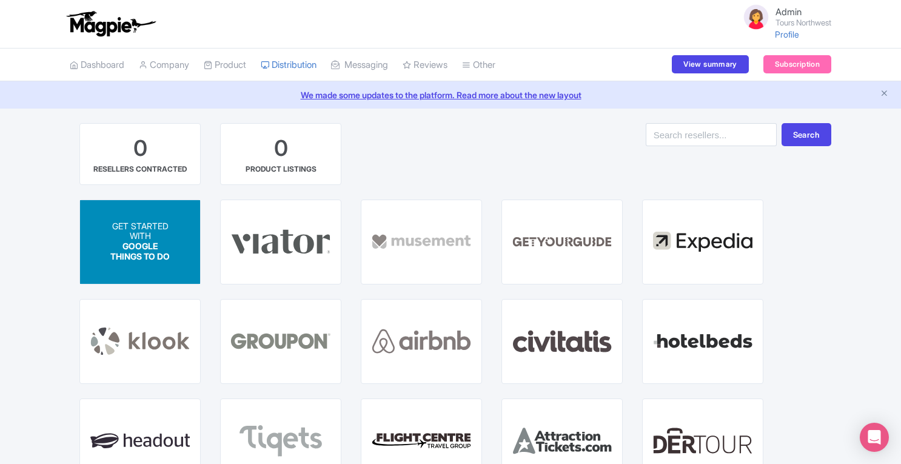
click at [149, 232] on p "WITH" at bounding box center [140, 237] width 60 height 10
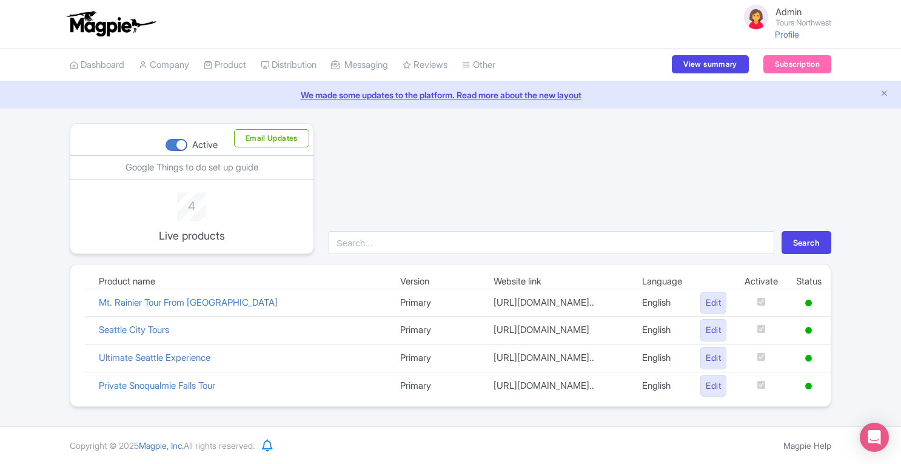
click at [179, 142] on div at bounding box center [177, 145] width 22 height 12
click at [173, 142] on input "Active" at bounding box center [170, 145] width 8 height 8
checkbox input "false"
click at [791, 67] on link "Subscription" at bounding box center [797, 64] width 68 height 18
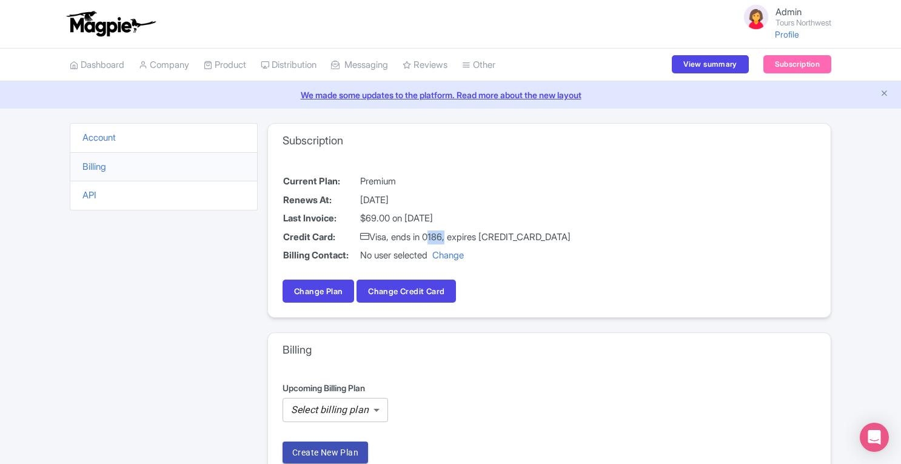
drag, startPoint x: 431, startPoint y: 235, endPoint x: 449, endPoint y: 236, distance: 18.2
click at [449, 236] on td "Visa, ends in 0186, expires 07/28" at bounding box center [466, 237] width 212 height 19
copy td "0186"
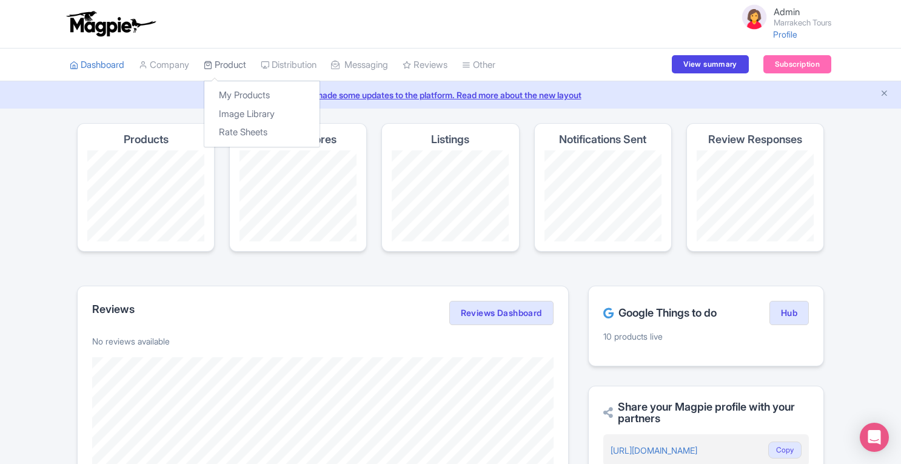
click at [227, 65] on link "Product" at bounding box center [225, 65] width 42 height 33
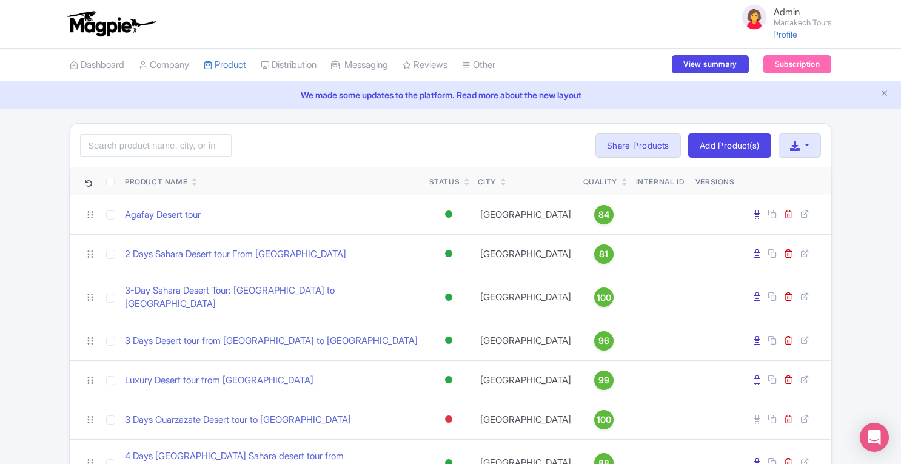
click at [195, 162] on div "Search Bulk Actions Delete Add to Collection Translate Share Products Add to Co…" at bounding box center [450, 146] width 760 height 44
click at [188, 150] on input "search" at bounding box center [156, 145] width 152 height 23
paste input "WKFXTU"
click button "Search" at bounding box center [0, 0] width 0 height 0
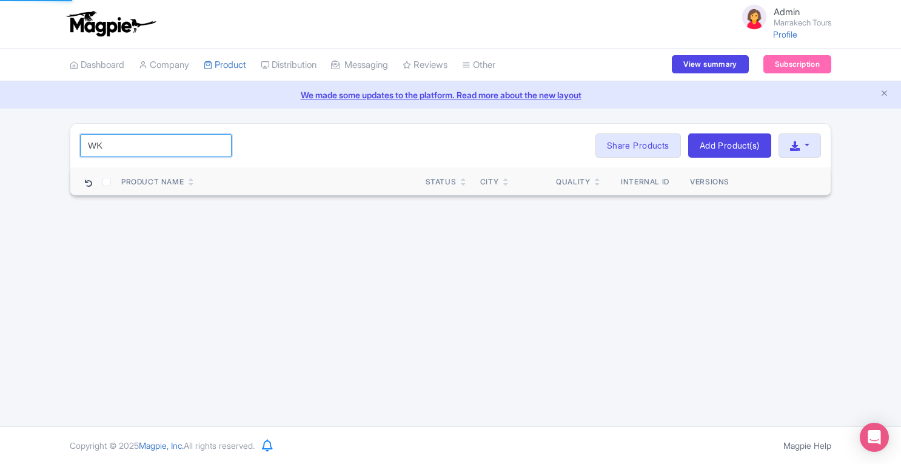
type input "W"
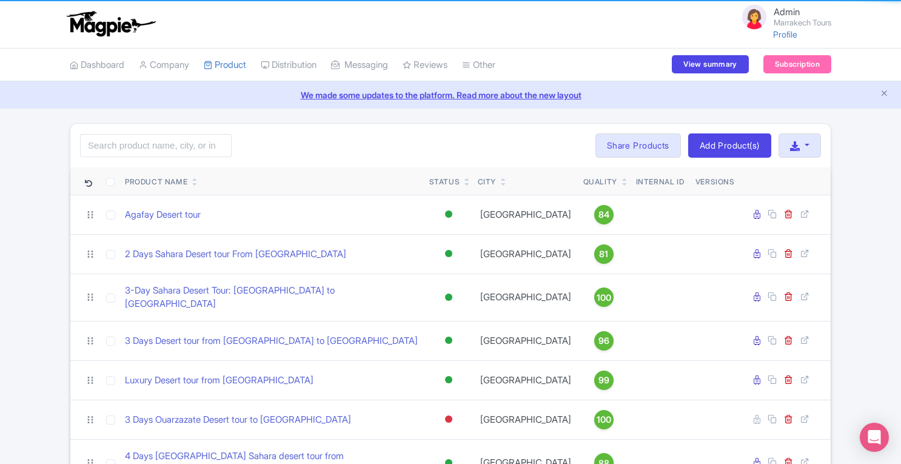
click at [279, 353] on div "Admin Marrakech Tours Profile Users Settings Sign out Dashboard Company SST Col…" at bounding box center [450, 408] width 901 height 817
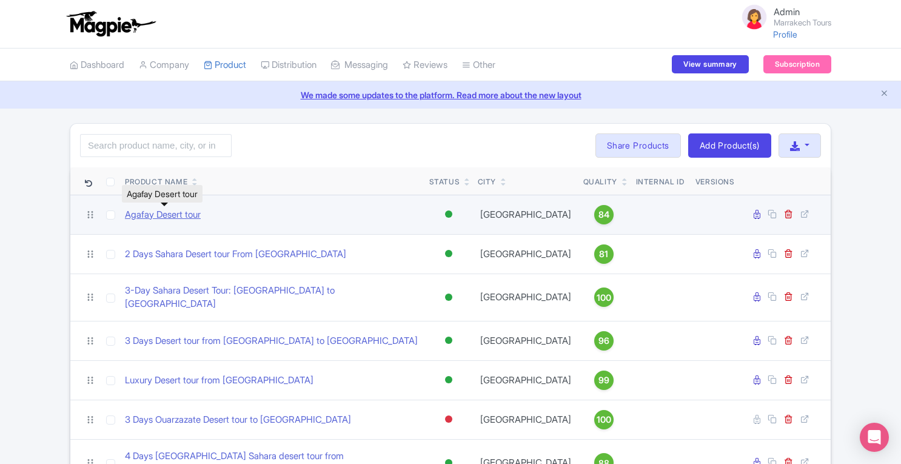
click at [196, 216] on link "Agafay Desert tour" at bounding box center [163, 215] width 76 height 14
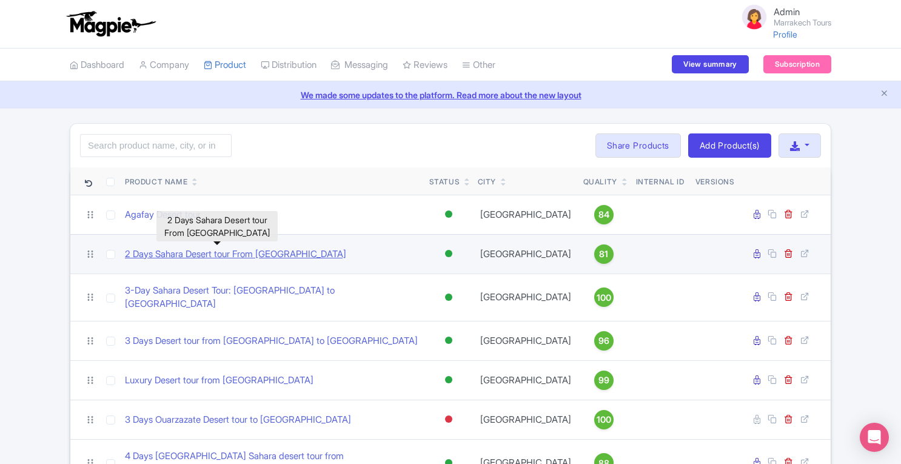
click at [179, 257] on link "2 Days Sahara Desert tour From [GEOGRAPHIC_DATA]" at bounding box center [235, 254] width 221 height 14
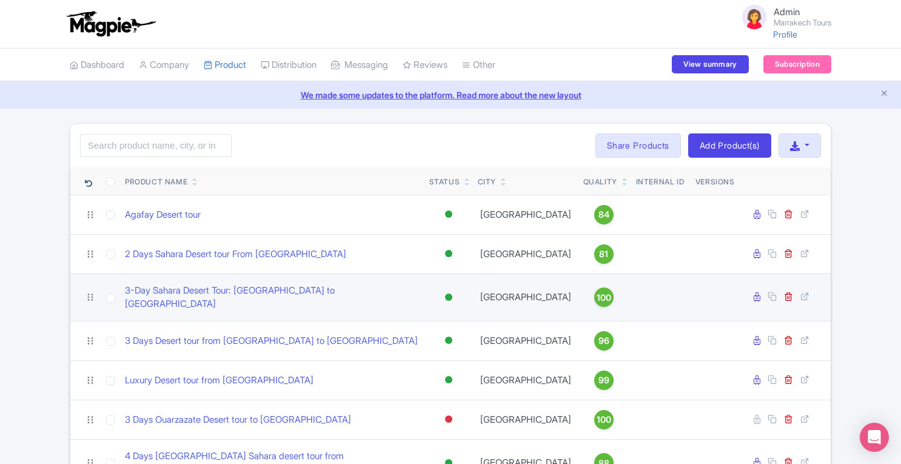
click at [217, 281] on td "3-Day Sahara Desert Tour: [GEOGRAPHIC_DATA] to [GEOGRAPHIC_DATA]" at bounding box center [272, 296] width 304 height 47
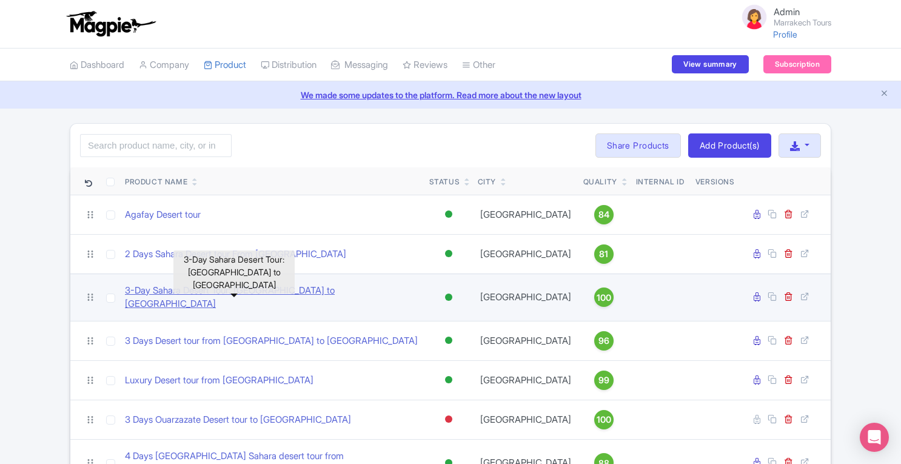
click at [217, 285] on link "3-Day Sahara Desert Tour: [GEOGRAPHIC_DATA] to [GEOGRAPHIC_DATA]" at bounding box center [272, 297] width 295 height 27
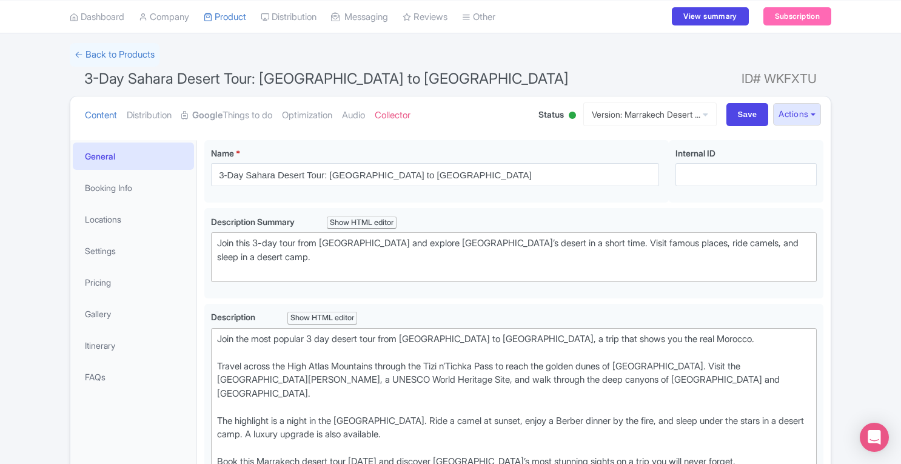
scroll to position [90, 0]
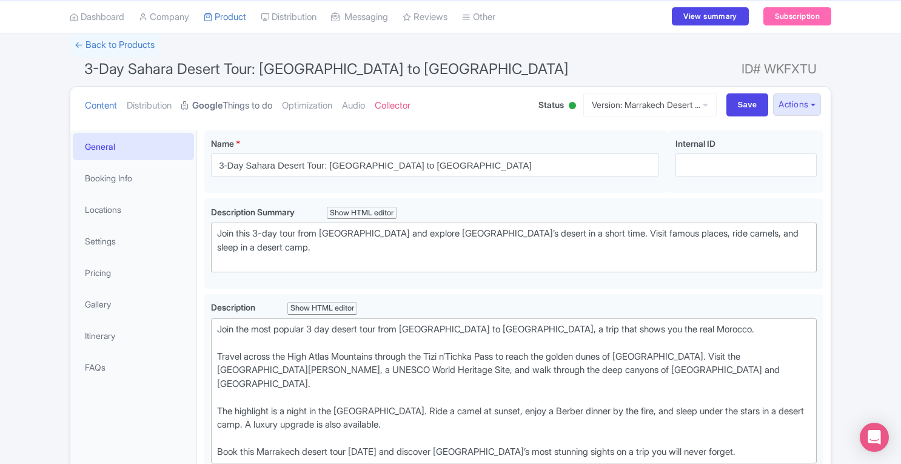
click at [246, 105] on link "Google Things to do" at bounding box center [226, 106] width 91 height 38
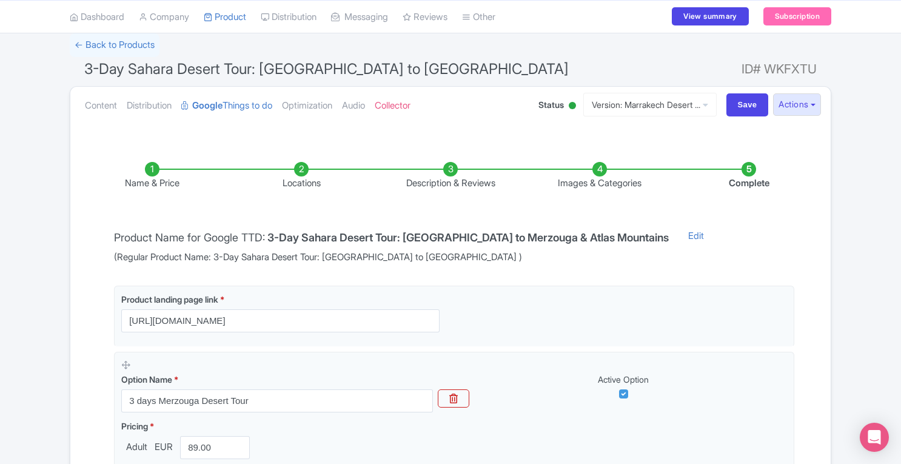
click at [298, 164] on li "Locations" at bounding box center [301, 176] width 149 height 28
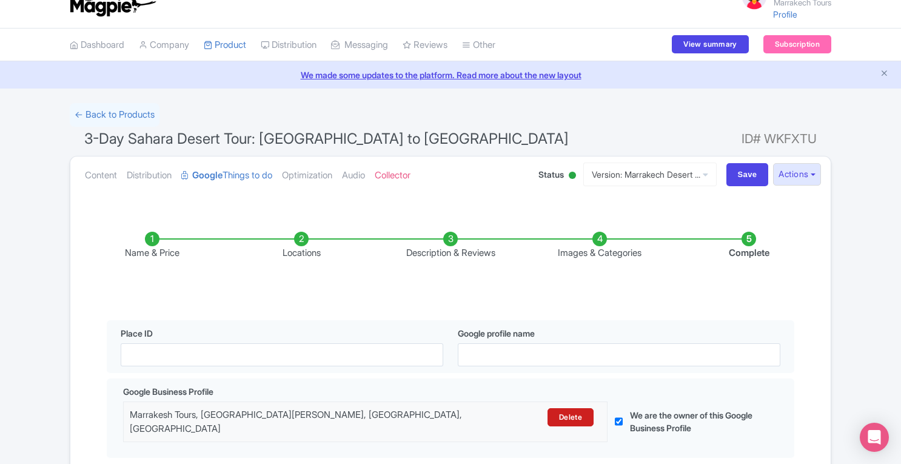
scroll to position [0, 0]
